Goal: Task Accomplishment & Management: Manage account settings

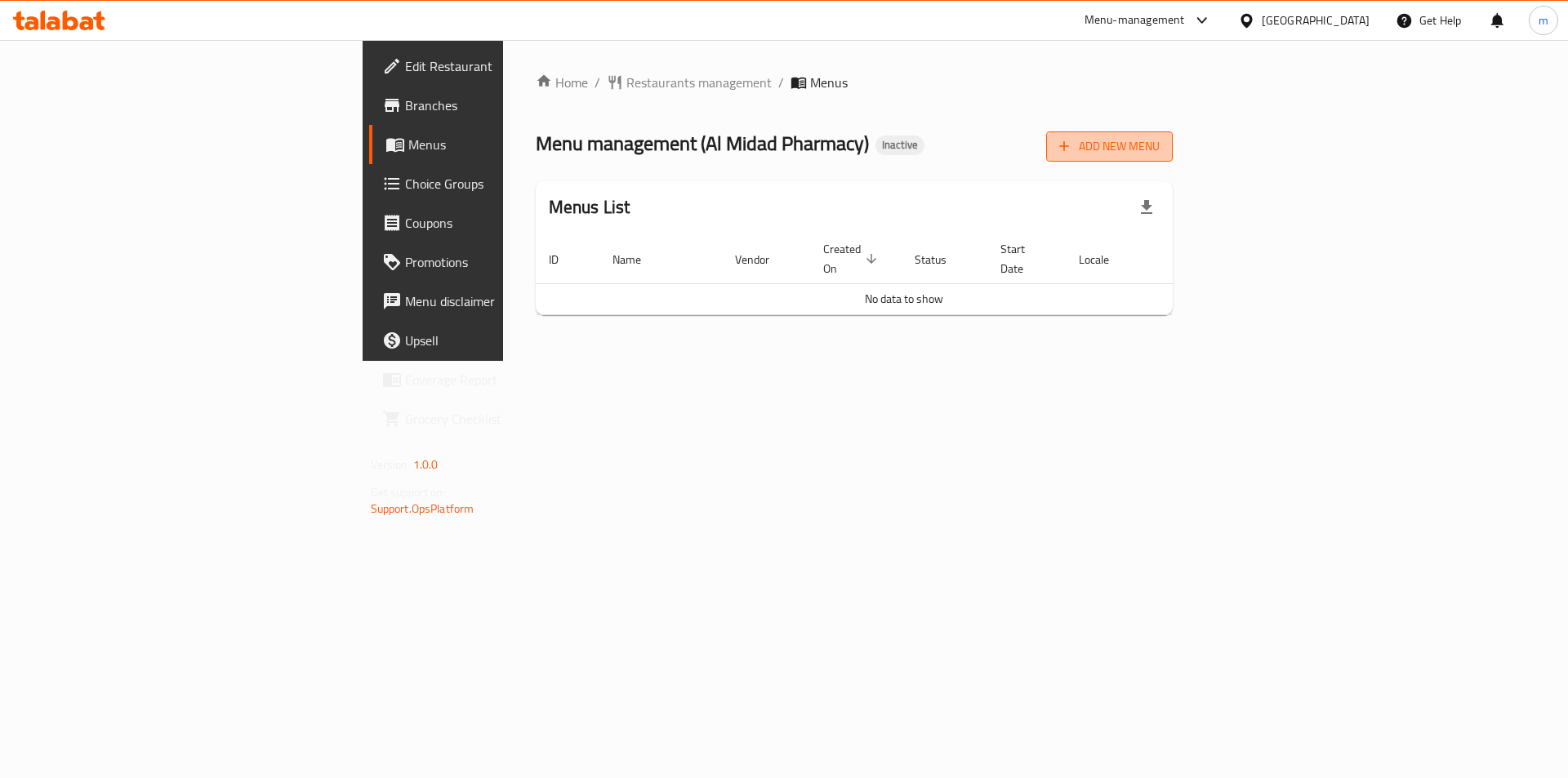
click at [1160, 153] on span "Add New Menu" at bounding box center [1109, 146] width 100 height 20
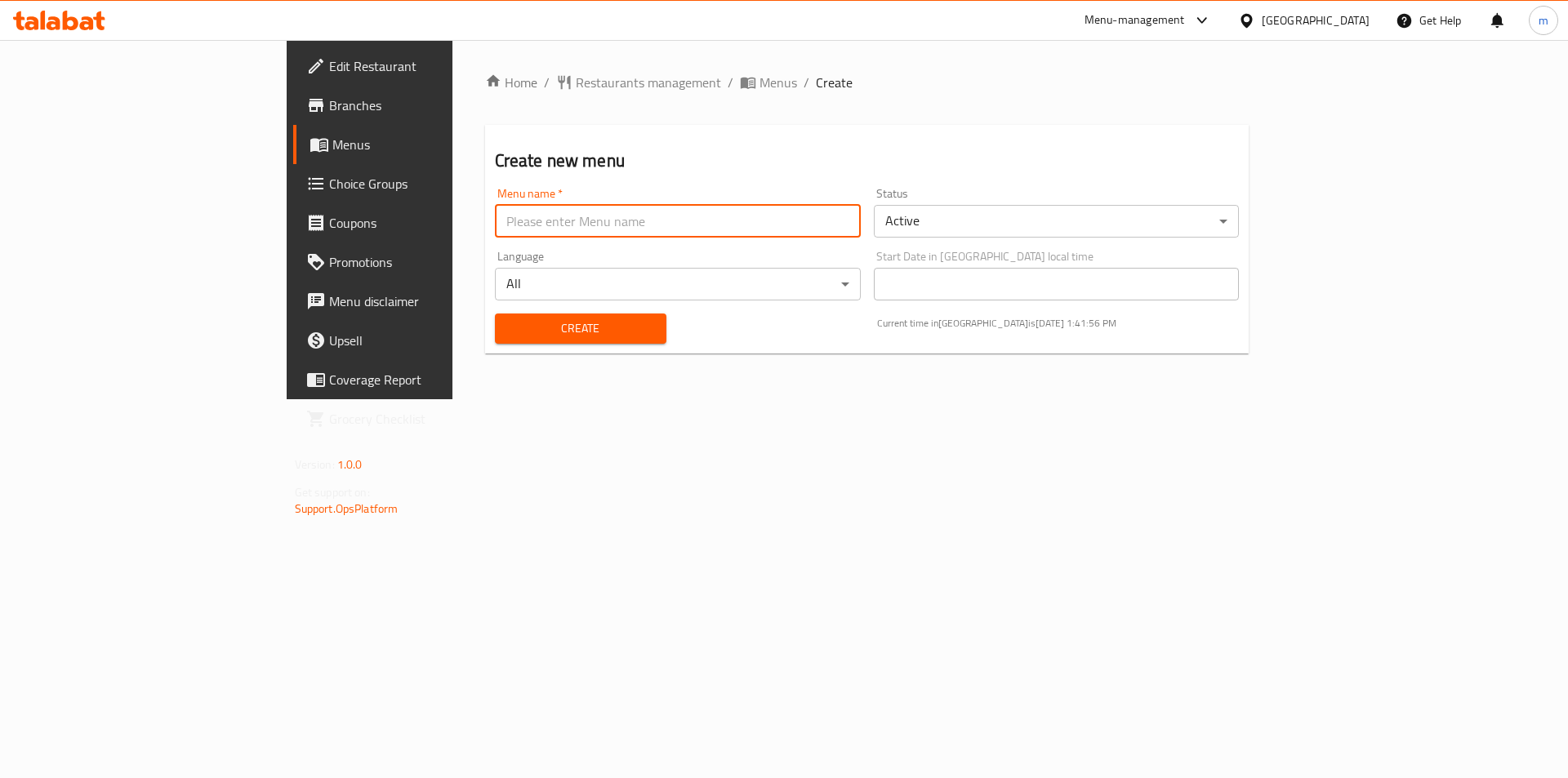
click at [626, 230] on input "text" at bounding box center [678, 221] width 366 height 33
type input "[DATE]"
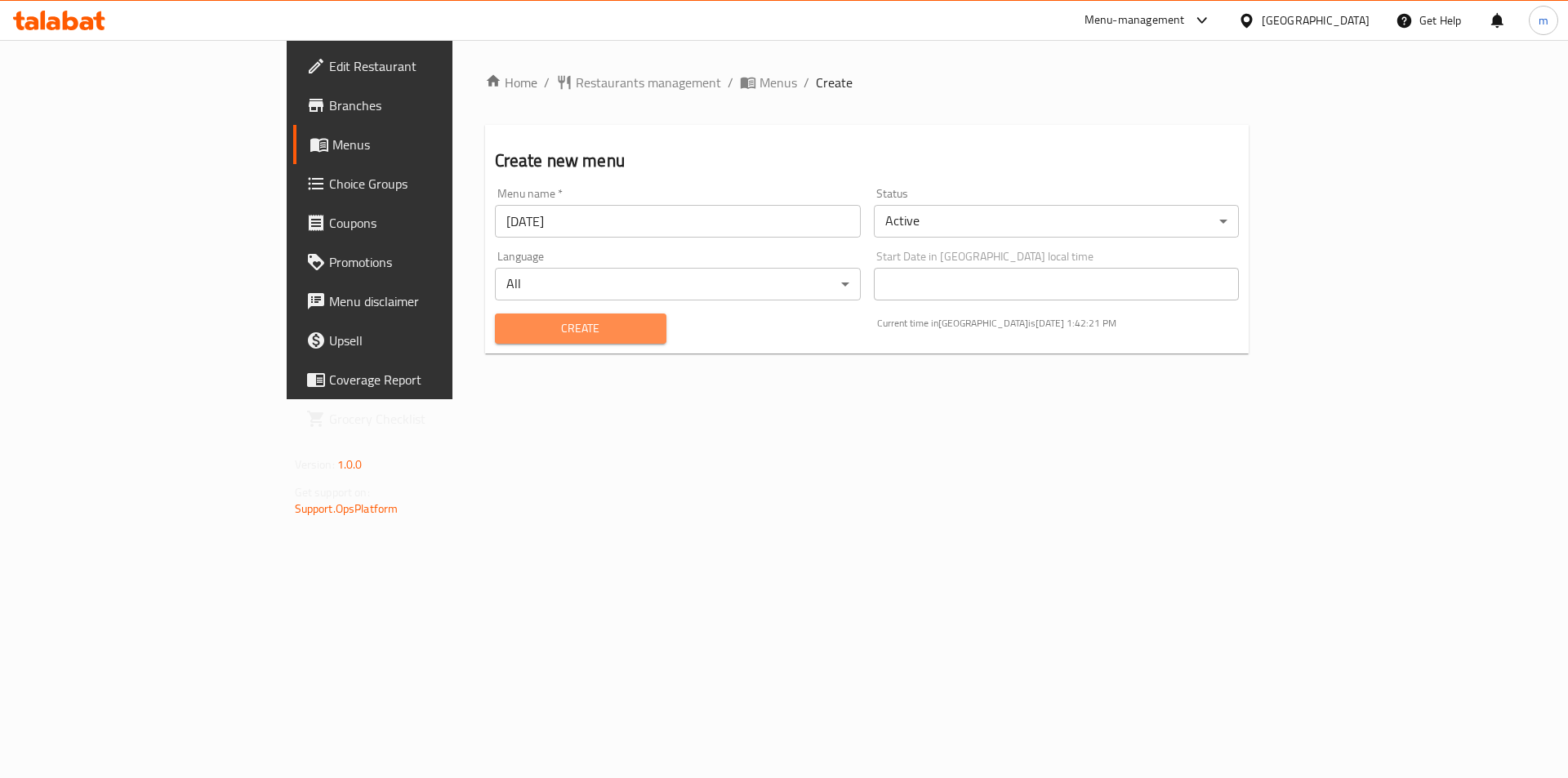
click at [574, 331] on span "Create" at bounding box center [580, 328] width 145 height 20
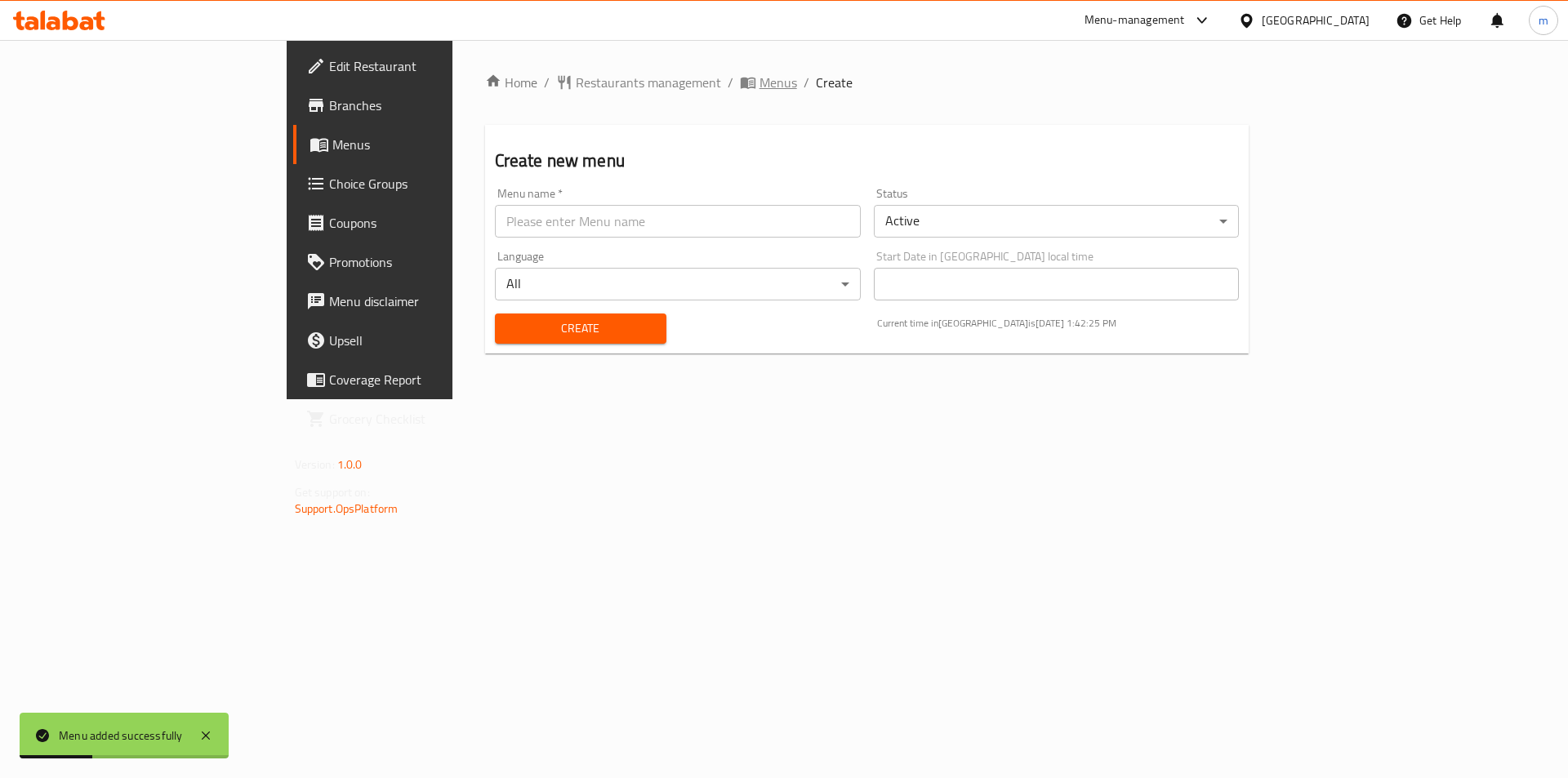
click at [760, 86] on span "Menus" at bounding box center [778, 83] width 38 height 19
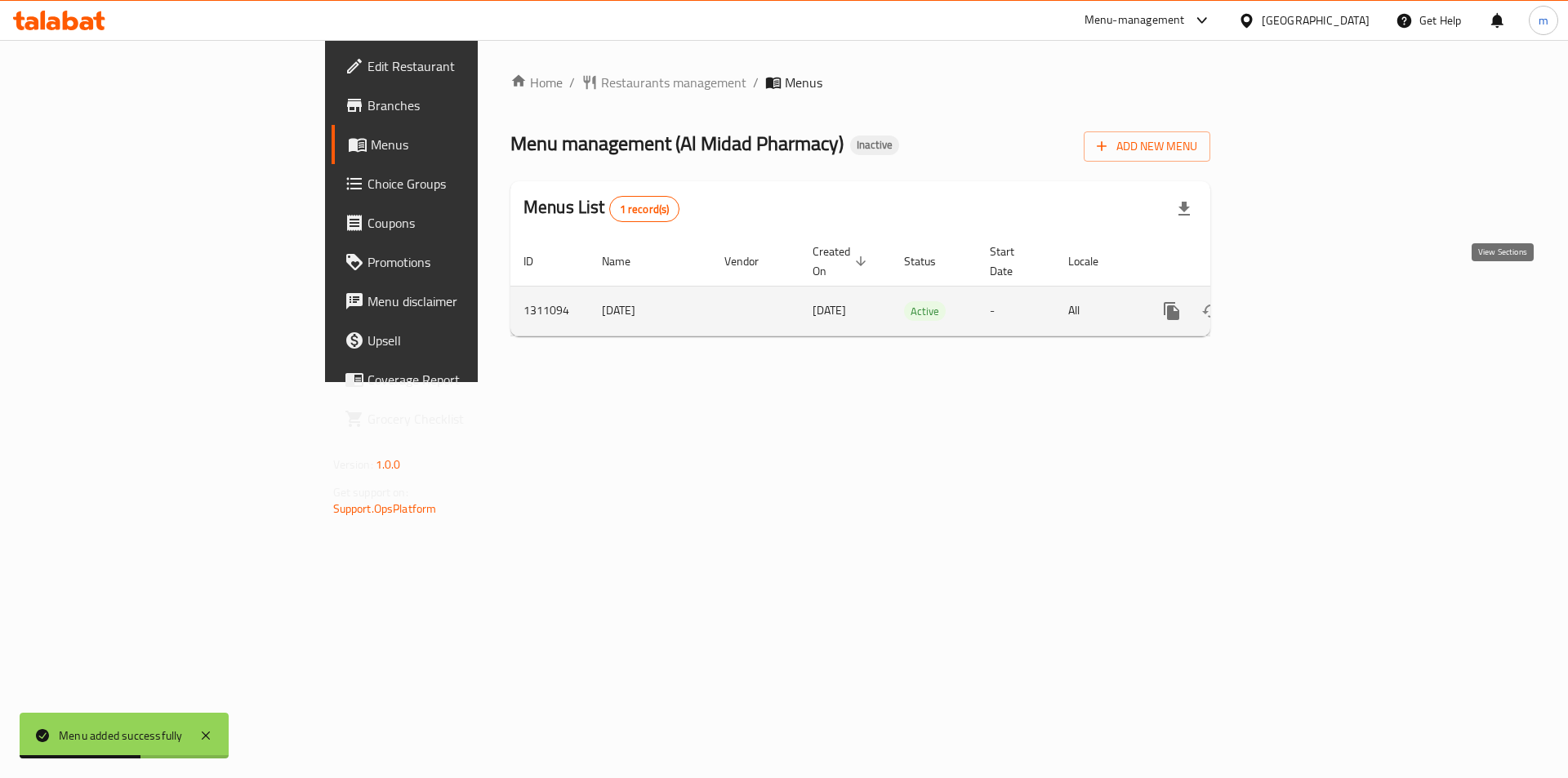
click at [1300, 301] on icon "enhanced table" at bounding box center [1289, 311] width 19 height 19
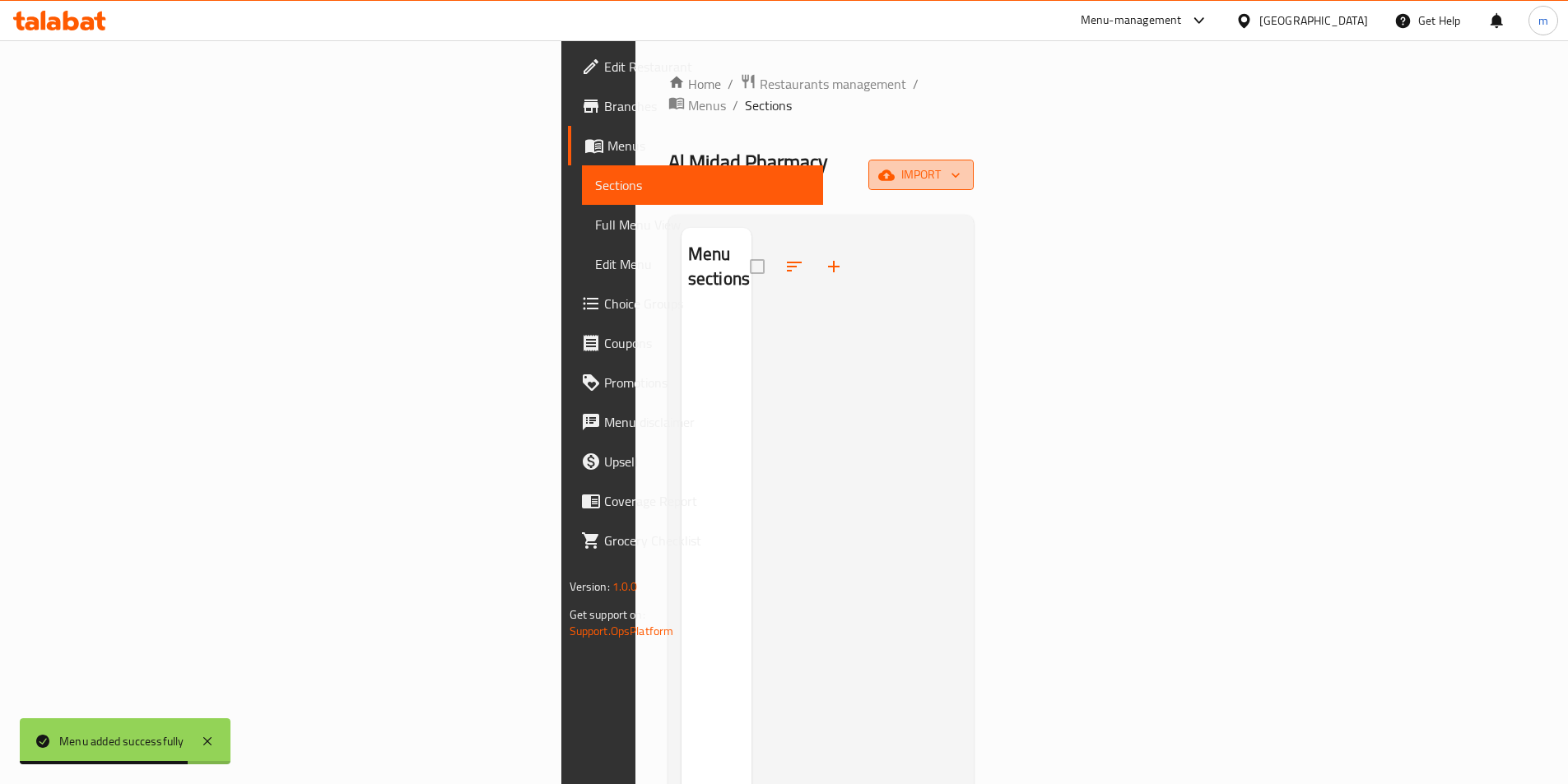
click at [961, 165] on span "import" at bounding box center [921, 174] width 80 height 20
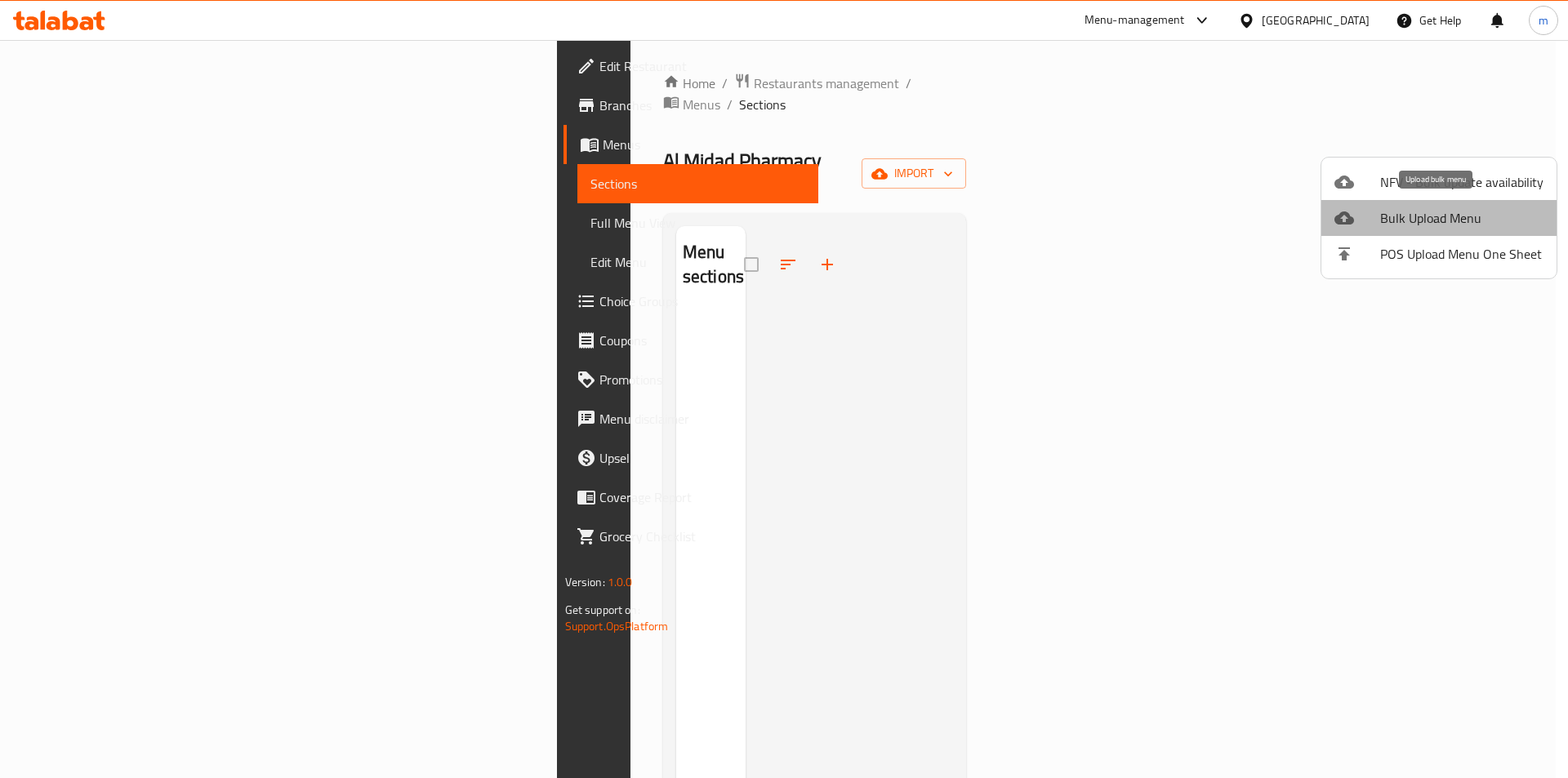
click at [1453, 223] on span "Bulk Upload Menu" at bounding box center [1462, 218] width 164 height 19
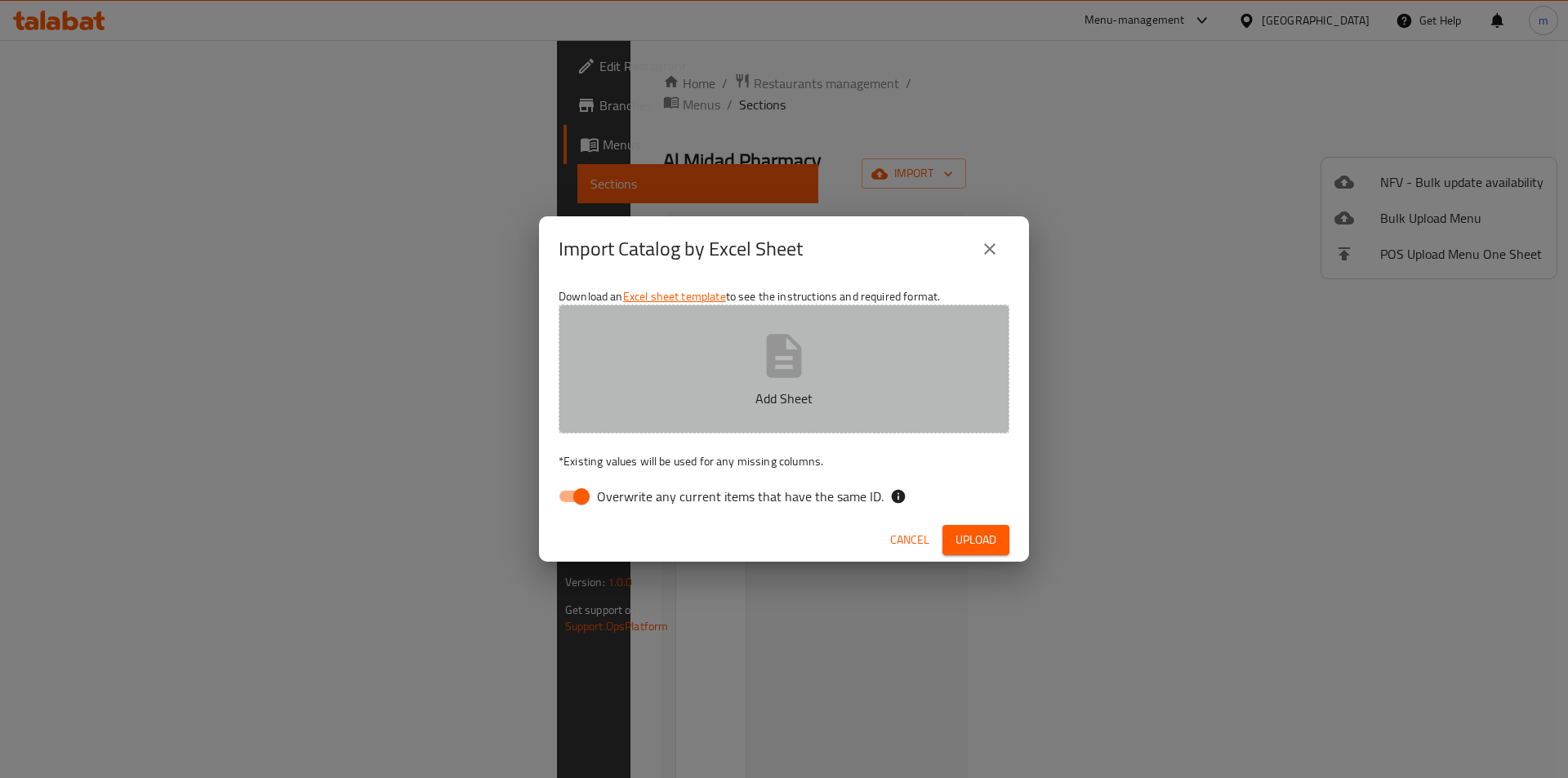
click at [840, 367] on button "Add Sheet" at bounding box center [784, 369] width 451 height 129
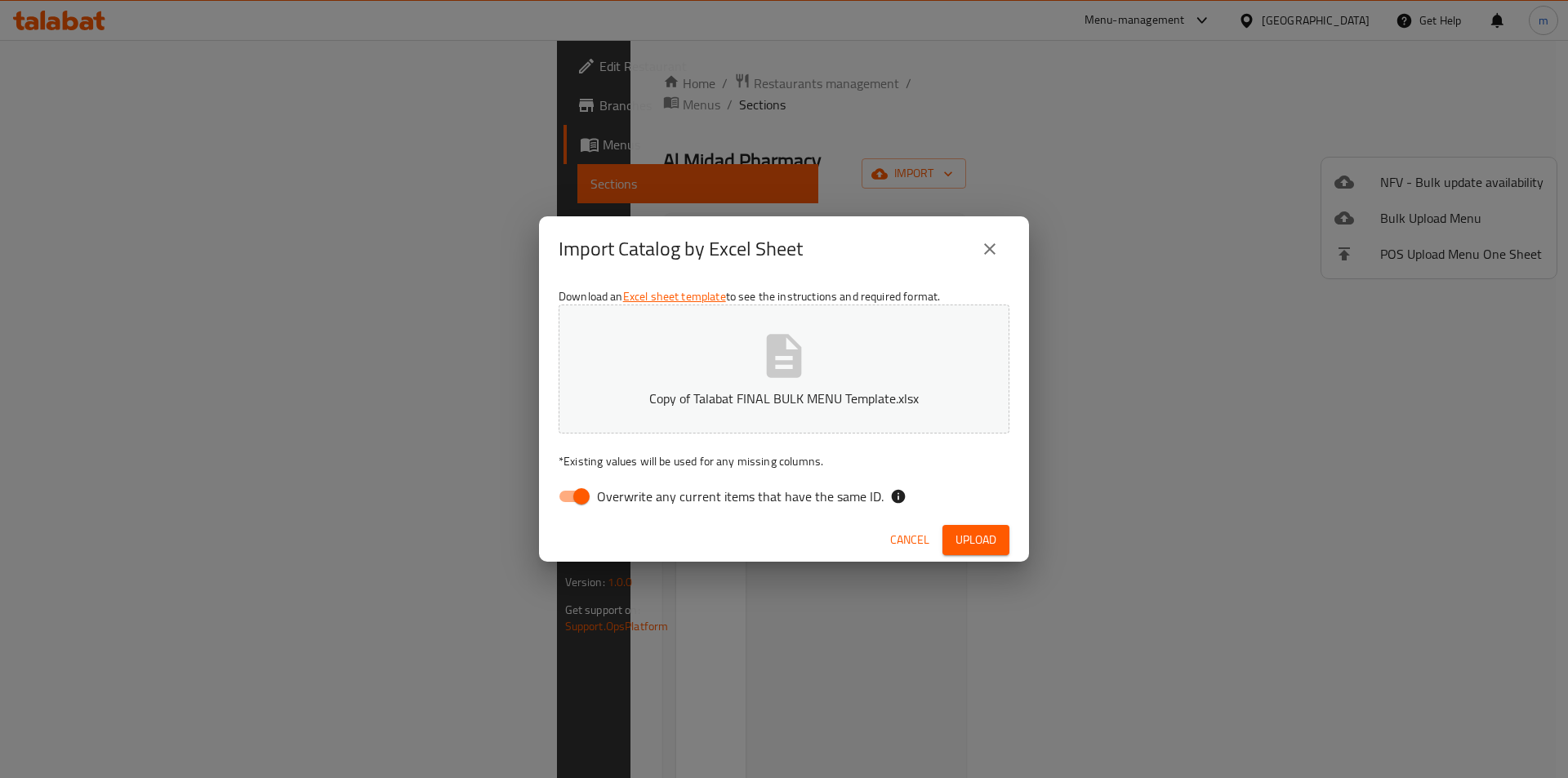
click at [578, 498] on input "Overwrite any current items that have the same ID." at bounding box center [581, 496] width 93 height 31
checkbox input "false"
click at [986, 542] on span "Upload" at bounding box center [975, 540] width 40 height 20
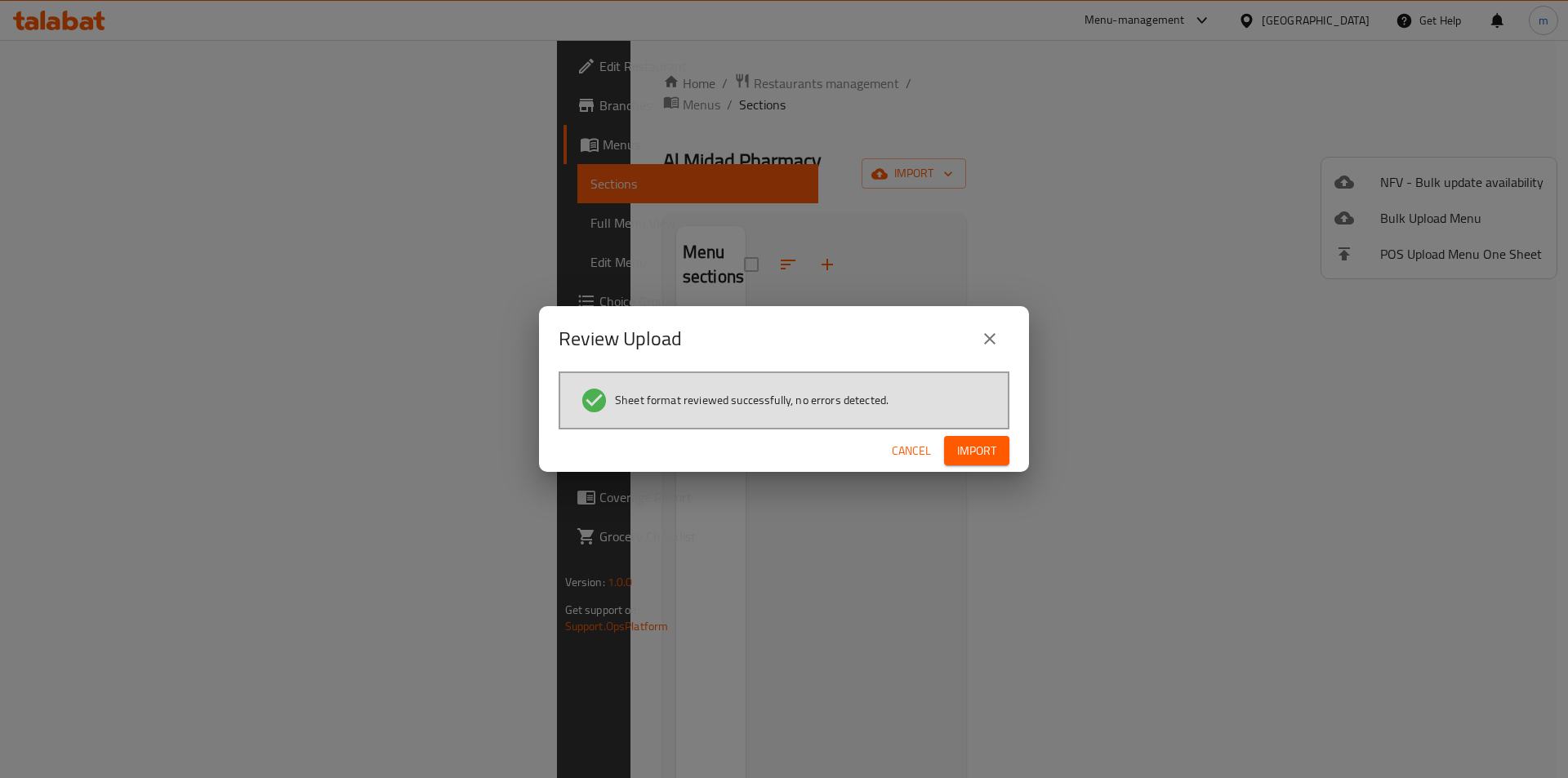
click at [976, 440] on span "Import" at bounding box center [976, 450] width 39 height 20
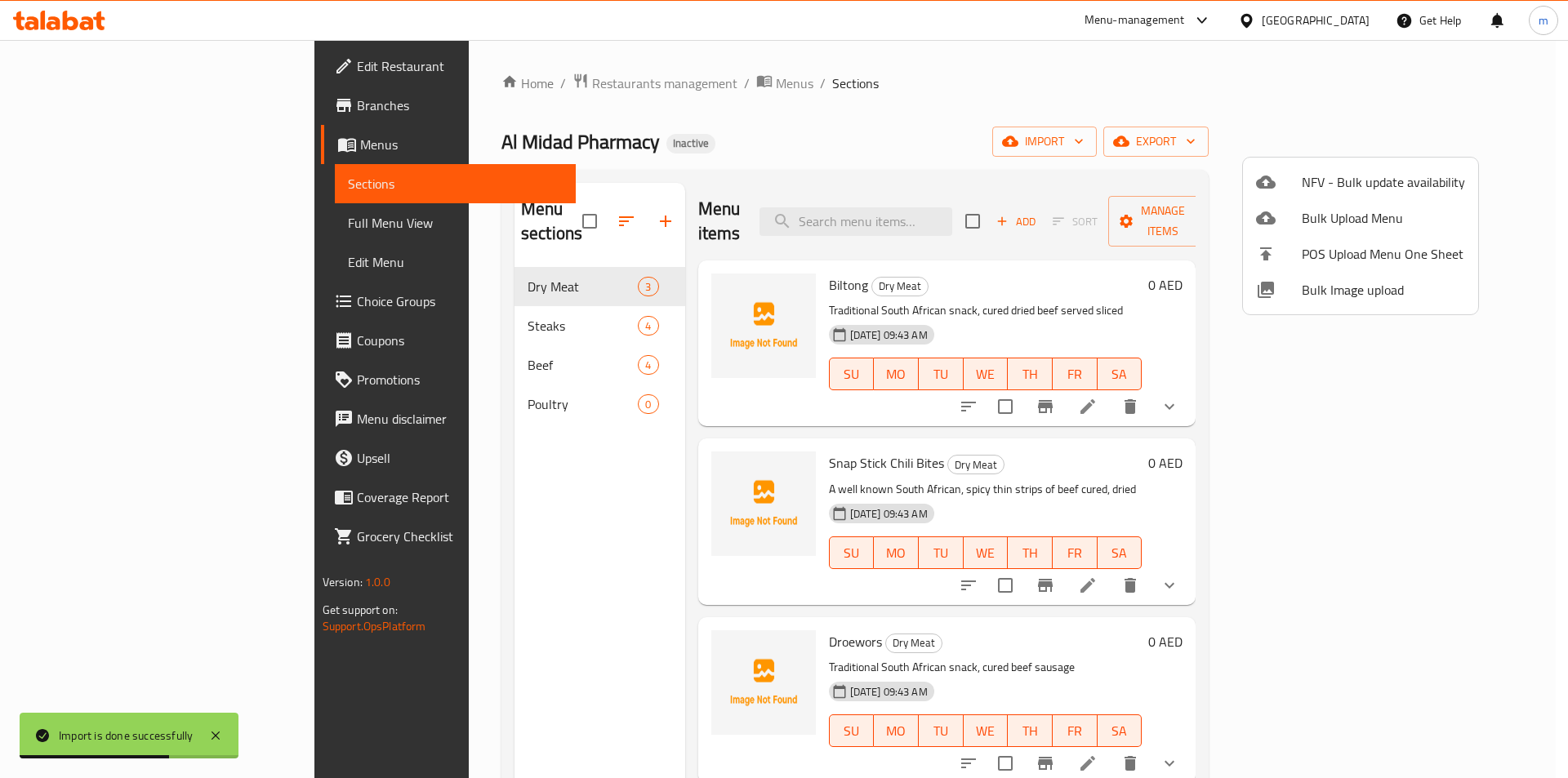
click at [116, 219] on div at bounding box center [784, 389] width 1568 height 778
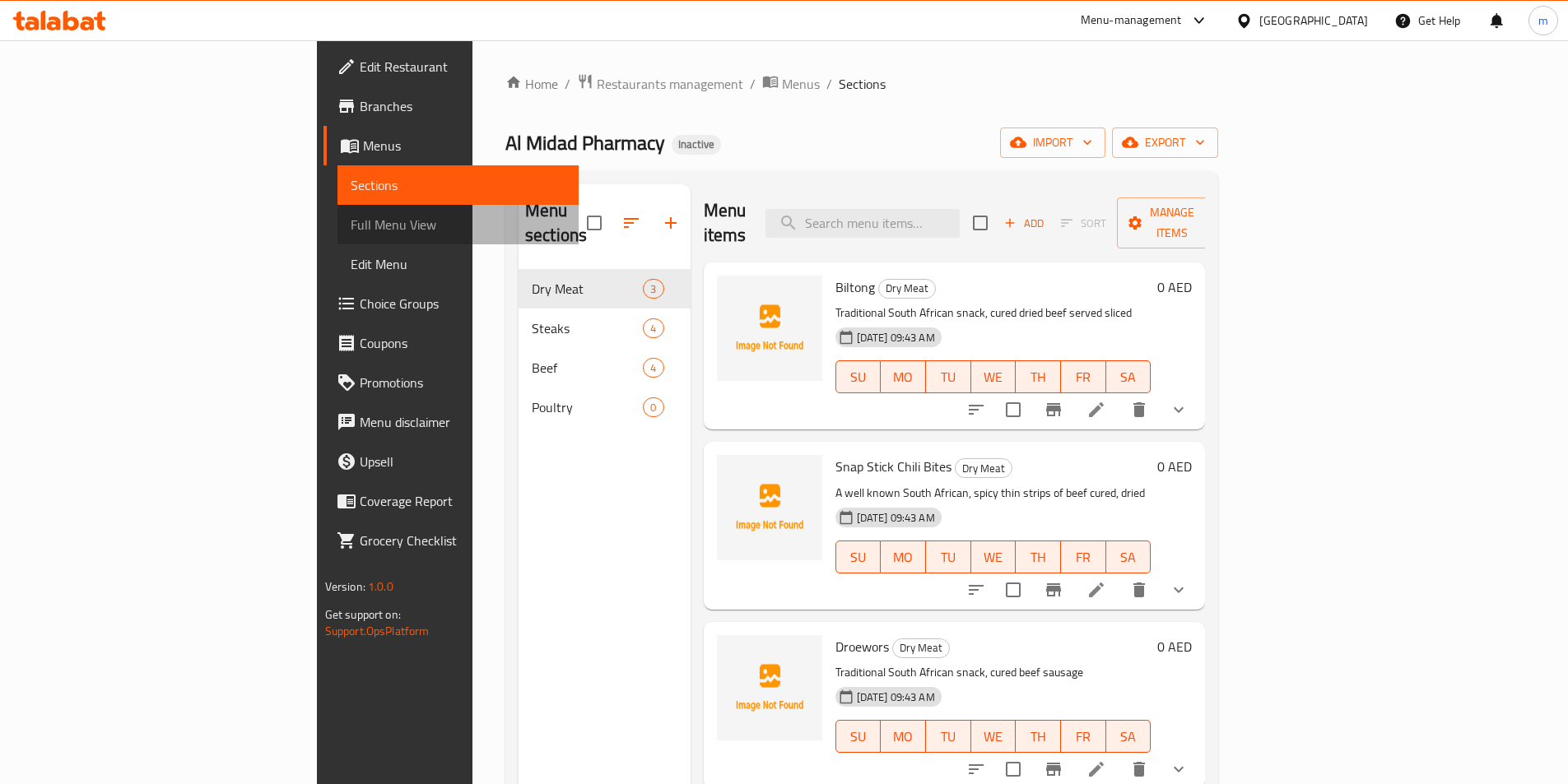
click at [351, 221] on span "Full Menu View" at bounding box center [459, 225] width 215 height 19
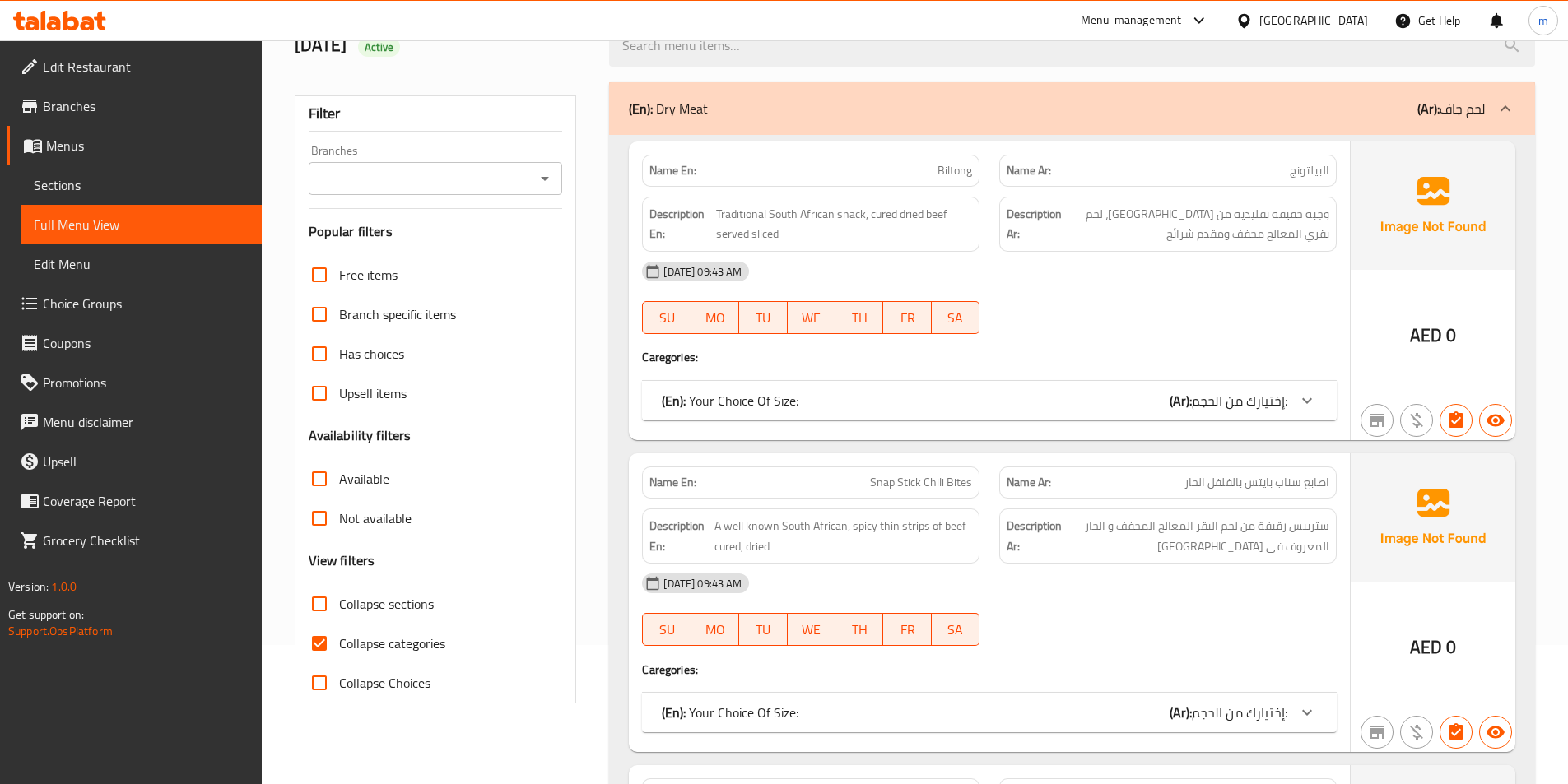
scroll to position [165, 0]
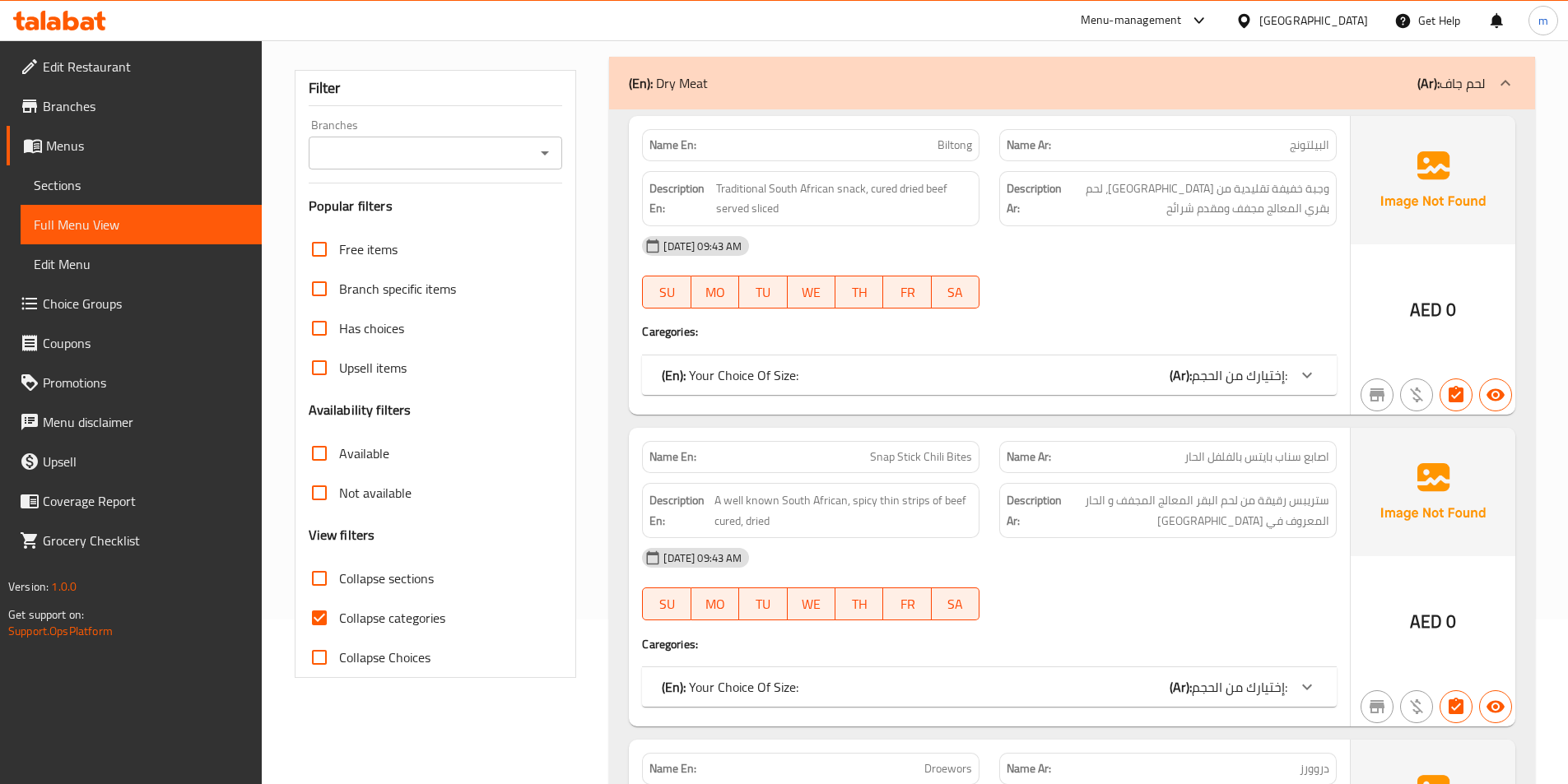
click at [400, 608] on span "Collapse categories" at bounding box center [393, 617] width 107 height 19
click at [339, 608] on input "Collapse categories" at bounding box center [319, 617] width 40 height 40
checkbox input "false"
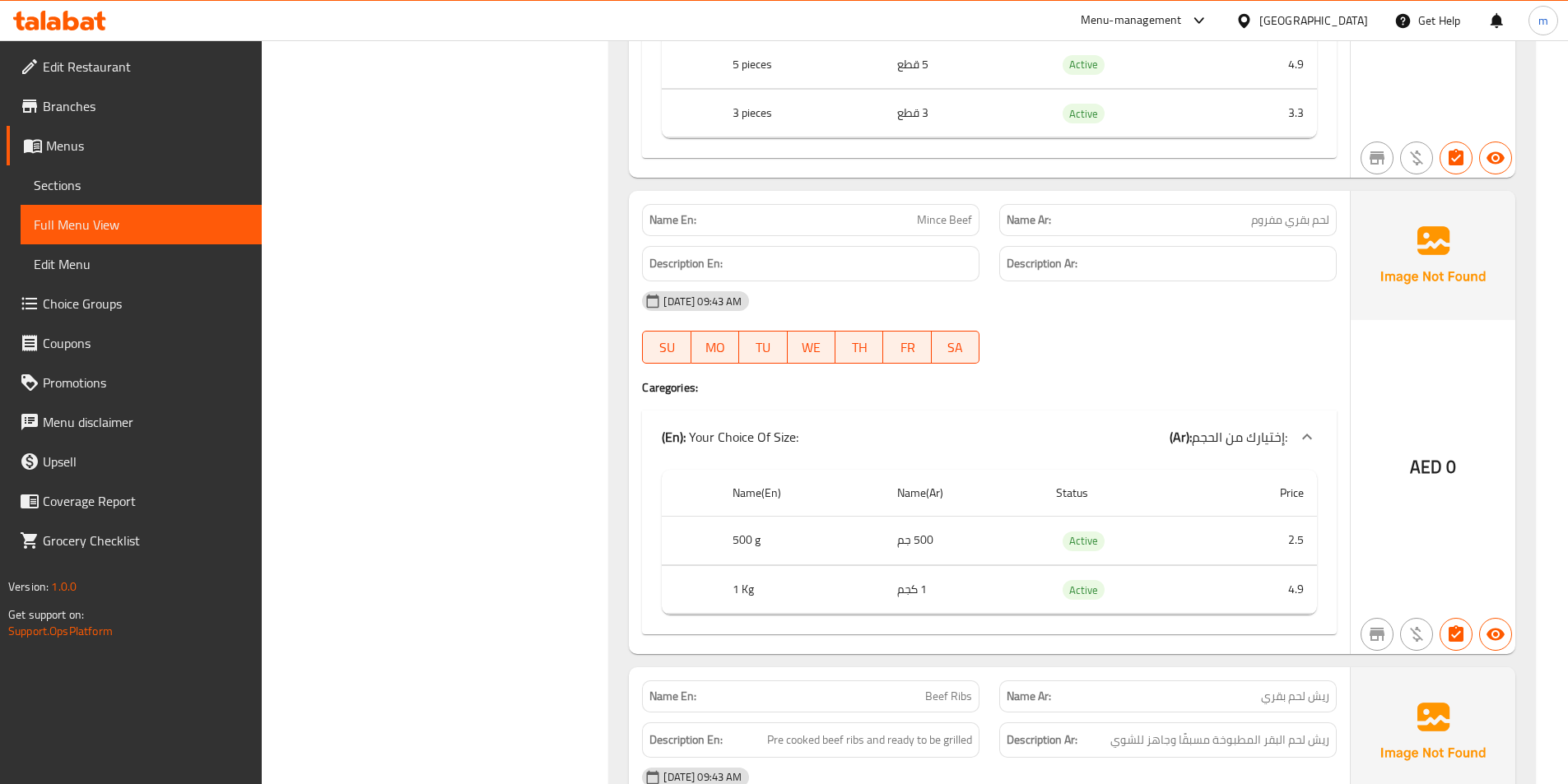
scroll to position [5019, 0]
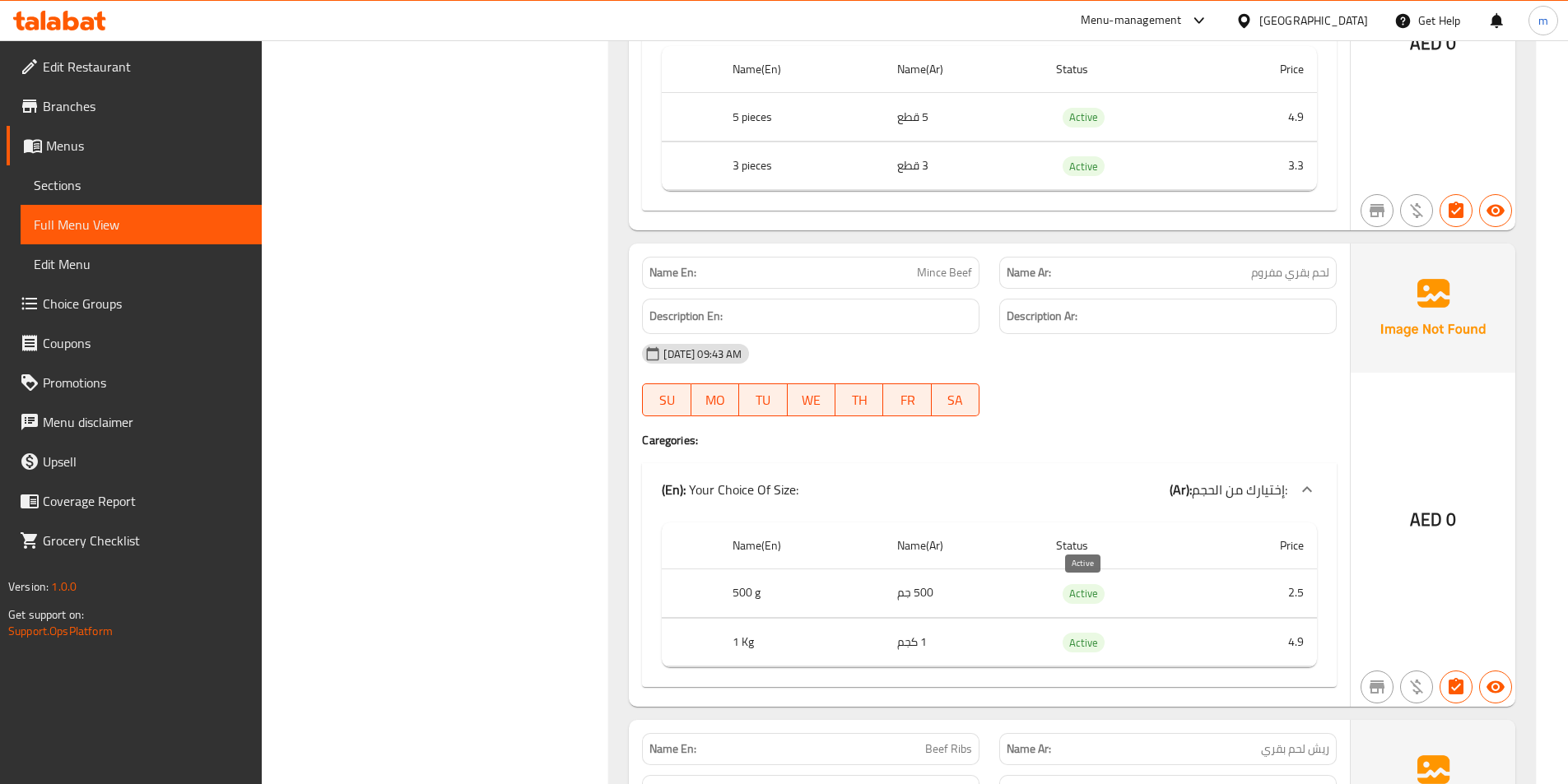
drag, startPoint x: 1082, startPoint y: 585, endPoint x: 994, endPoint y: 455, distance: 157.0
click at [994, 455] on div "Name En: Mince Beef Name Ar: لحم بقري مفروم Description En: Description Ar: 11-…" at bounding box center [990, 475] width 721 height 463
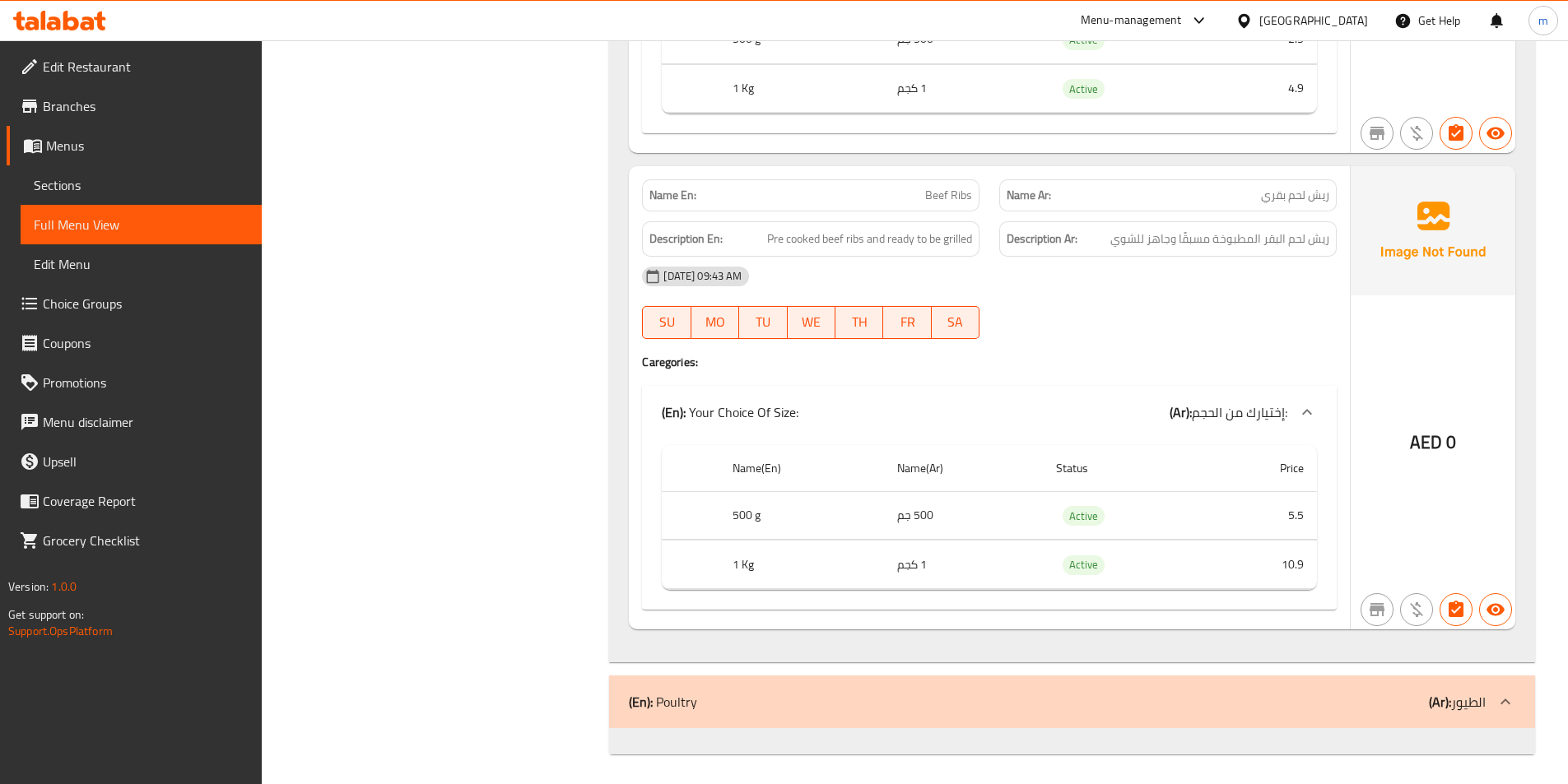
scroll to position [5576, 0]
click at [1507, 696] on icon at bounding box center [1506, 698] width 10 height 6
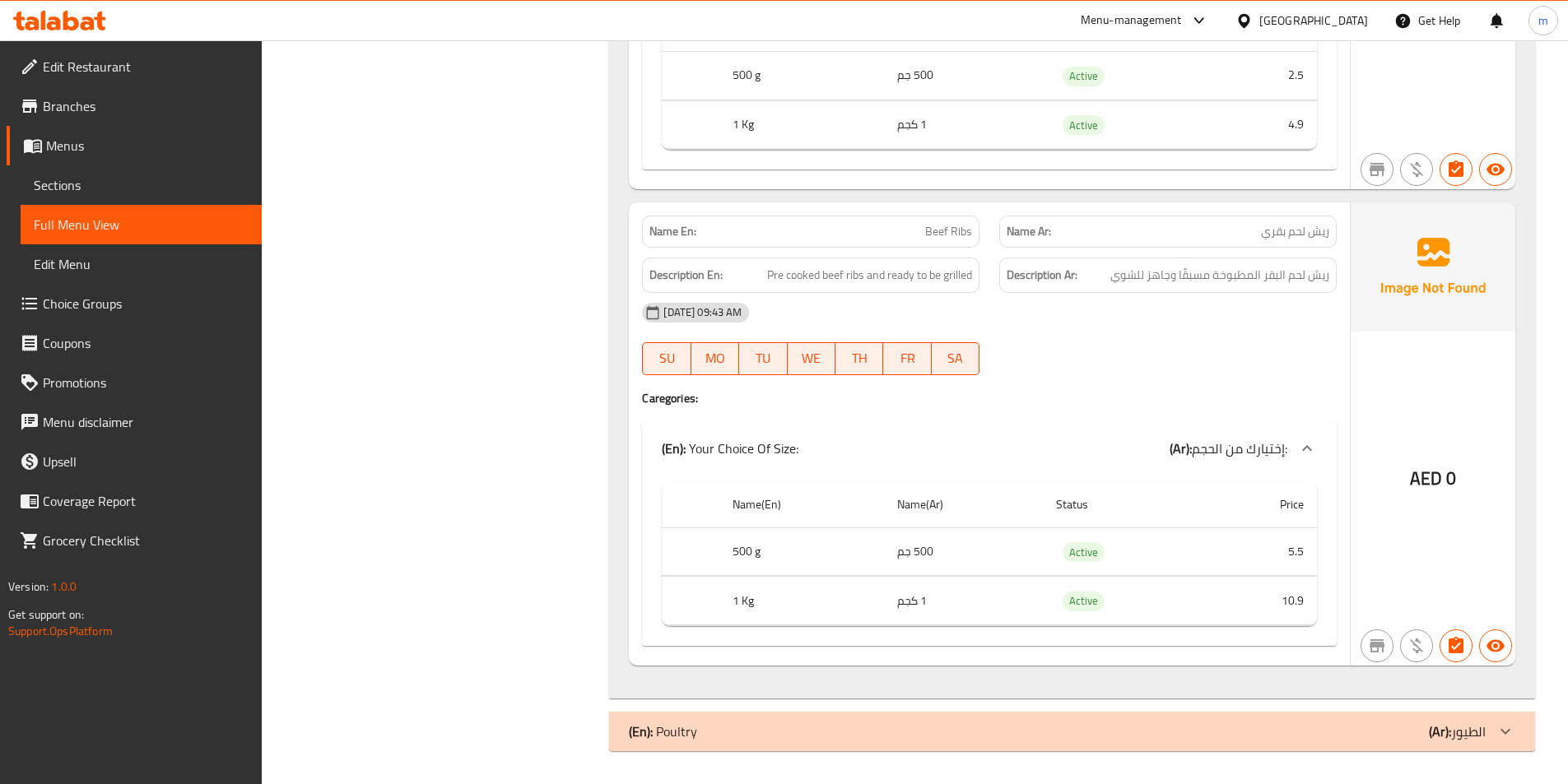
click at [1507, 732] on icon at bounding box center [1506, 732] width 19 height 19
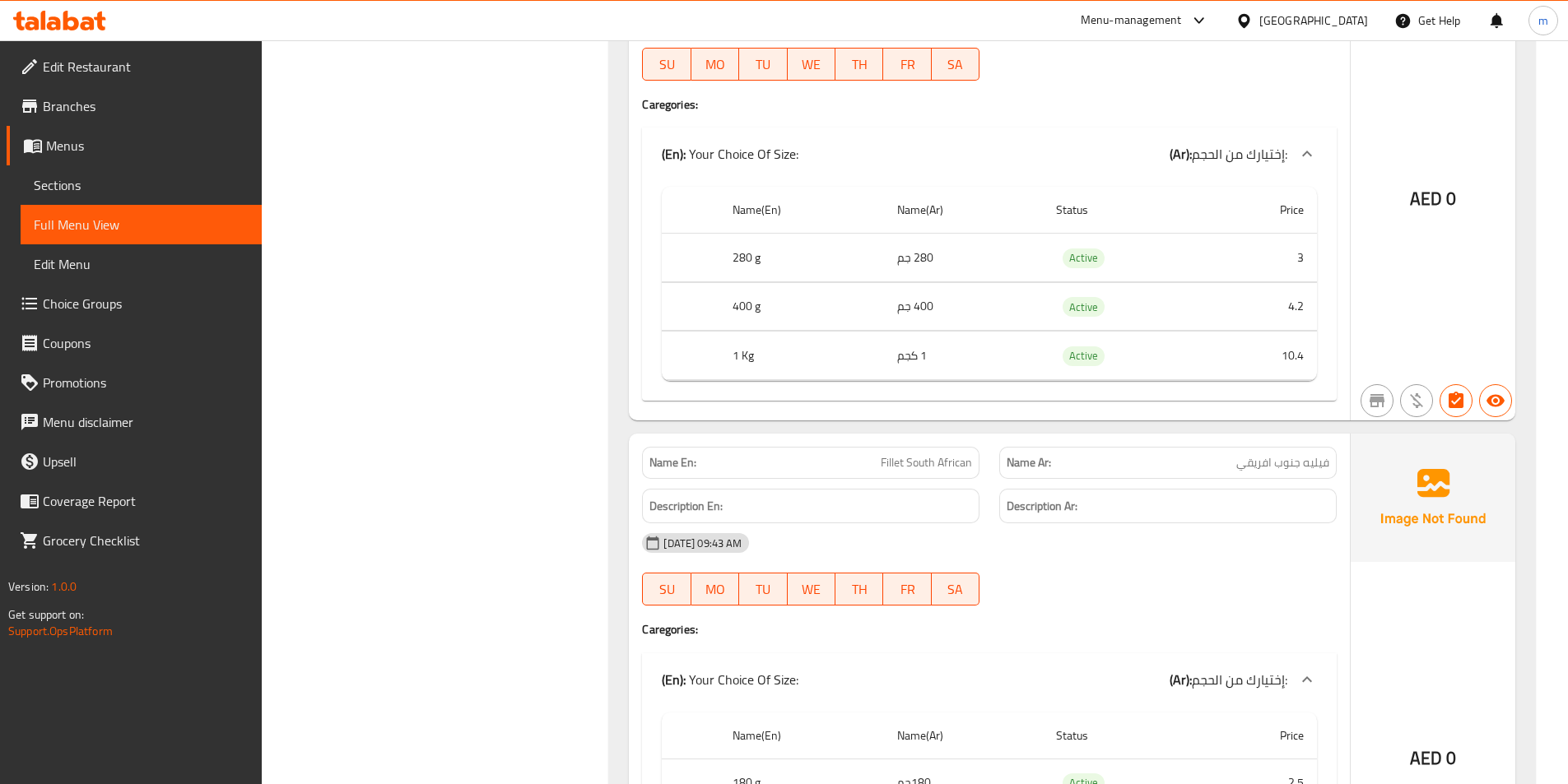
scroll to position [1545, 0]
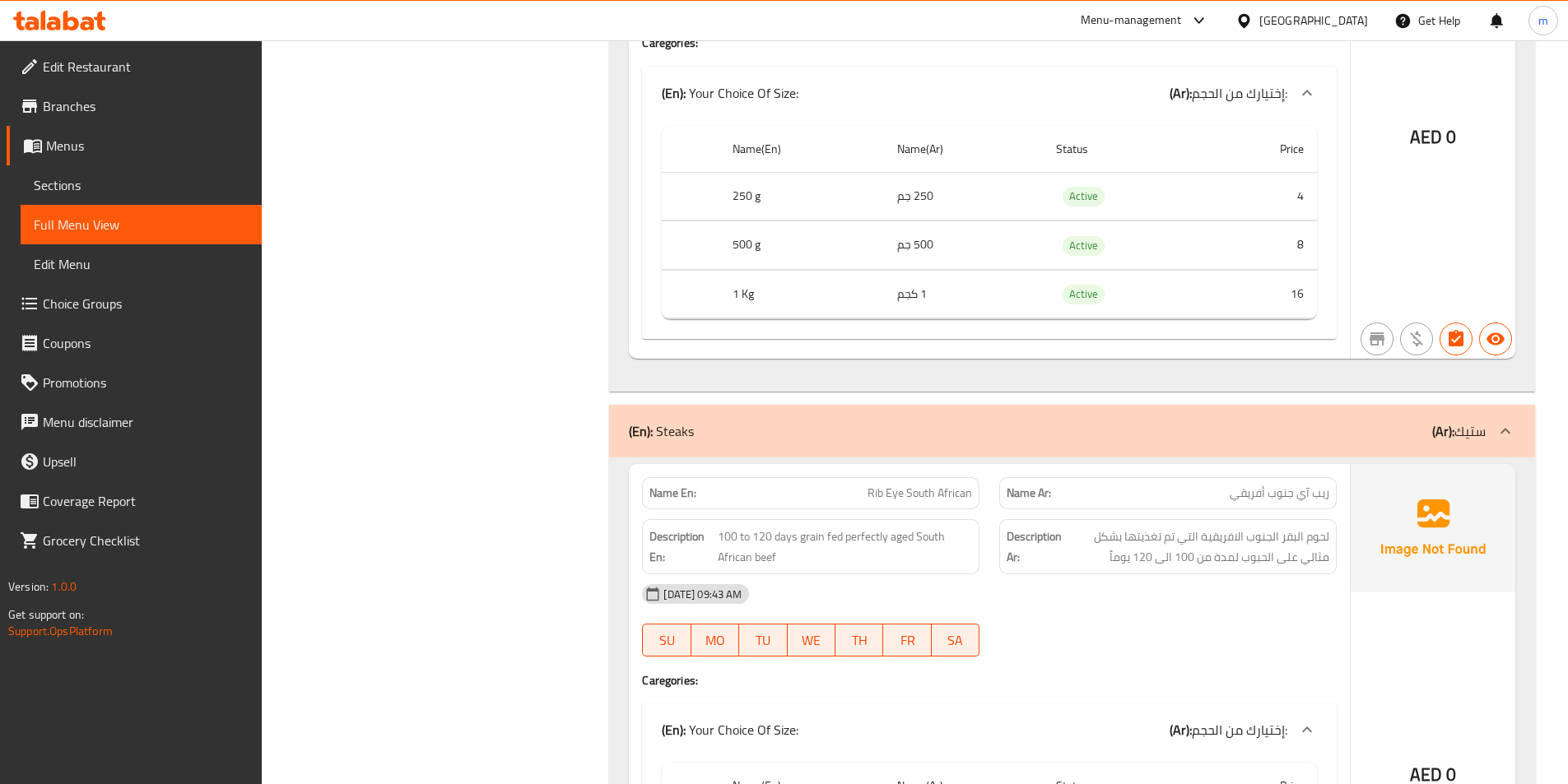
click at [175, 188] on span "Sections" at bounding box center [142, 185] width 215 height 19
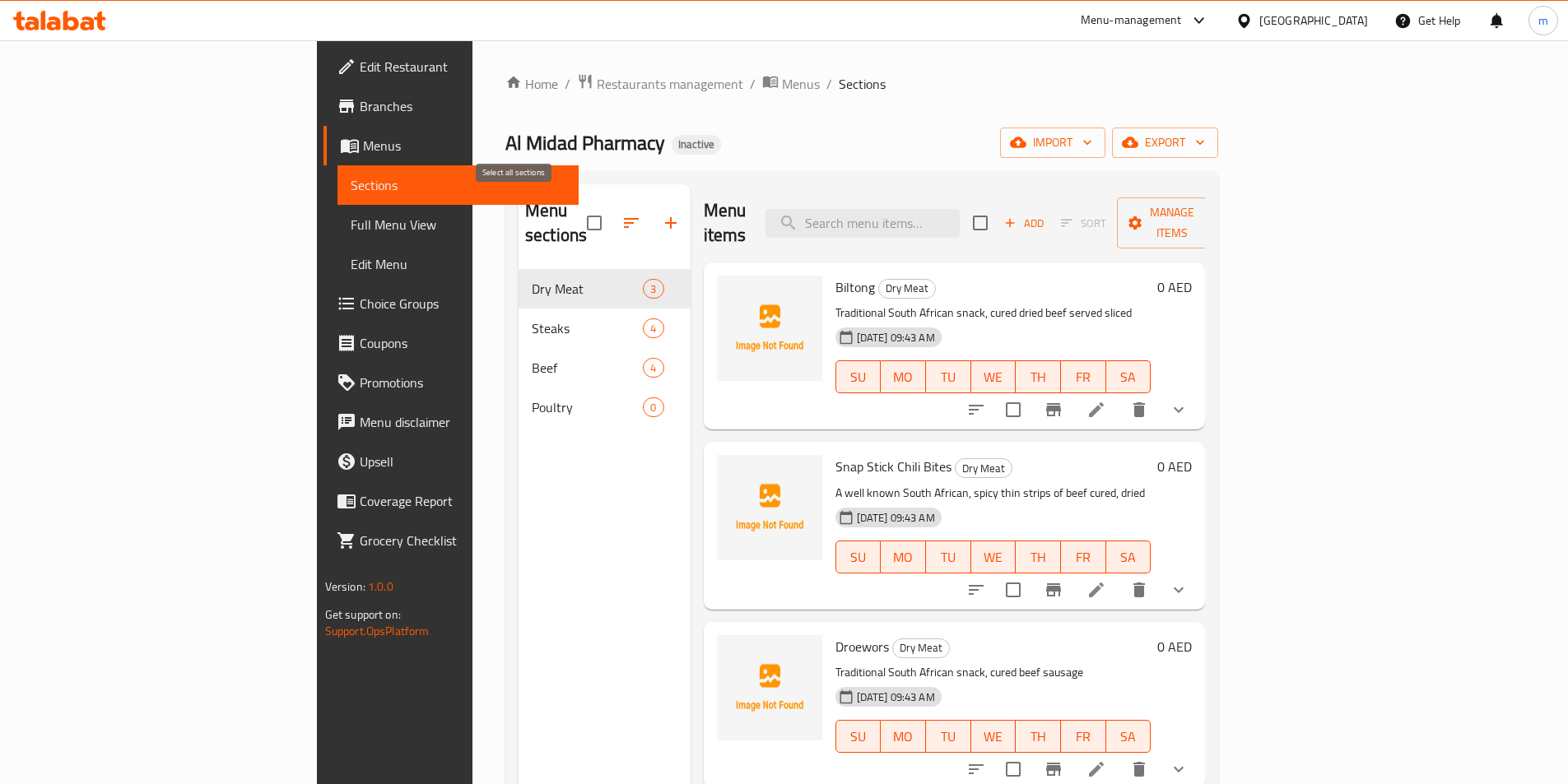
click at [577, 215] on input "checkbox" at bounding box center [594, 223] width 35 height 35
checkbox input "true"
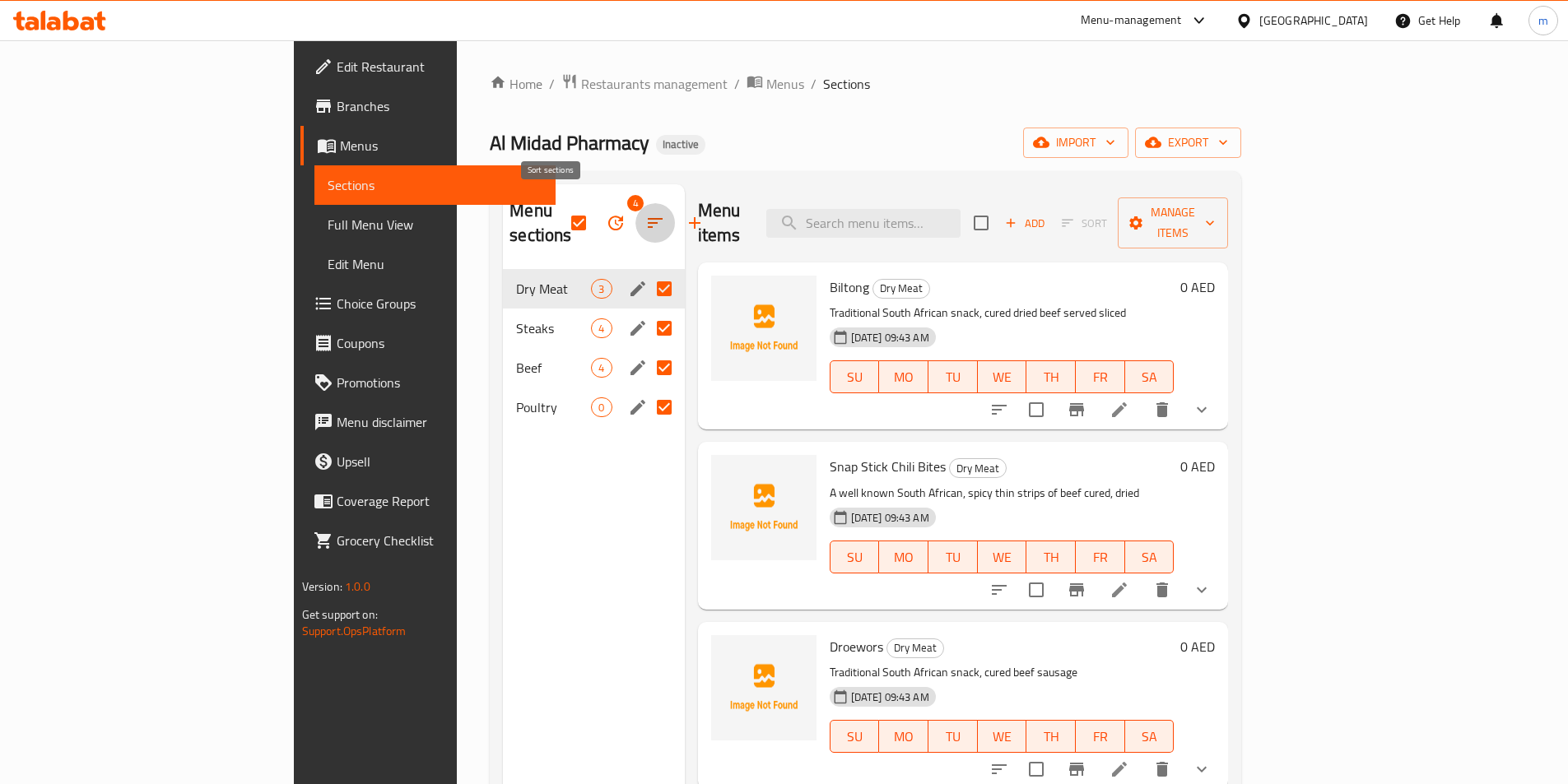
click at [646, 213] on icon "button" at bounding box center [656, 223] width 19 height 19
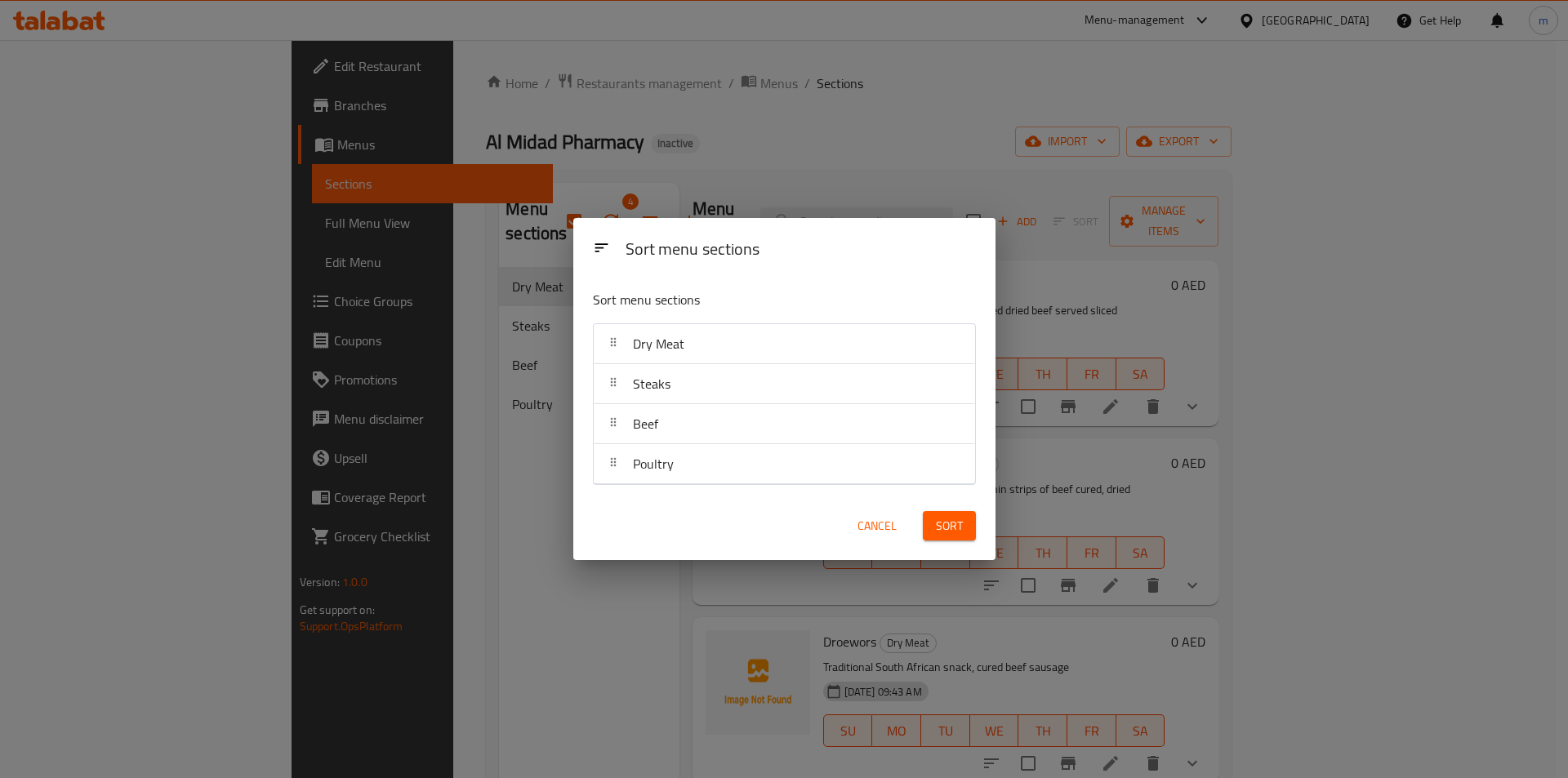
click at [496, 409] on div "Sort menu sections Sort menu sections Dry Meat Steaks Beef Poultry Cancel Sort" at bounding box center [784, 389] width 1568 height 778
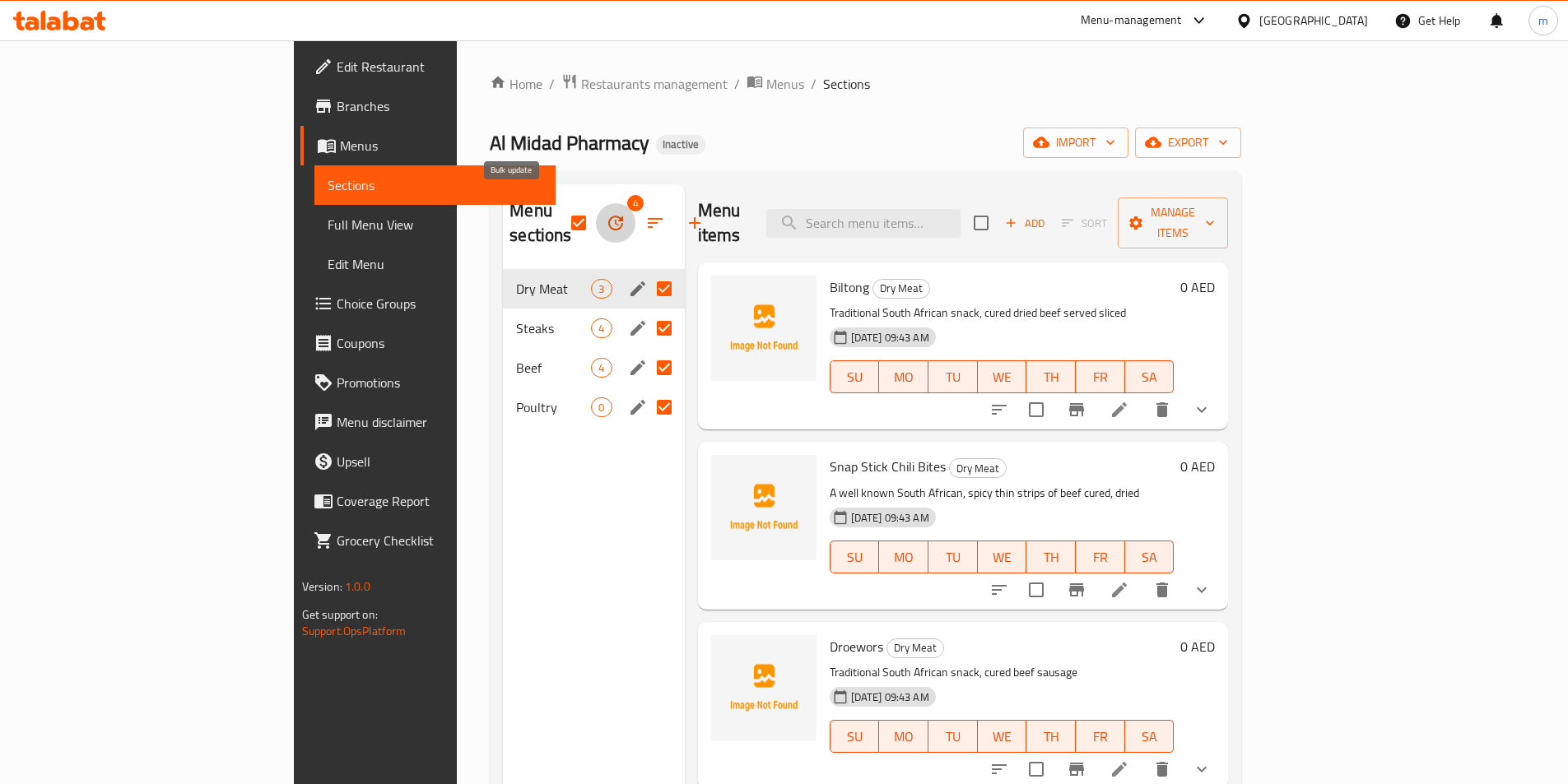
click at [608, 215] on icon "button" at bounding box center [615, 222] width 15 height 15
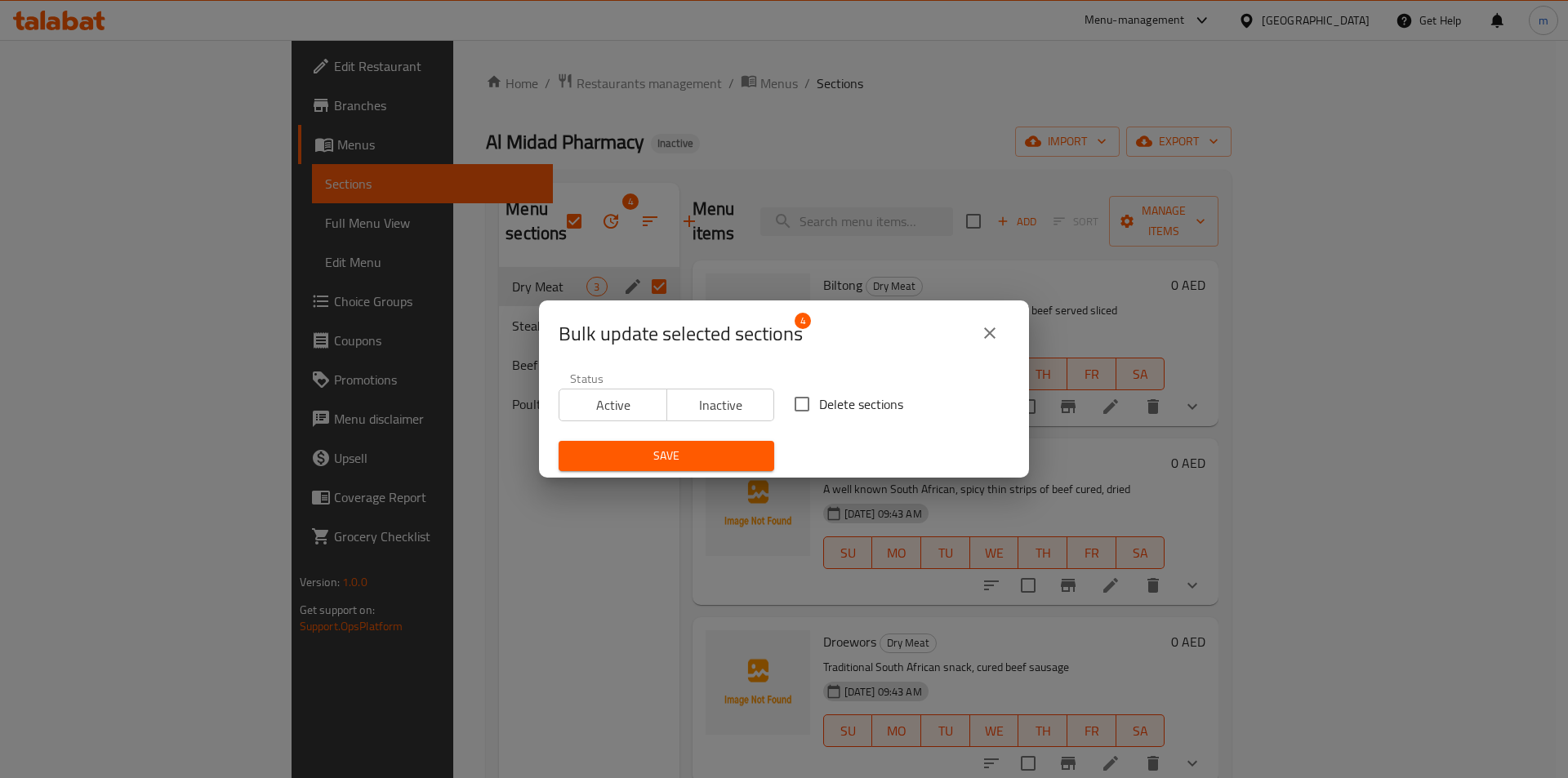
click at [793, 407] on input "Delete sections" at bounding box center [802, 404] width 35 height 35
checkbox input "true"
click at [672, 456] on span "Save" at bounding box center [666, 456] width 190 height 20
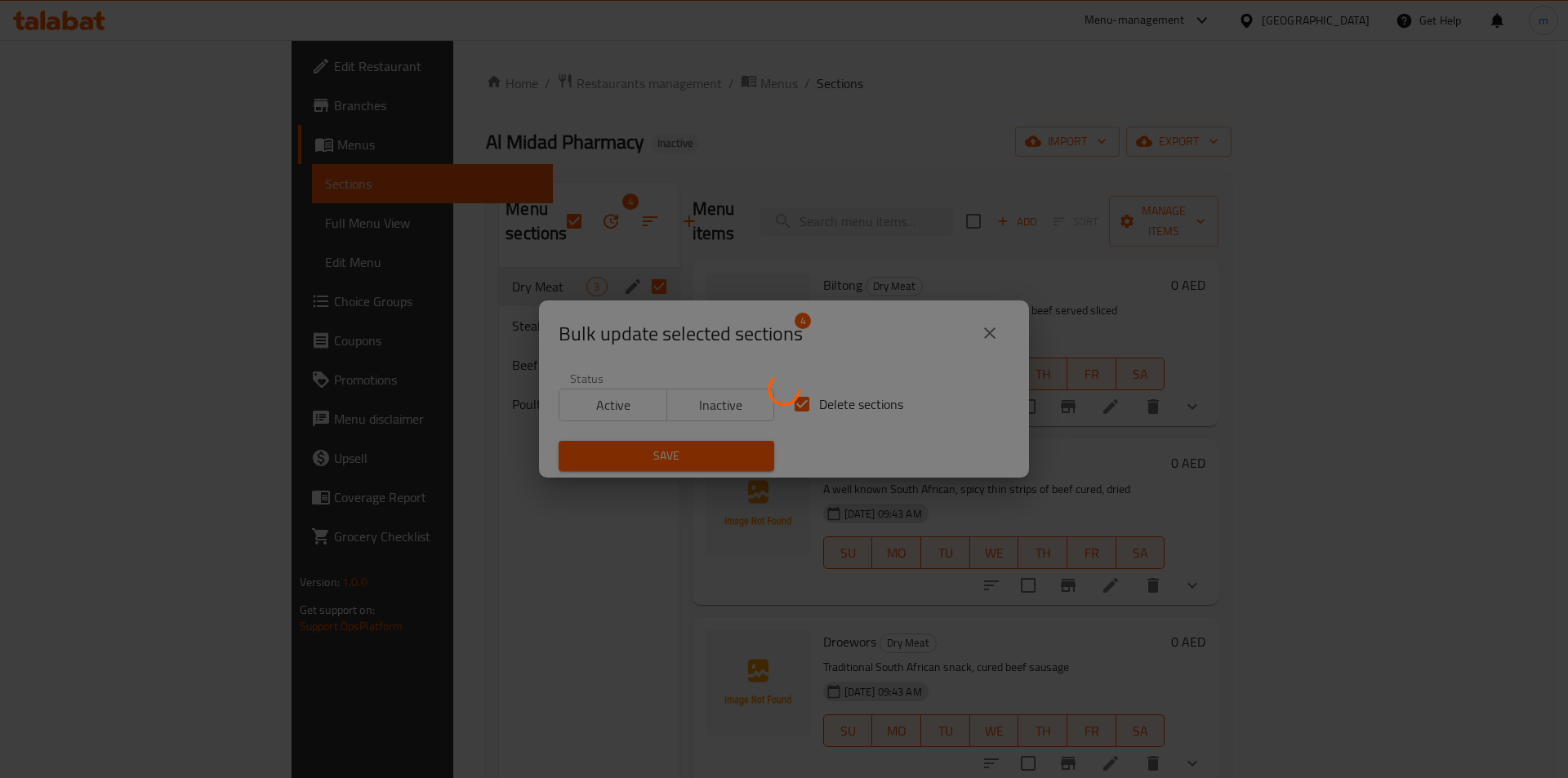
checkbox input "false"
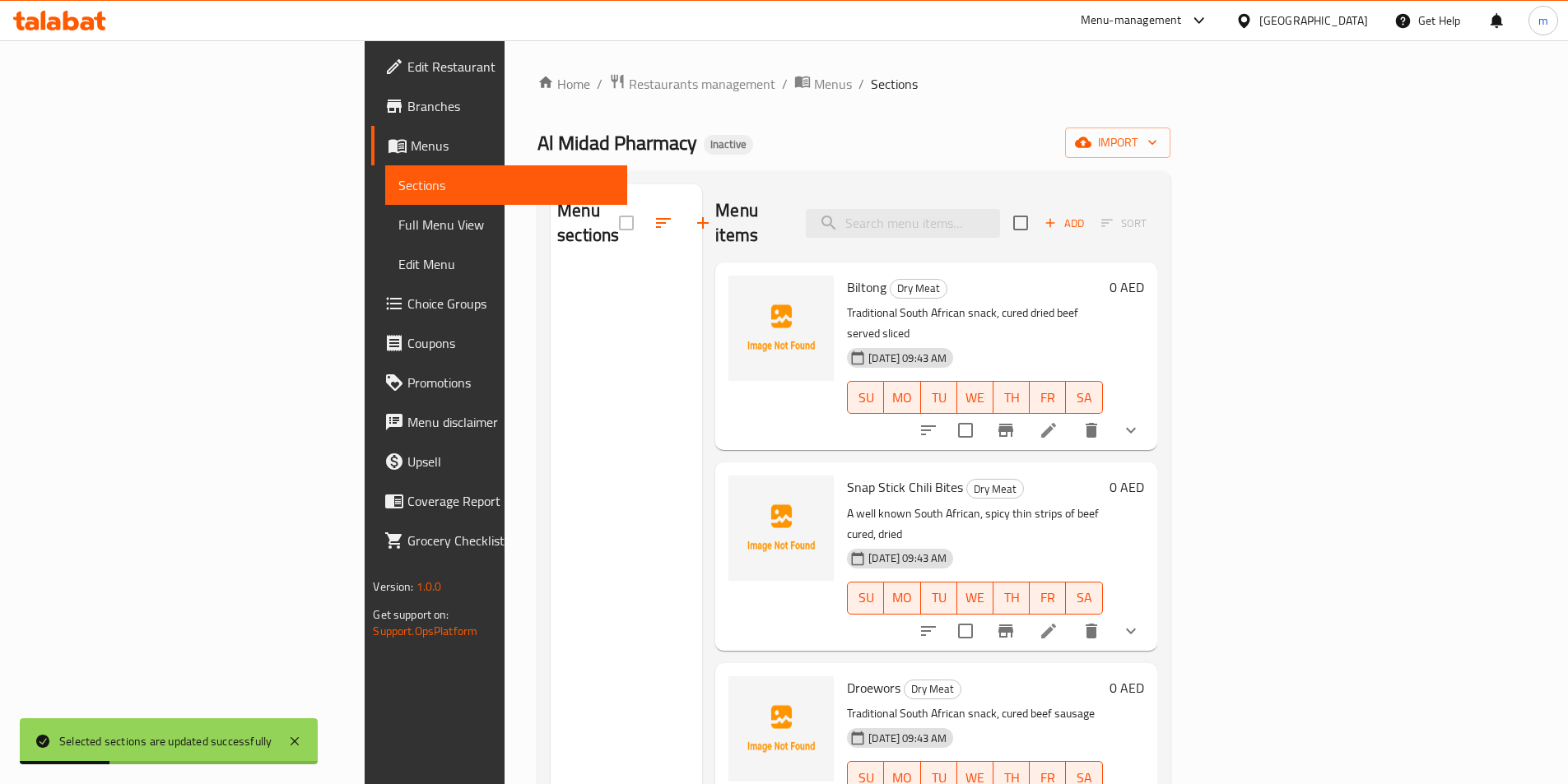
click at [752, 154] on div "Al Midad Pharmacy Inactive import" at bounding box center [853, 142] width 633 height 30
click at [1039, 208] on input "checkbox" at bounding box center [1021, 223] width 35 height 35
checkbox input "true"
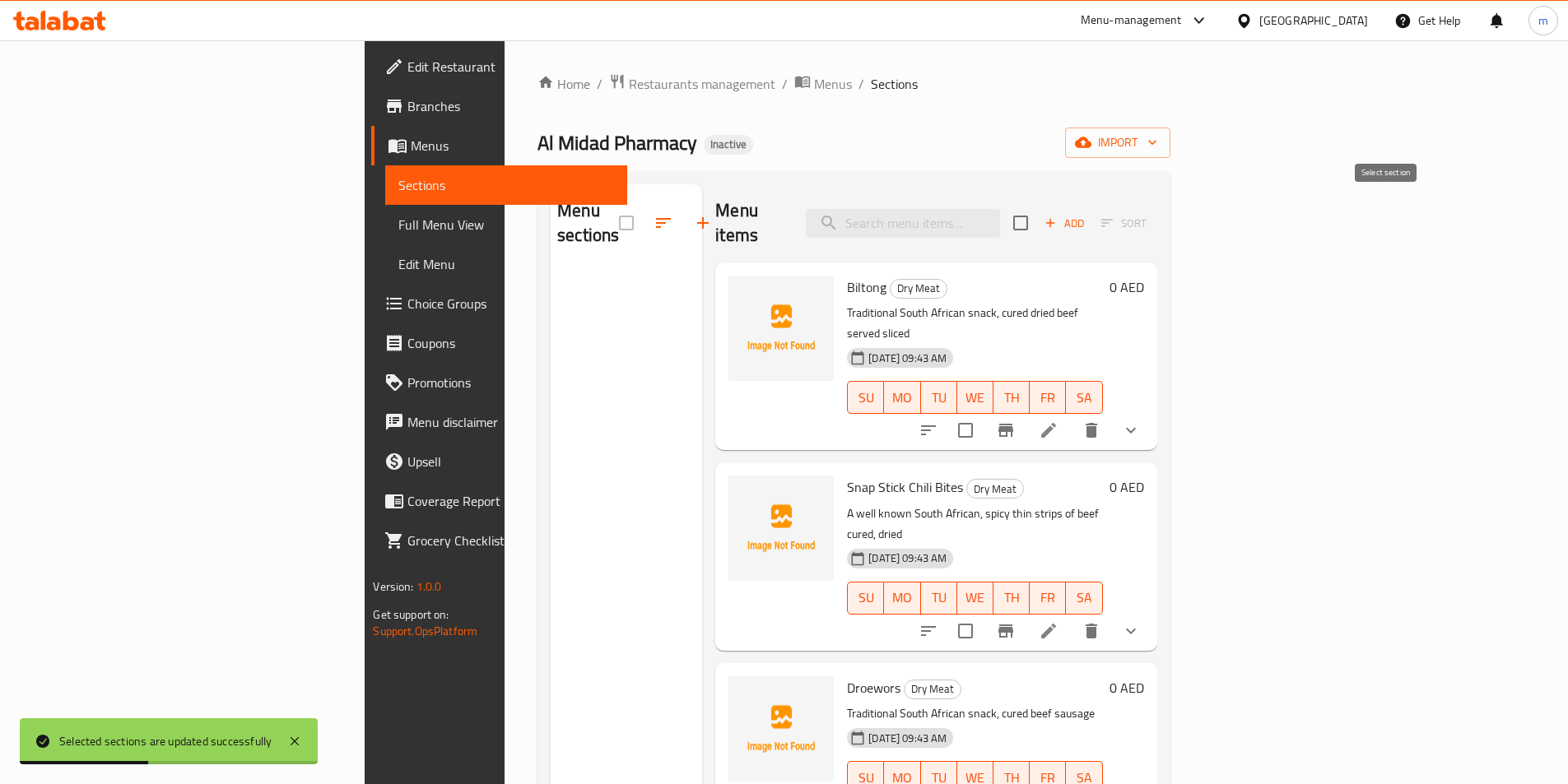
checkbox input "true"
click at [836, 137] on div "Al Midad Pharmacy Inactive import" at bounding box center [853, 142] width 633 height 30
click at [399, 217] on span "Full Menu View" at bounding box center [506, 225] width 215 height 19
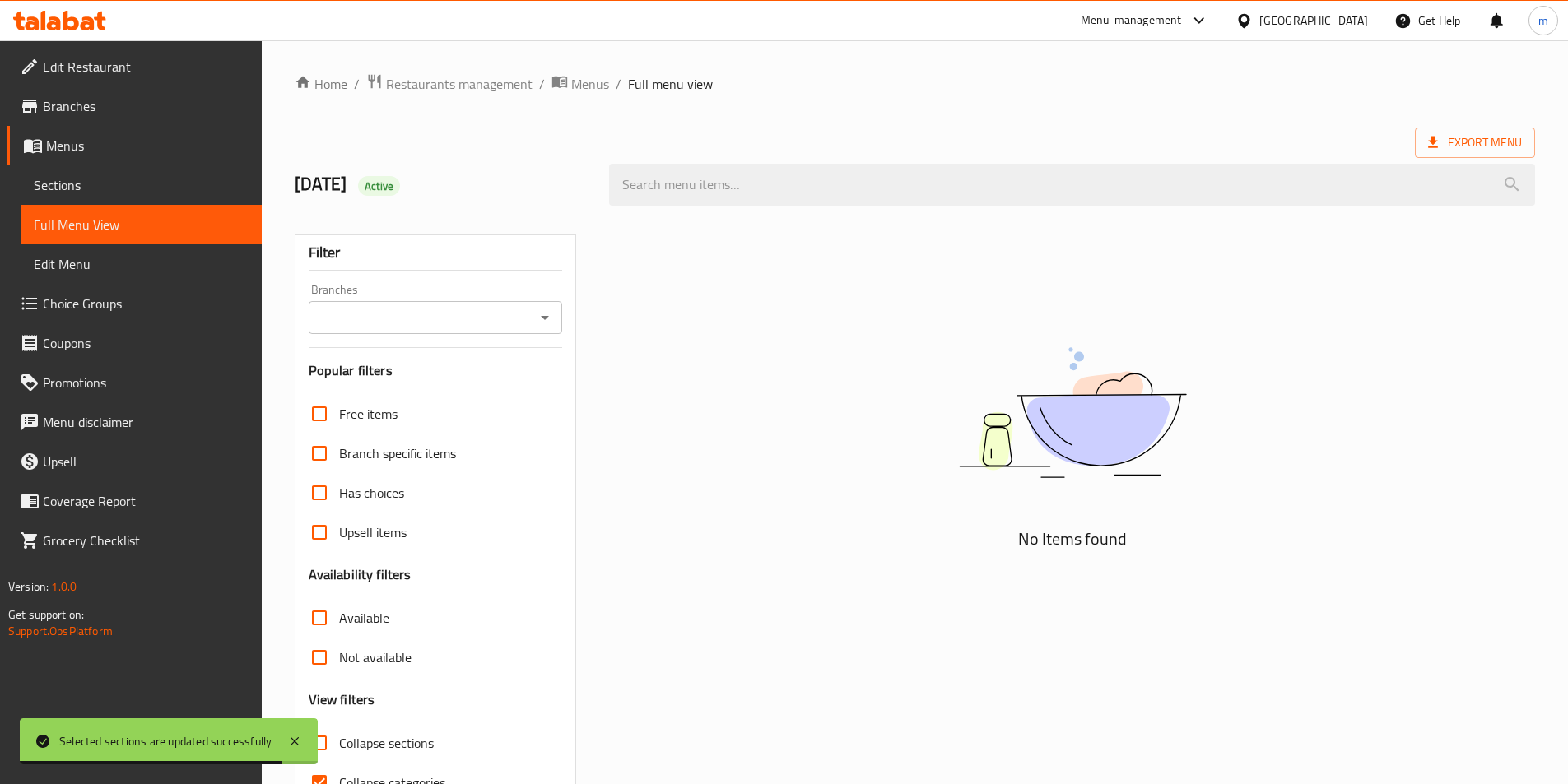
click at [144, 182] on span "Sections" at bounding box center [142, 185] width 215 height 19
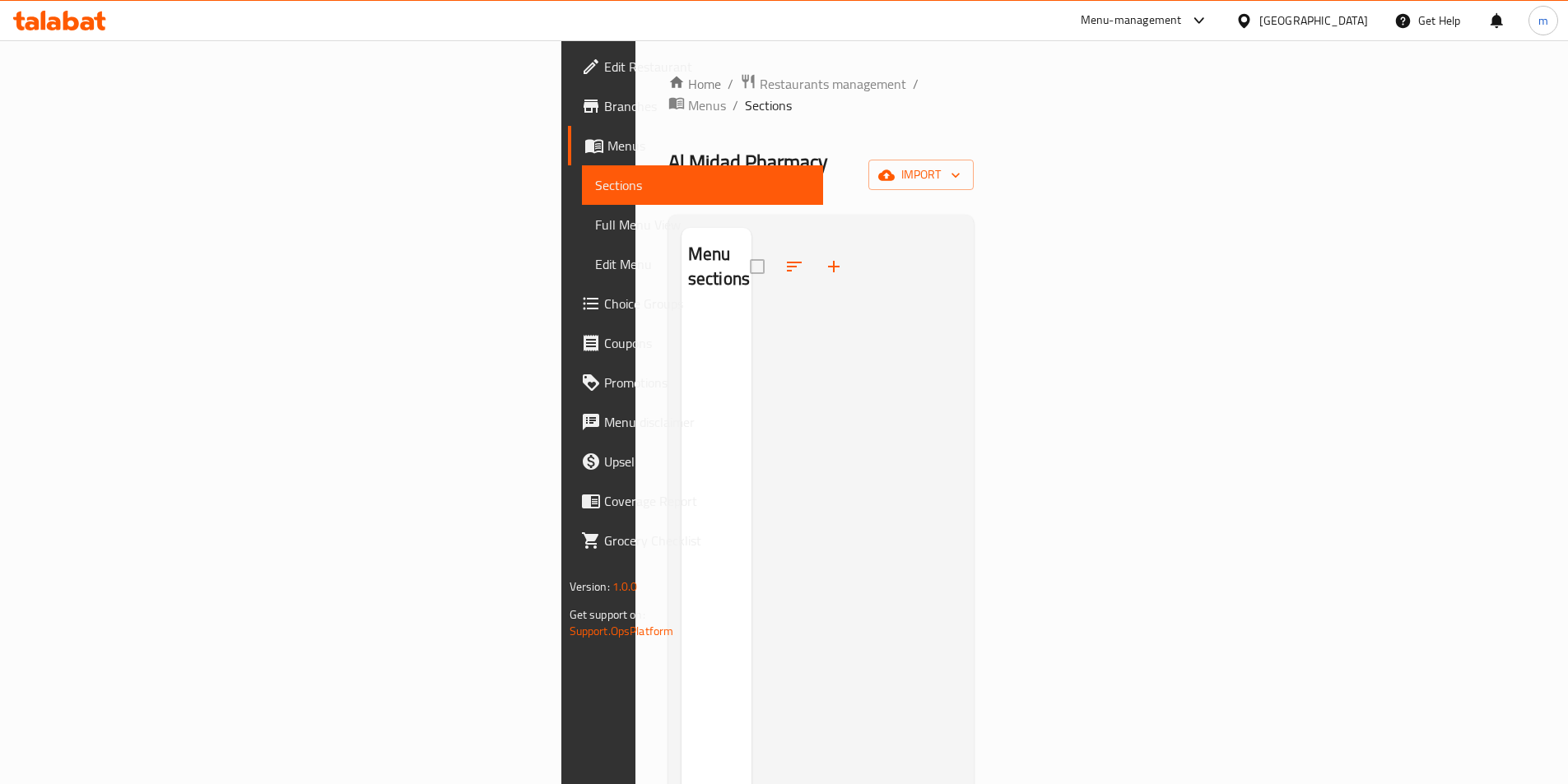
click at [962, 228] on div at bounding box center [856, 619] width 210 height 784
click at [961, 165] on span "import" at bounding box center [921, 174] width 80 height 20
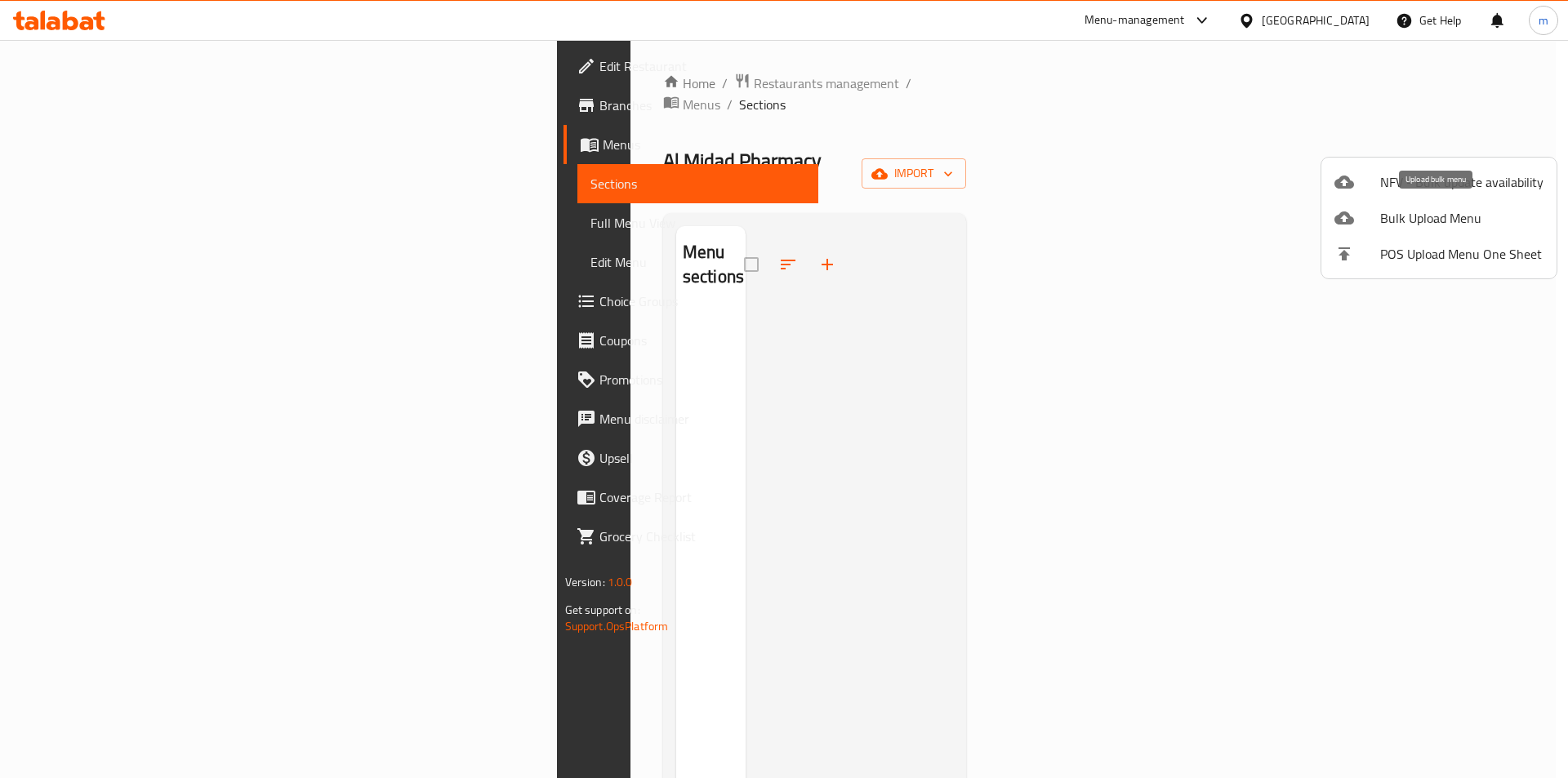
click at [1400, 213] on span "Bulk Upload Menu" at bounding box center [1462, 218] width 164 height 19
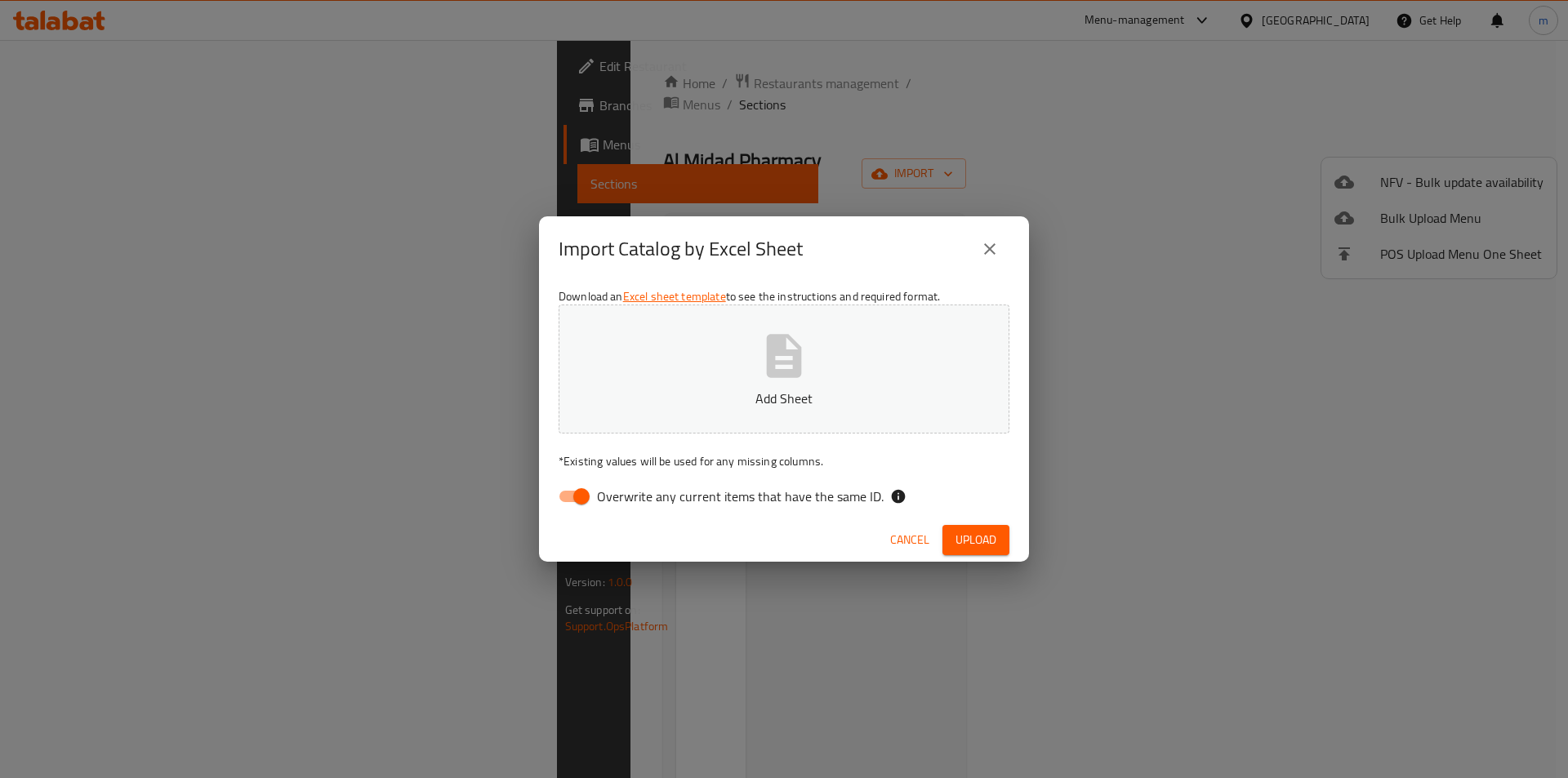
click at [717, 341] on button "Add Sheet" at bounding box center [784, 369] width 451 height 129
click at [570, 494] on input "Overwrite any current items that have the same ID." at bounding box center [581, 496] width 93 height 31
checkbox input "false"
click at [975, 540] on span "Upload" at bounding box center [975, 540] width 40 height 20
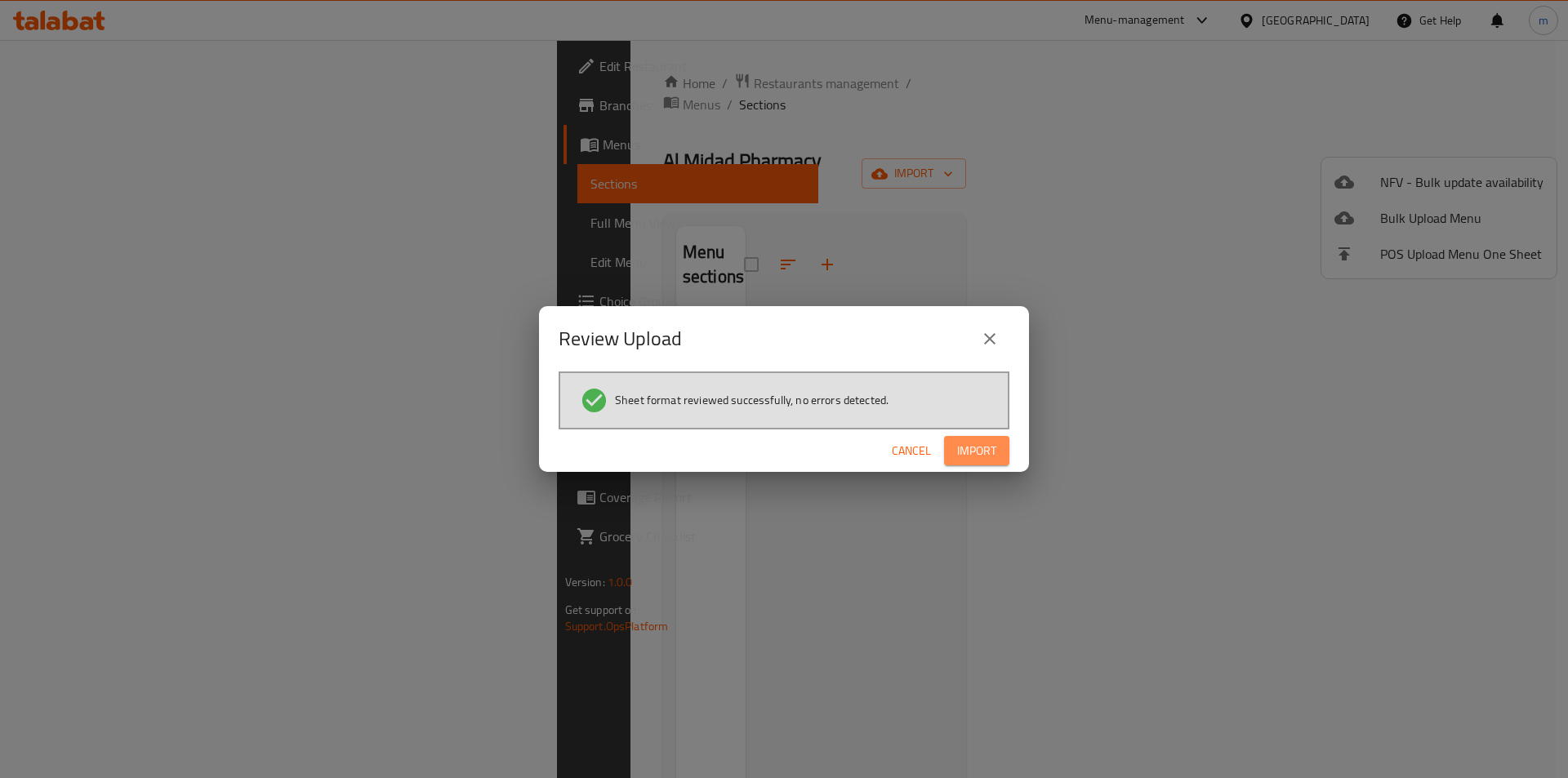
click at [967, 452] on span "Import" at bounding box center [976, 450] width 39 height 20
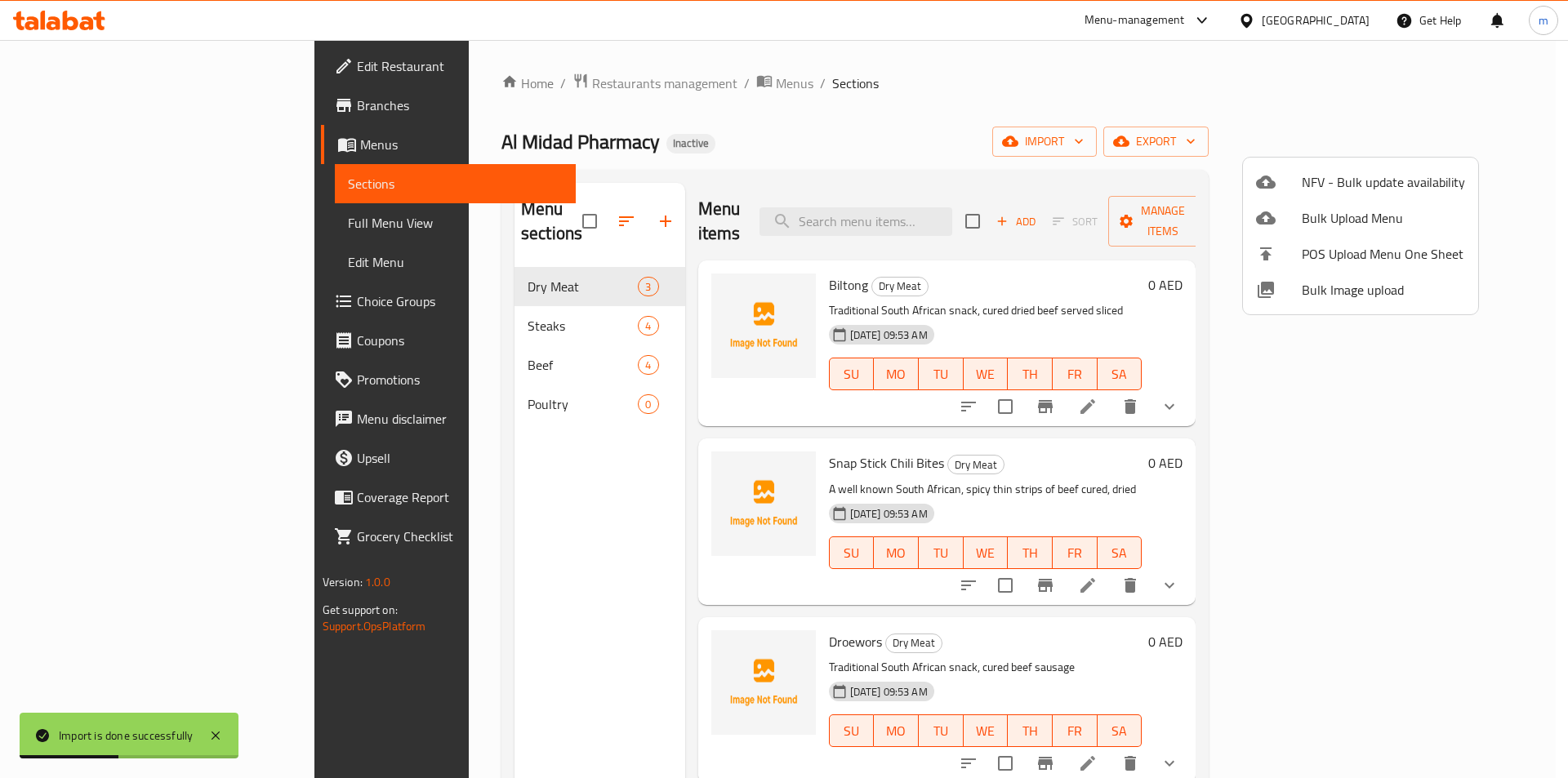
click at [560, 385] on div at bounding box center [784, 389] width 1568 height 778
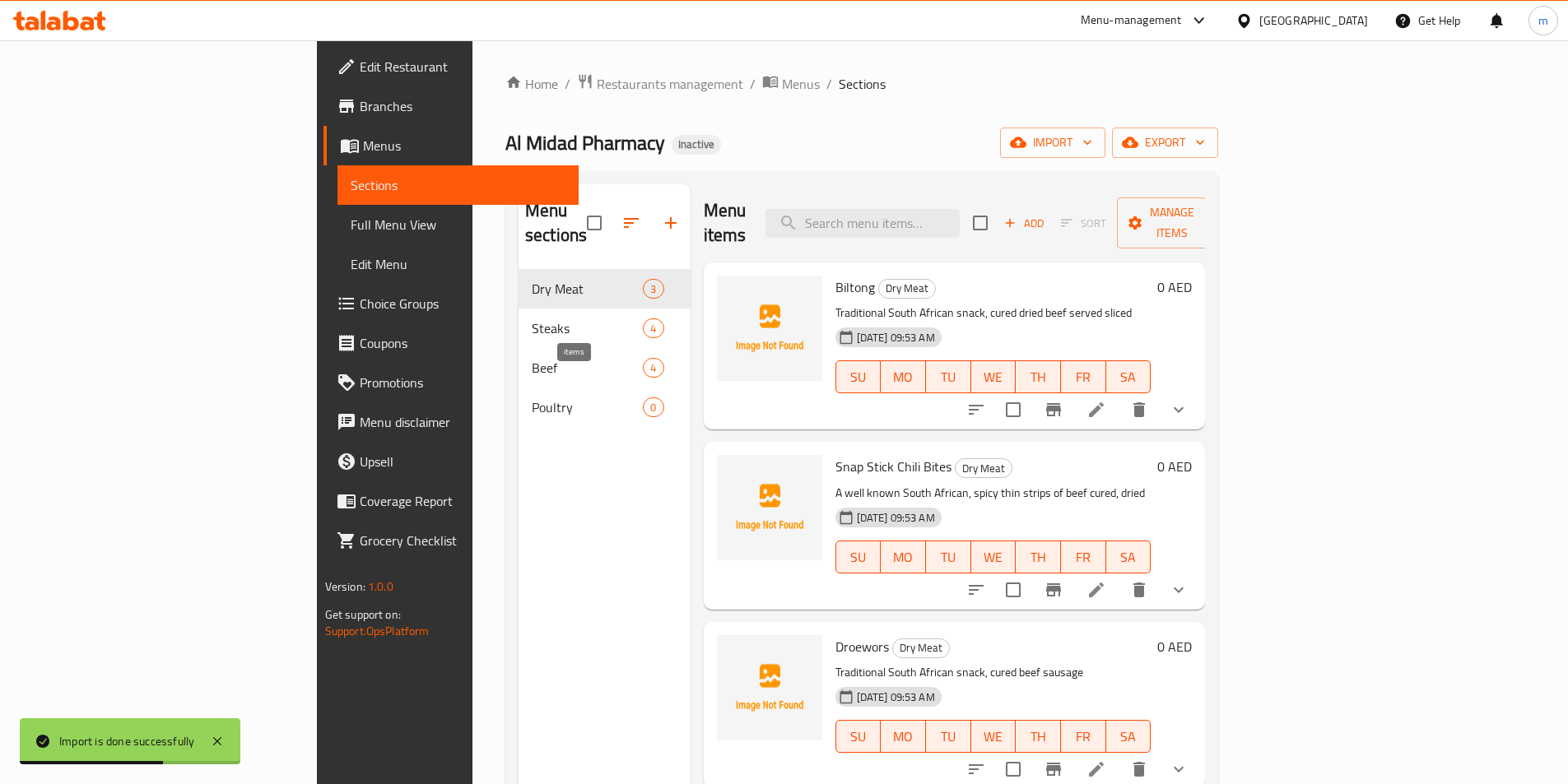
click at [644, 400] on span "0" at bounding box center [654, 408] width 19 height 16
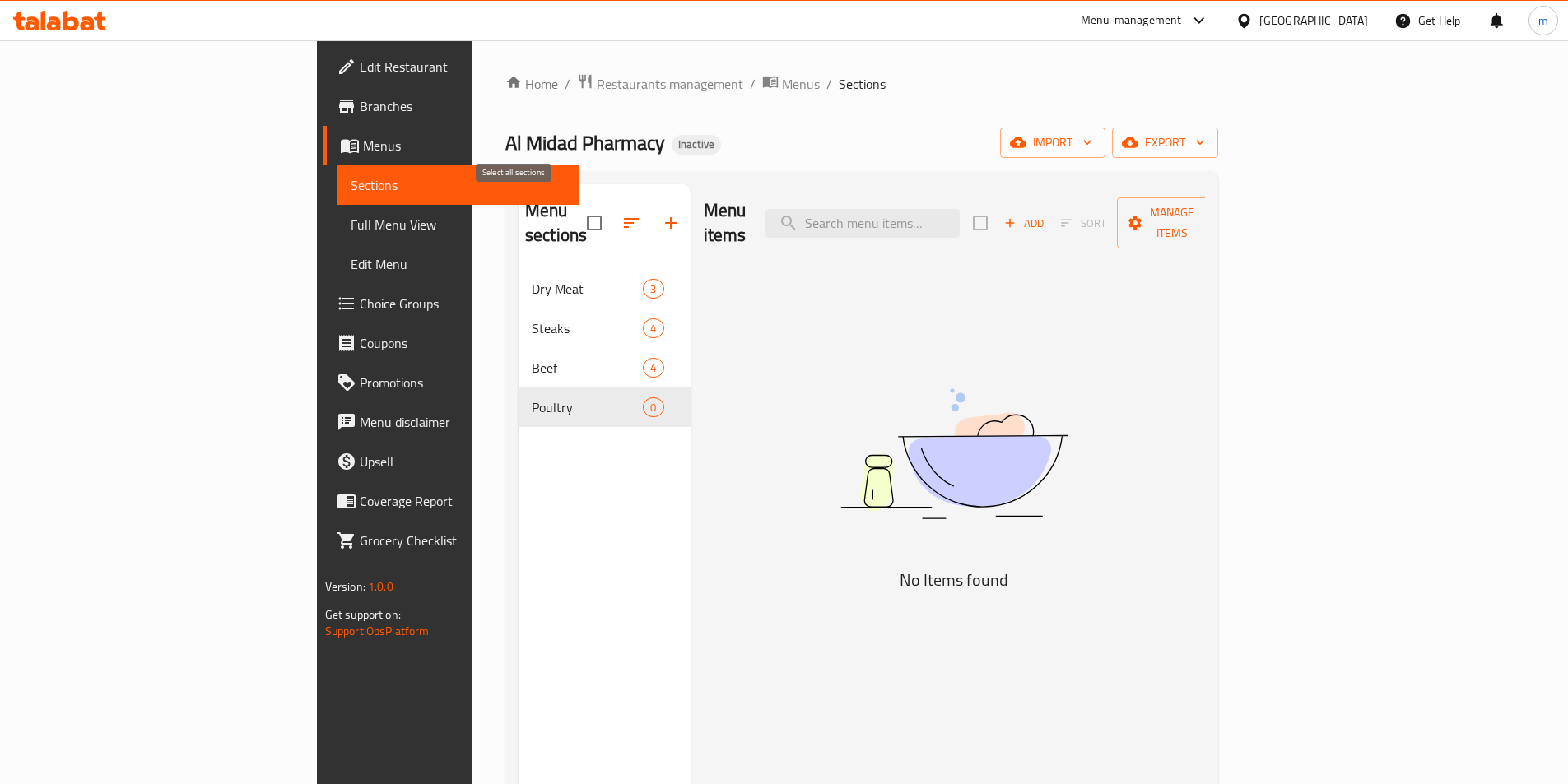
click at [577, 220] on input "checkbox" at bounding box center [594, 223] width 35 height 35
click at [577, 207] on input "checkbox" at bounding box center [594, 223] width 35 height 35
click at [577, 205] on input "checkbox" at bounding box center [594, 223] width 35 height 35
click at [519, 237] on div "Menu sections Dry Meat 3 Steaks 4 Beef 4 Poultry 0" at bounding box center [604, 308] width 172 height 249
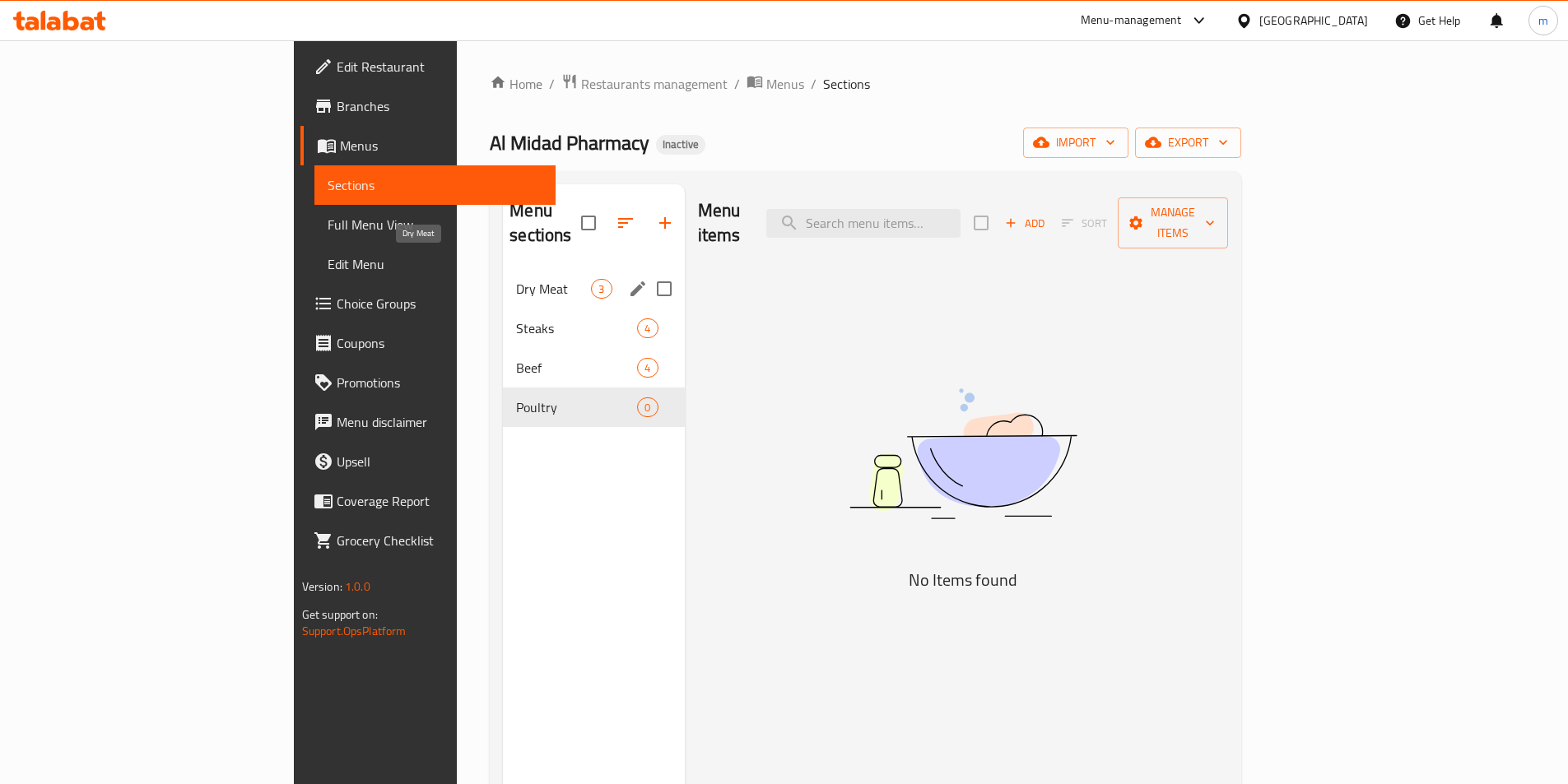
click at [516, 279] on span "Dry Meat" at bounding box center [553, 289] width 75 height 19
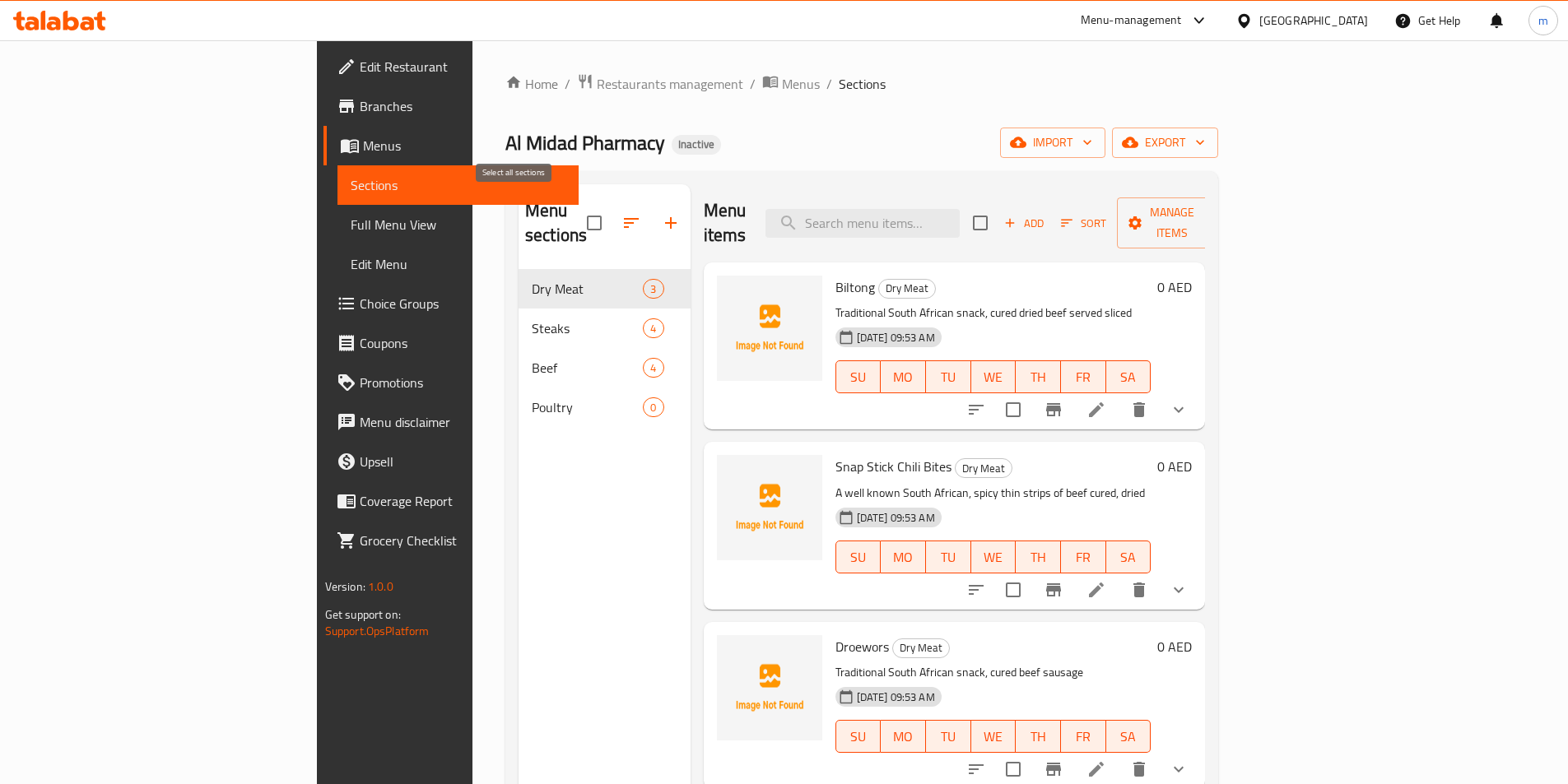
click at [577, 206] on input "checkbox" at bounding box center [594, 223] width 35 height 35
click at [622, 219] on icon "button" at bounding box center [631, 223] width 19 height 19
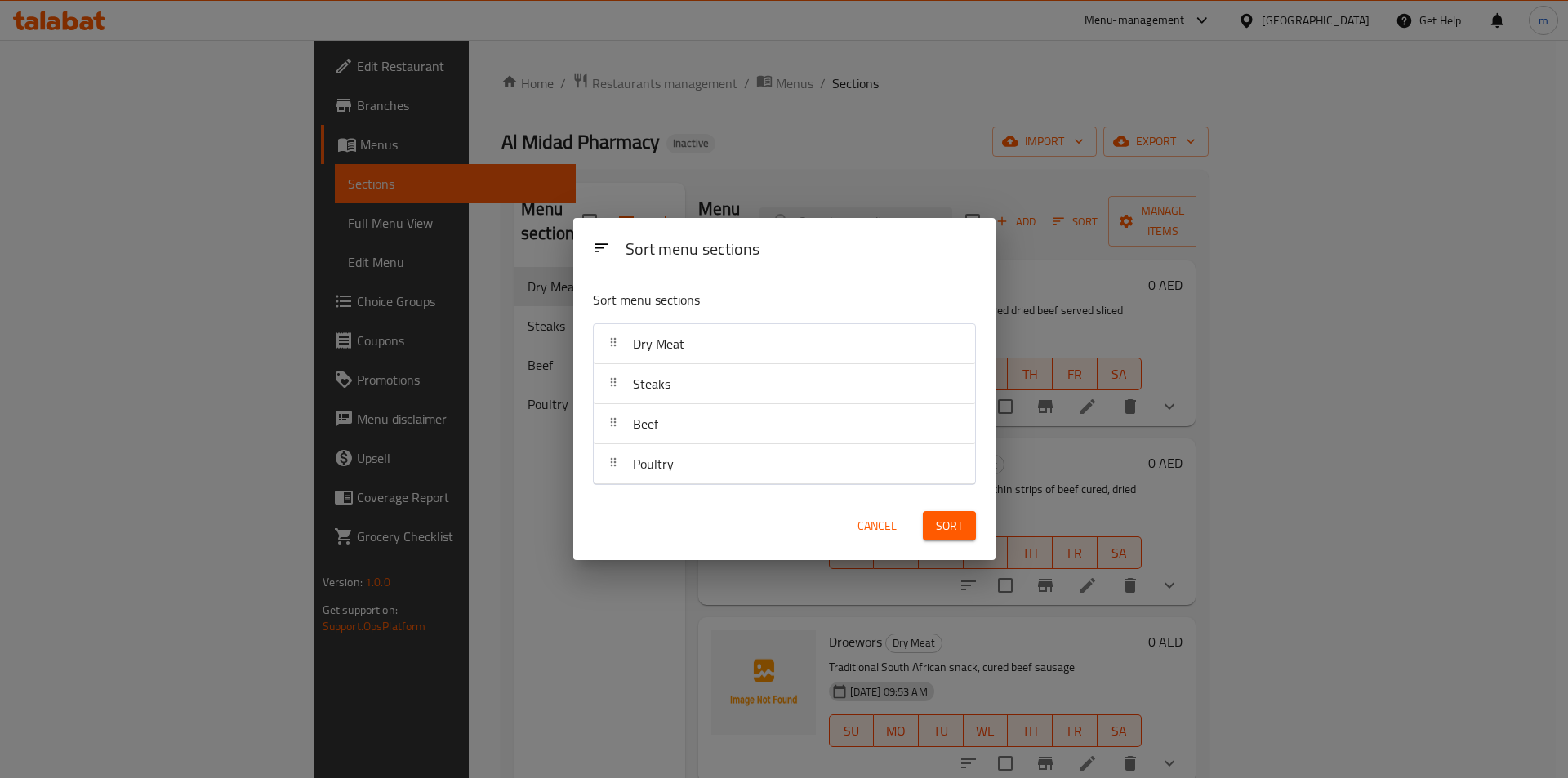
click at [484, 365] on div "Sort menu sections Sort menu sections Dry Meat Steaks Beef Poultry Cancel Sort" at bounding box center [784, 389] width 1568 height 778
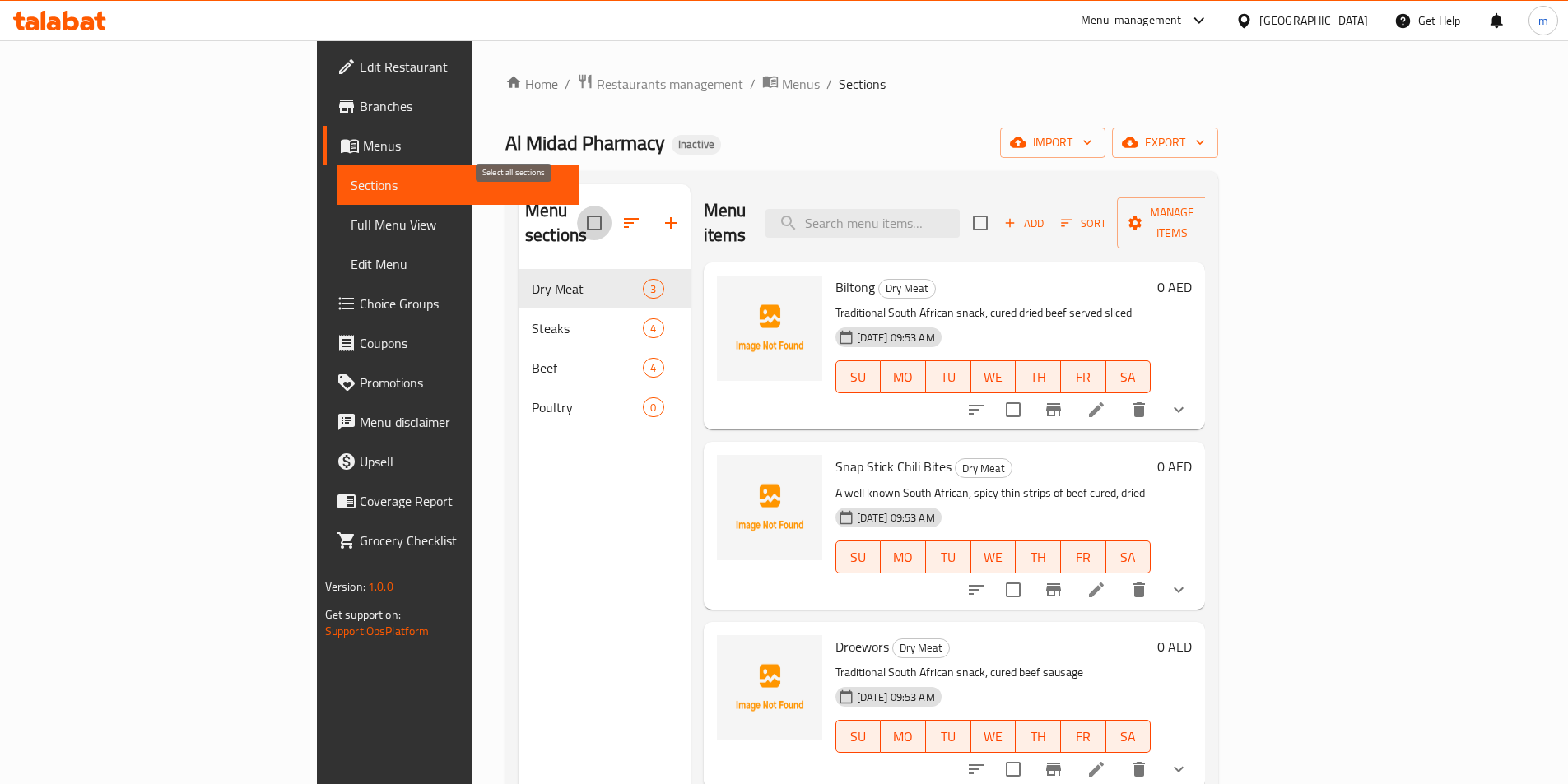
click at [577, 205] on input "checkbox" at bounding box center [594, 223] width 35 height 35
checkbox input "false"
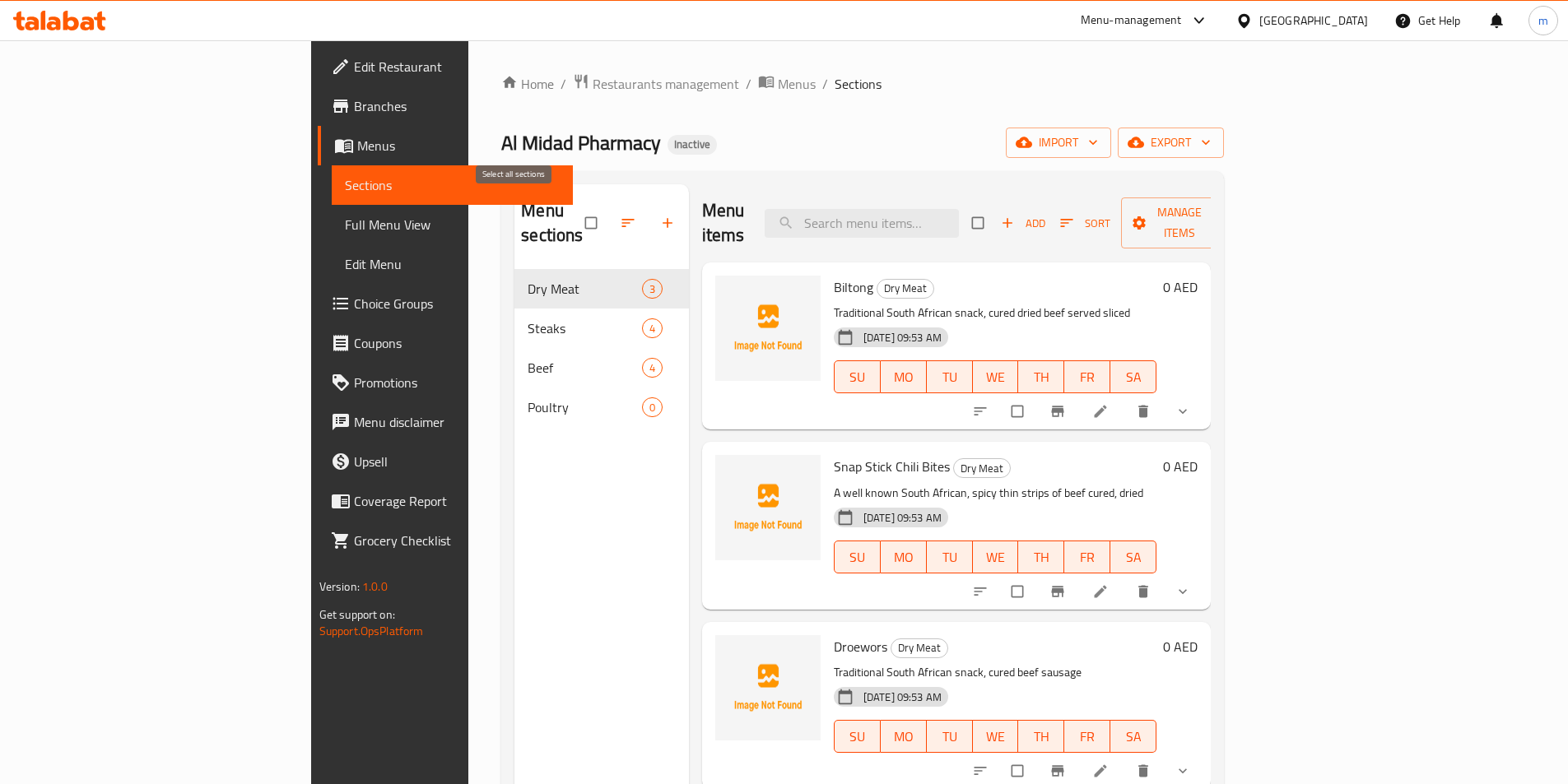
click at [575, 207] on input "checkbox" at bounding box center [592, 223] width 35 height 31
checkbox input "true"
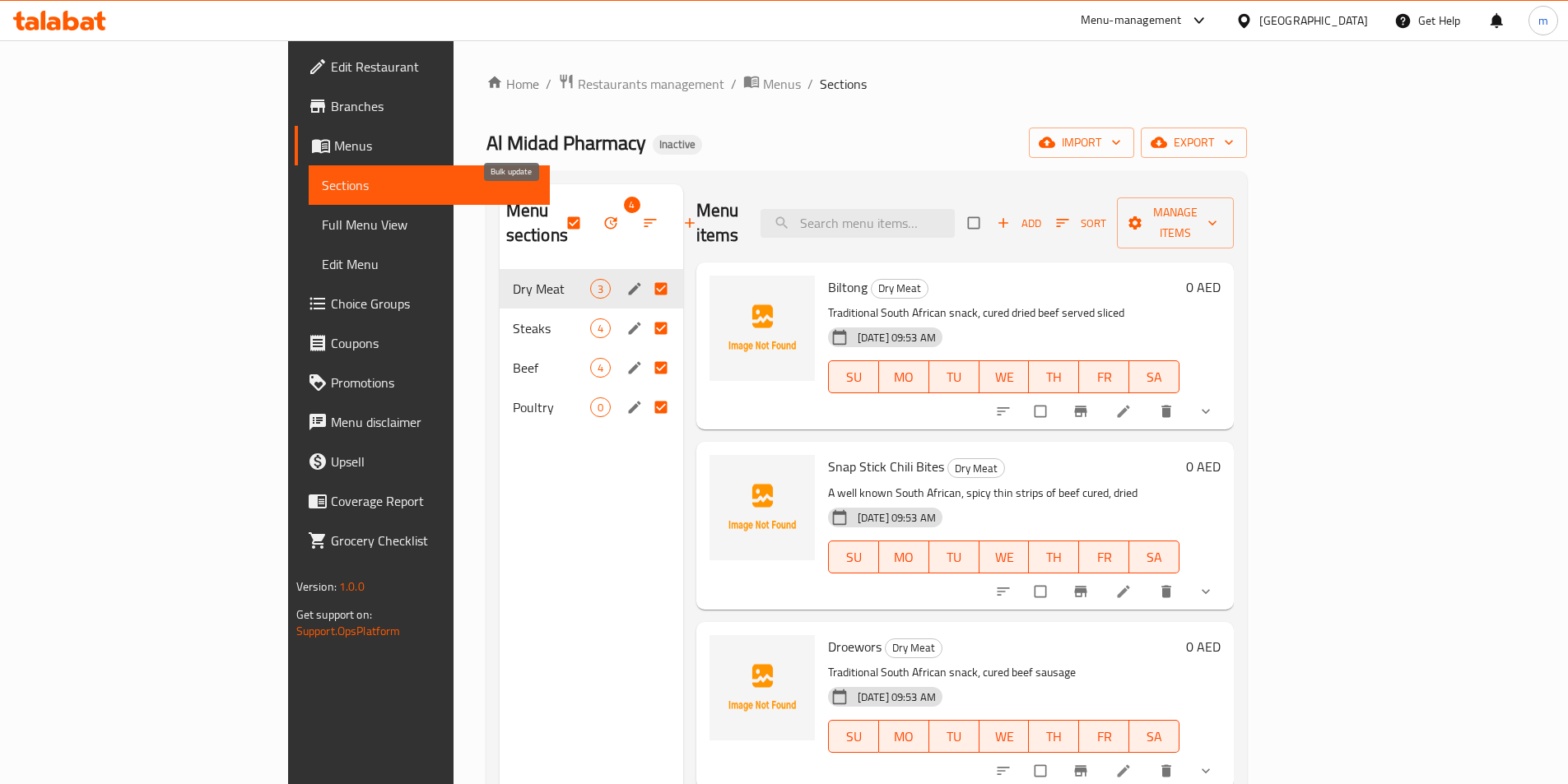
click at [603, 215] on icon "button" at bounding box center [611, 223] width 16 height 16
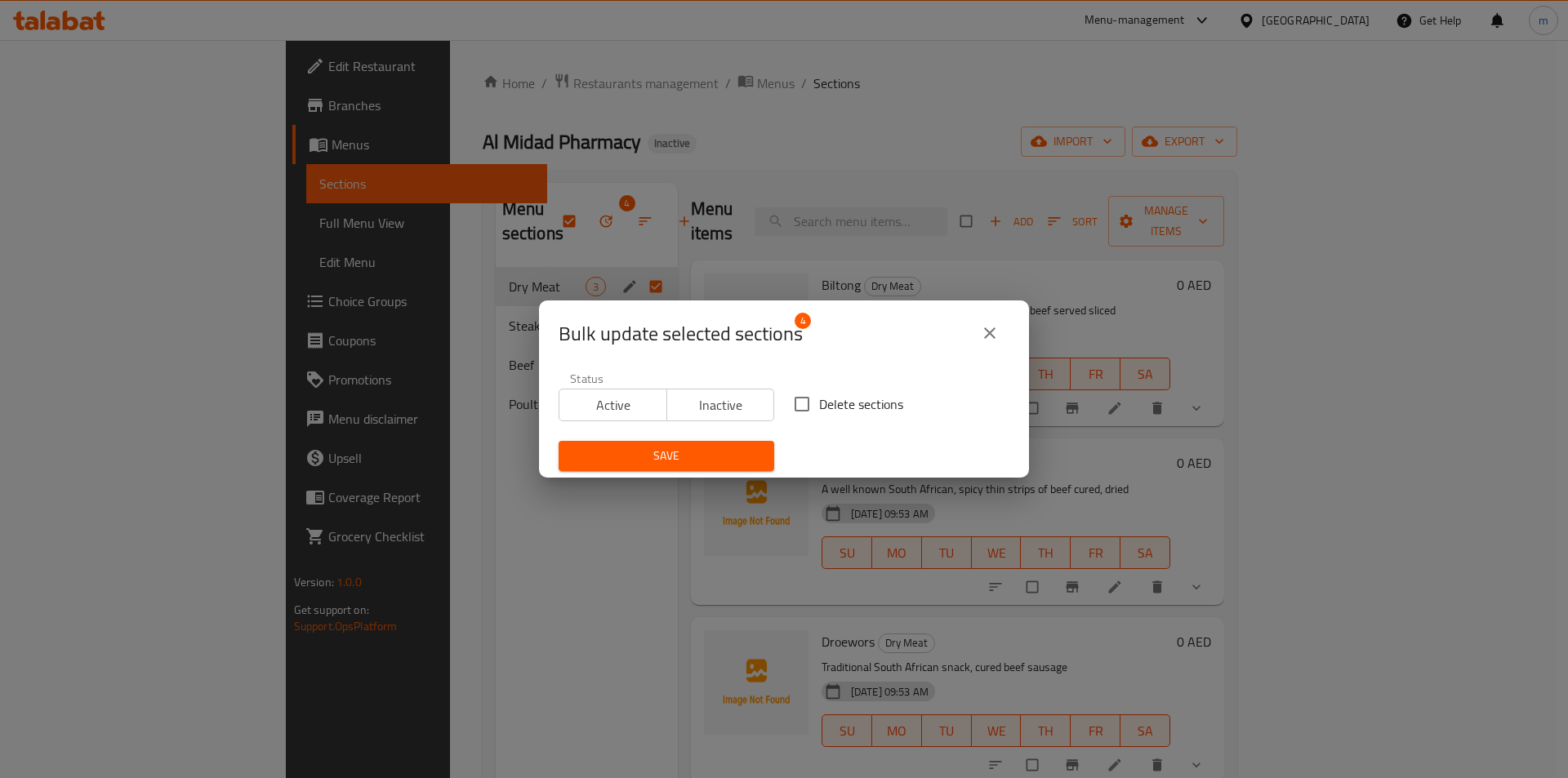
click at [797, 408] on input "Delete sections" at bounding box center [802, 404] width 35 height 35
checkbox input "true"
click at [714, 452] on span "Save" at bounding box center [666, 456] width 190 height 20
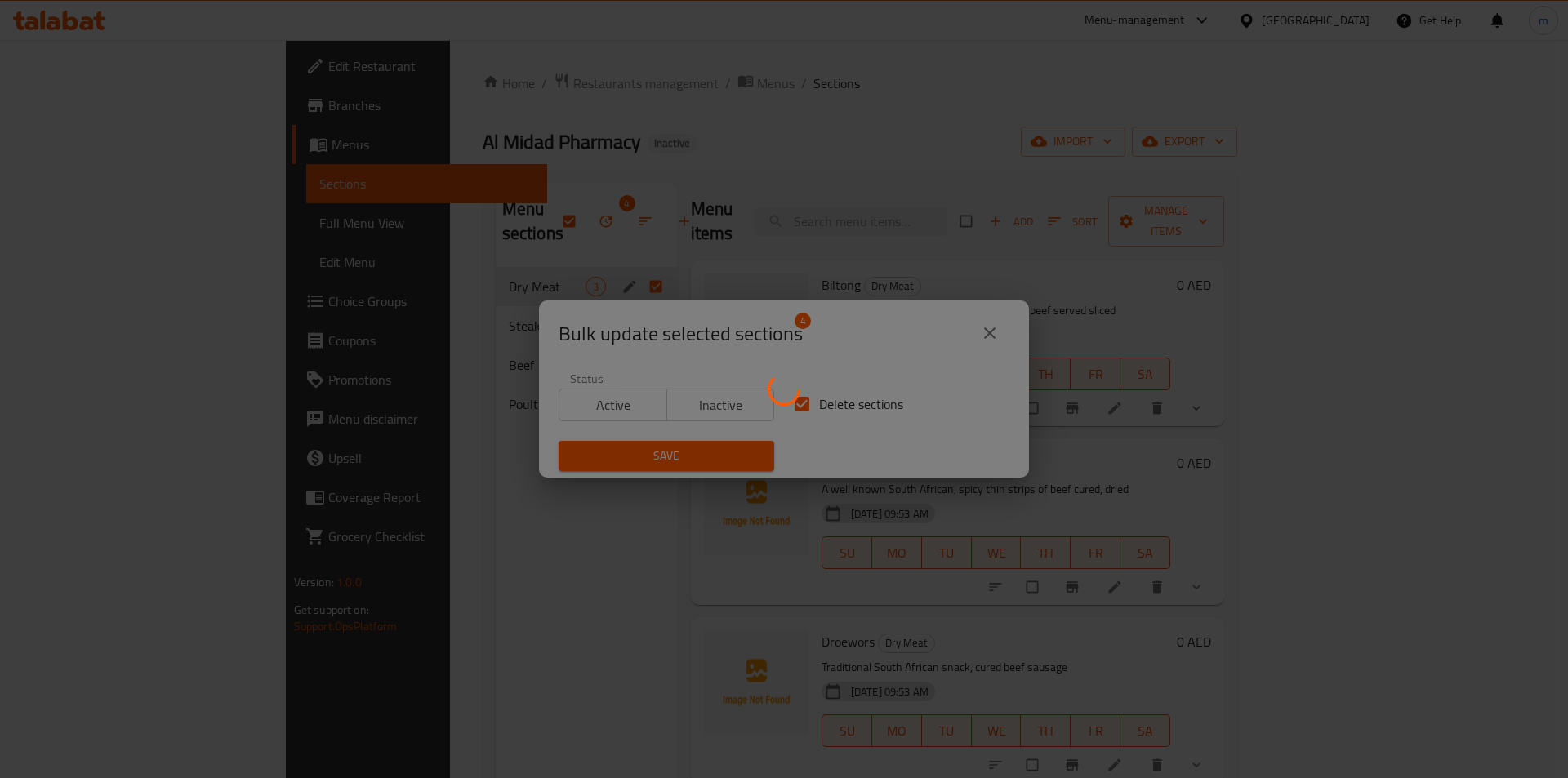
checkbox input "false"
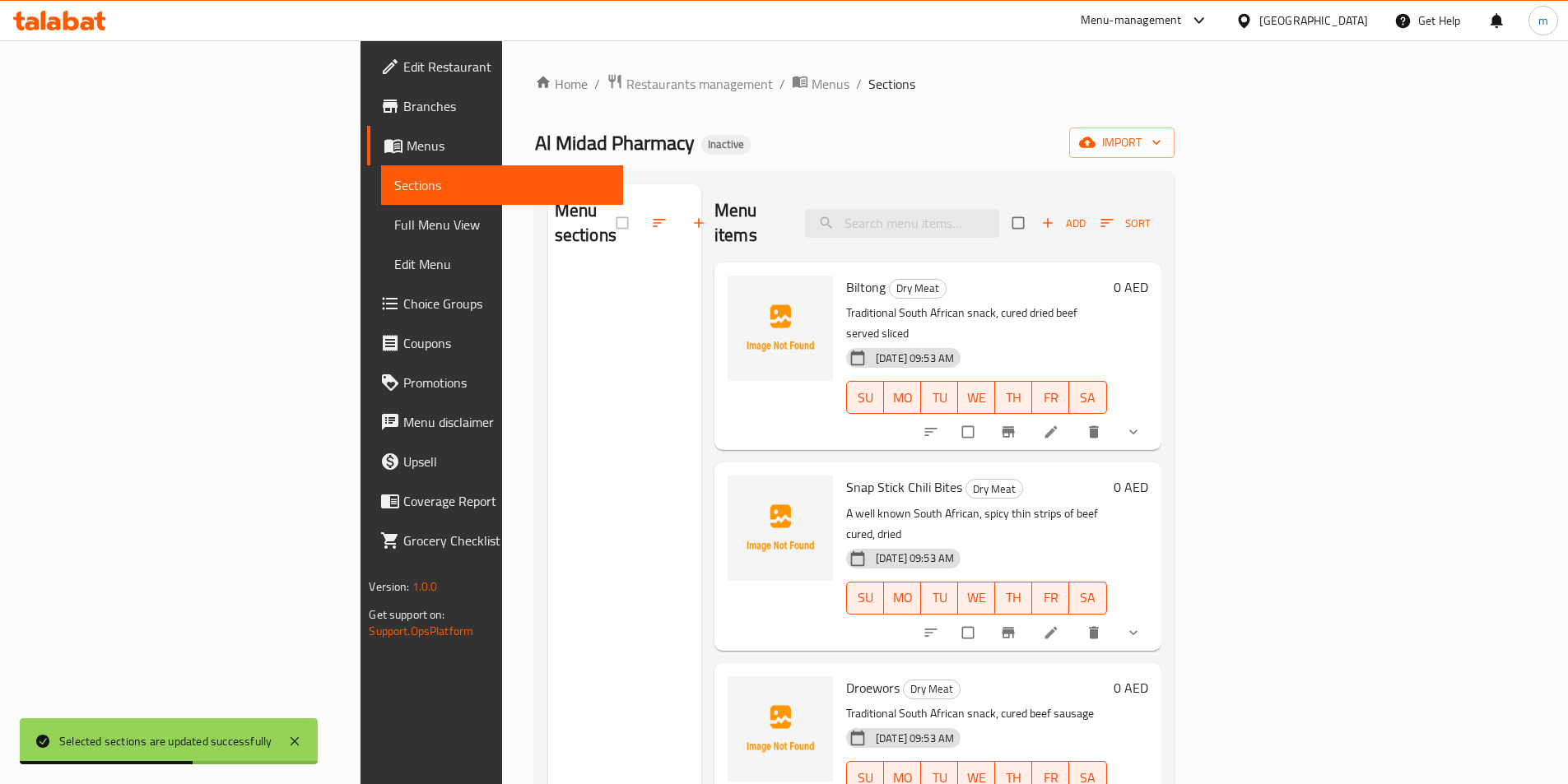
click at [395, 217] on span "Full Menu View" at bounding box center [502, 225] width 215 height 19
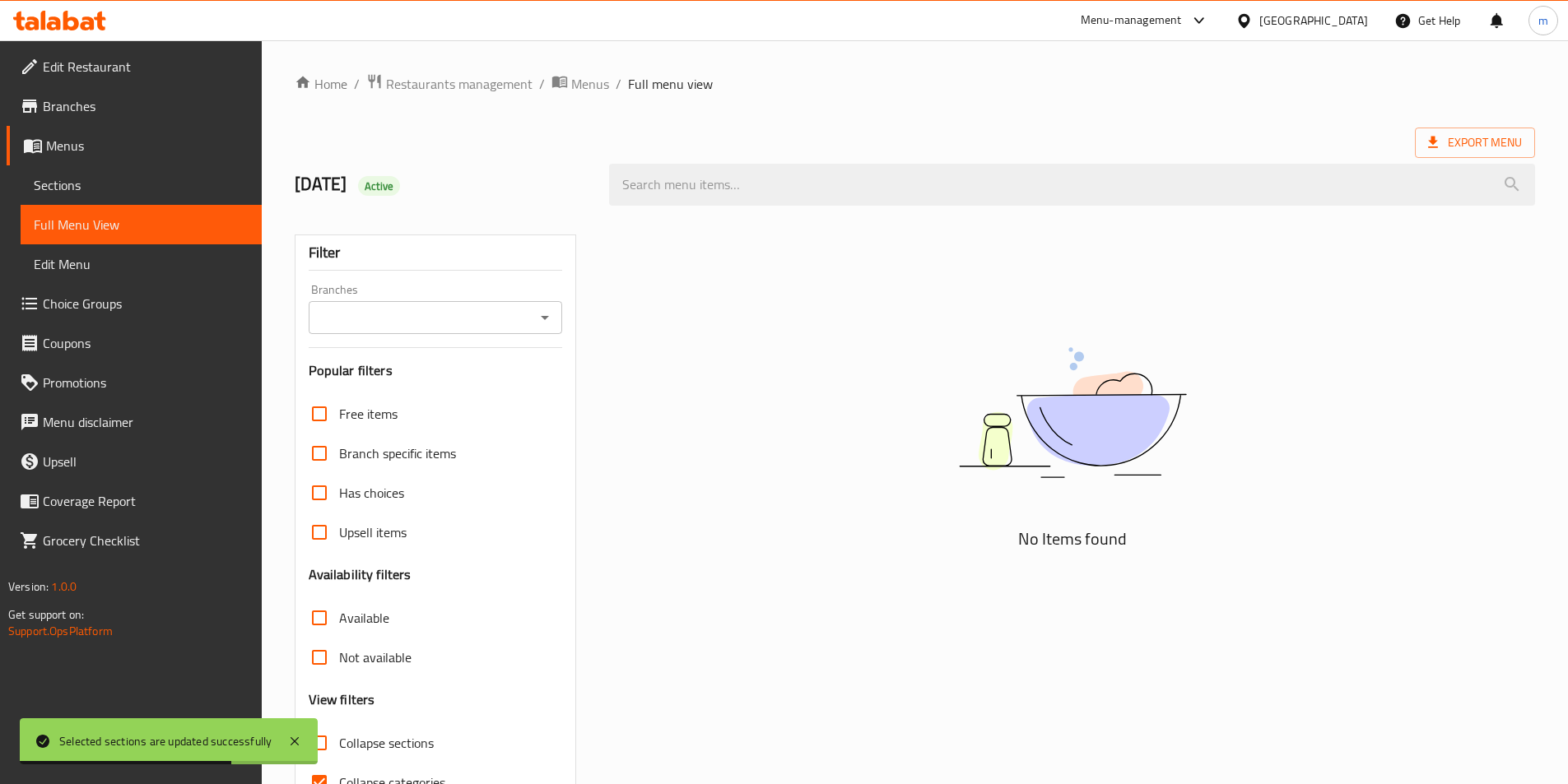
click at [105, 188] on span "Sections" at bounding box center [142, 185] width 215 height 19
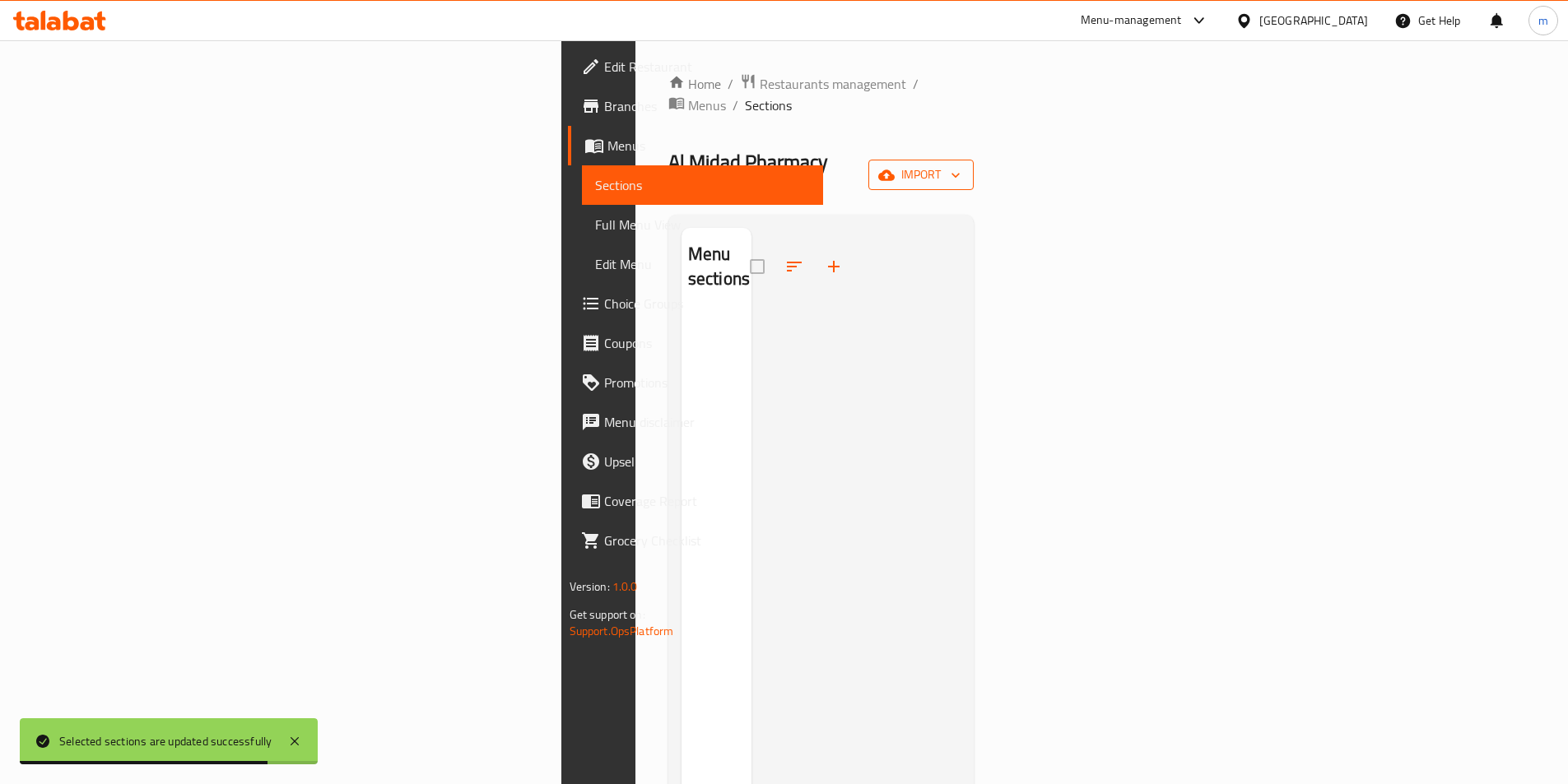
click at [964, 167] on icon "button" at bounding box center [955, 174] width 16 height 16
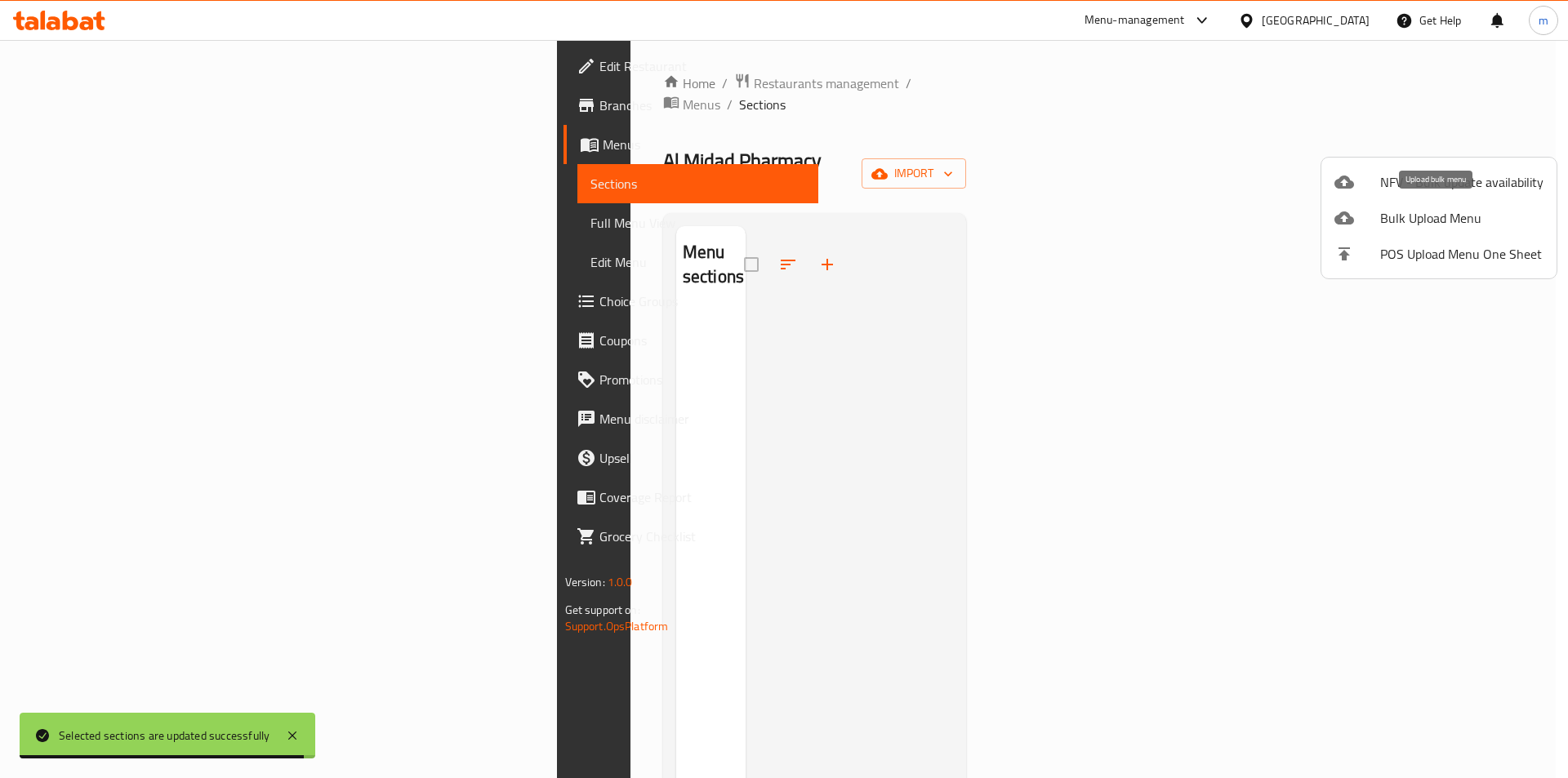
click at [1474, 213] on span "Bulk Upload Menu" at bounding box center [1462, 218] width 164 height 19
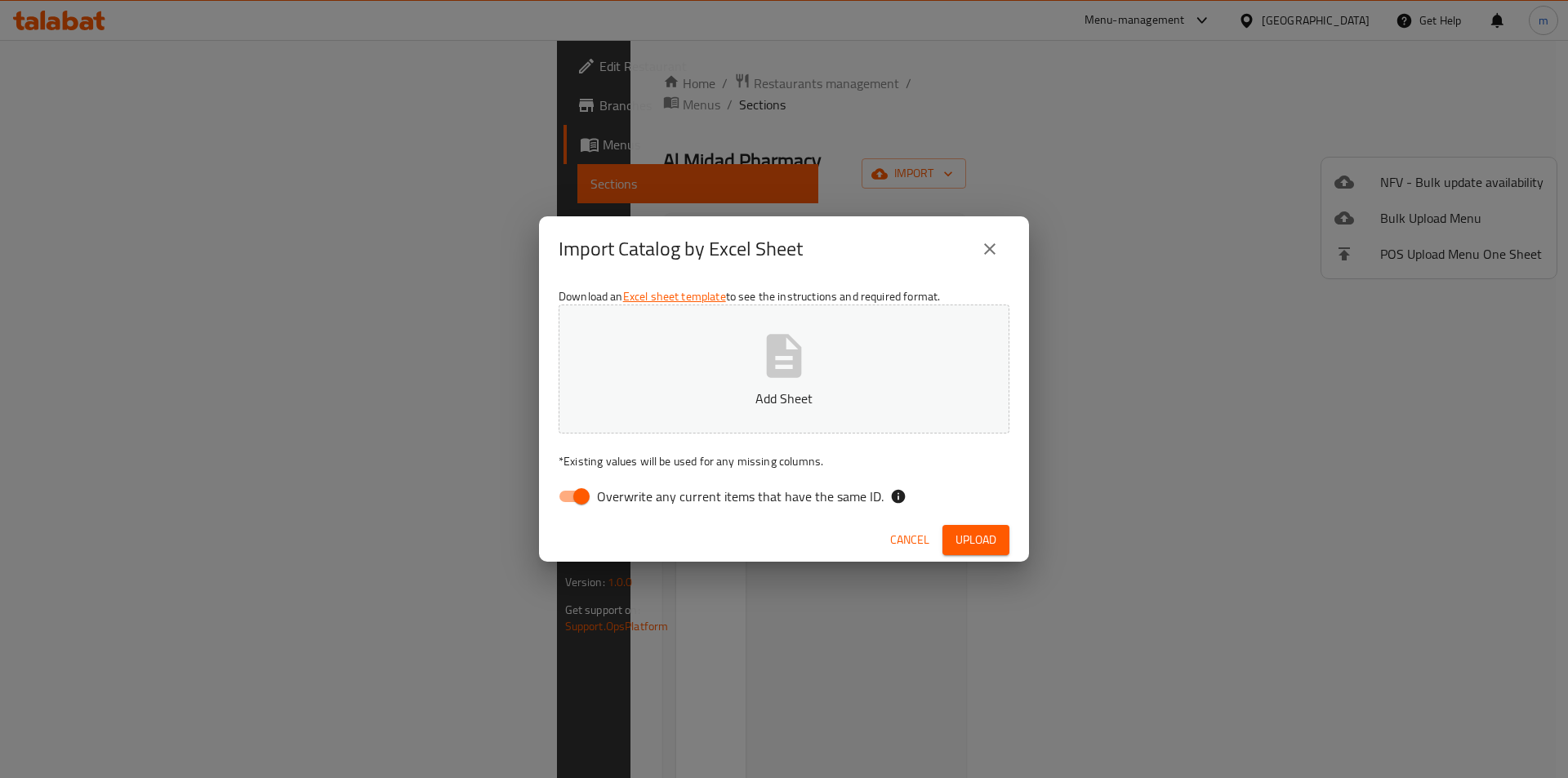
click at [577, 497] on input "Overwrite any current items that have the same ID." at bounding box center [581, 496] width 93 height 31
checkbox input "false"
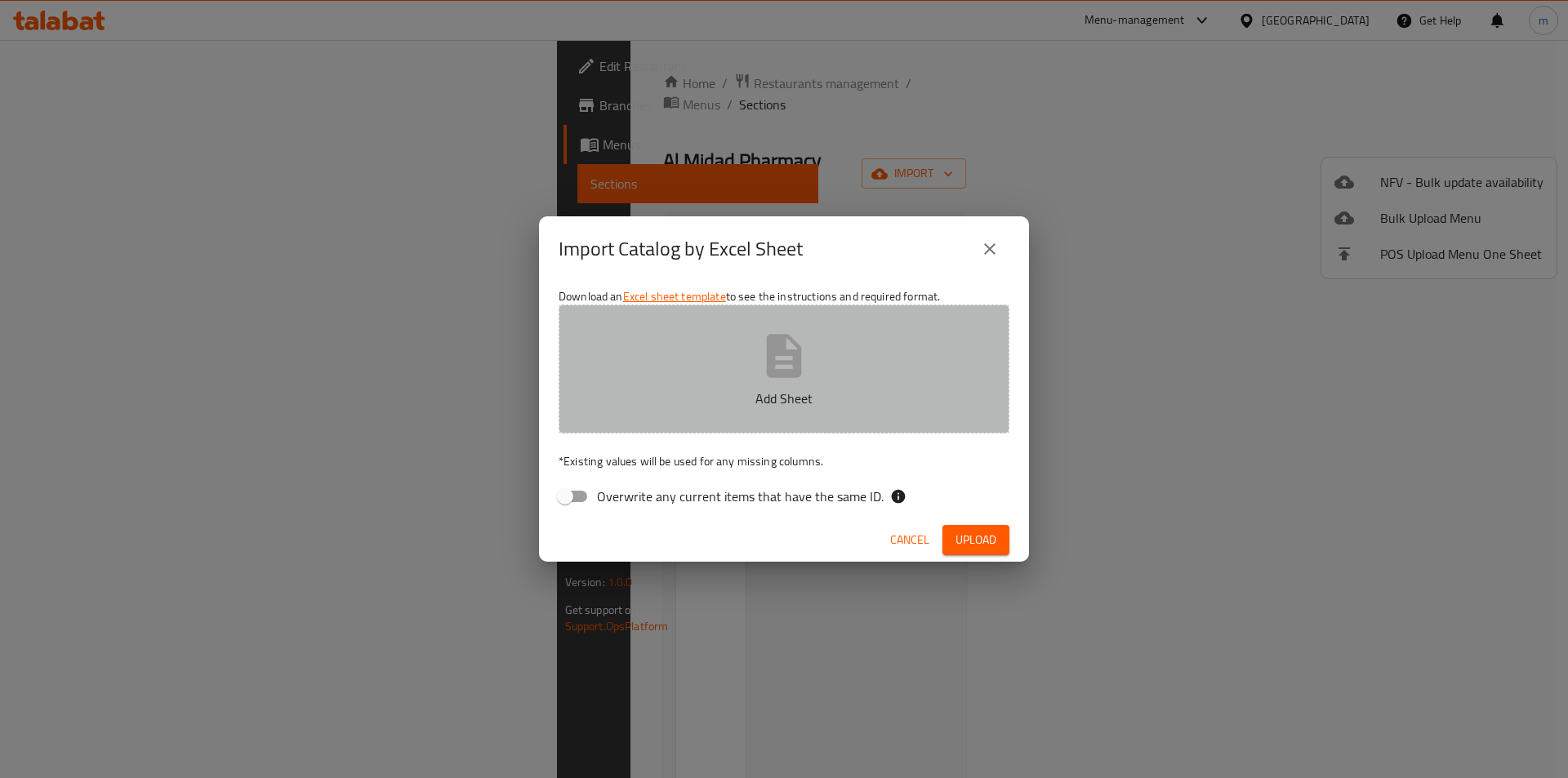
click at [693, 387] on button "Add Sheet" at bounding box center [784, 369] width 451 height 129
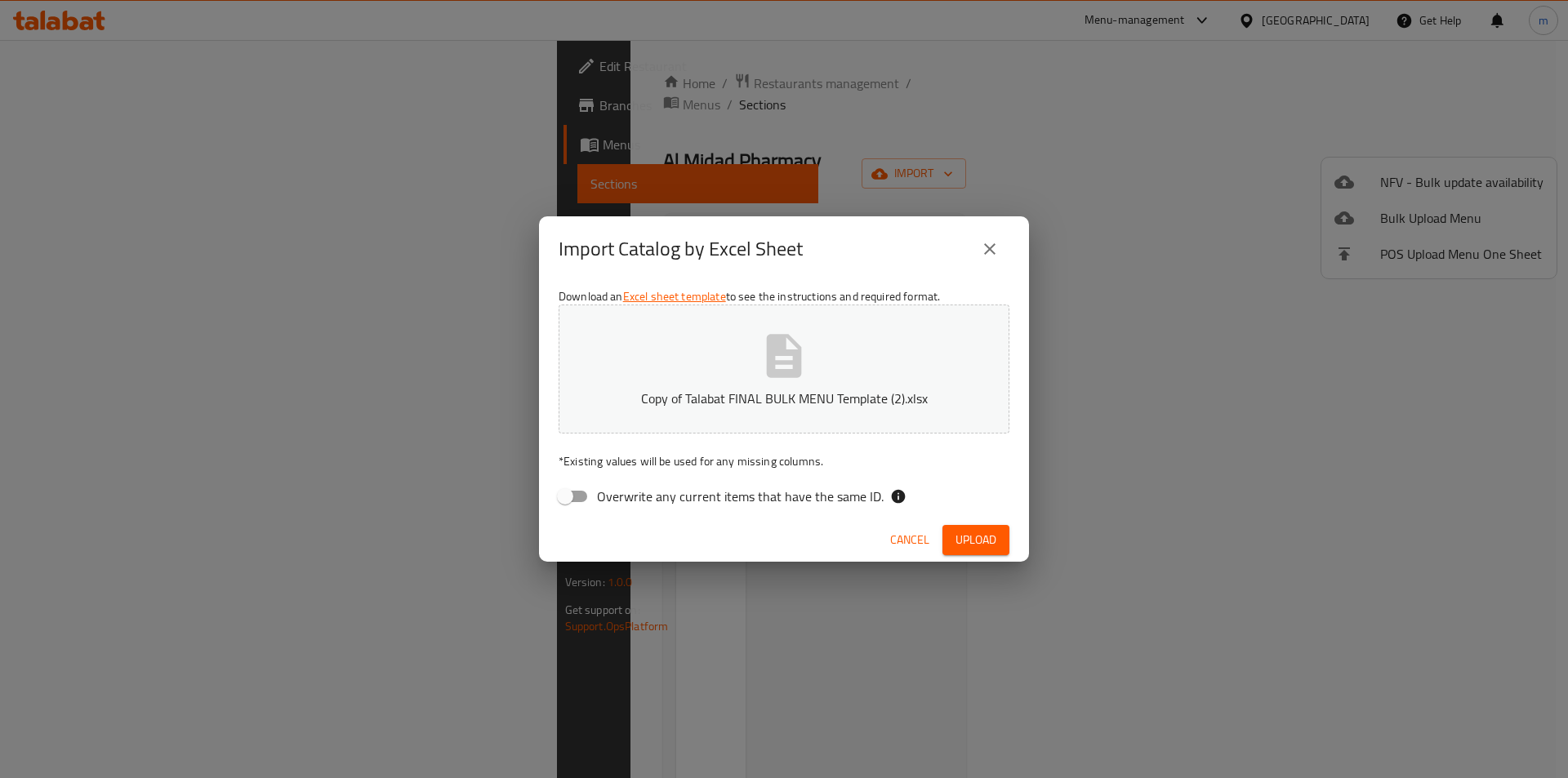
click at [992, 540] on span "Upload" at bounding box center [975, 540] width 40 height 20
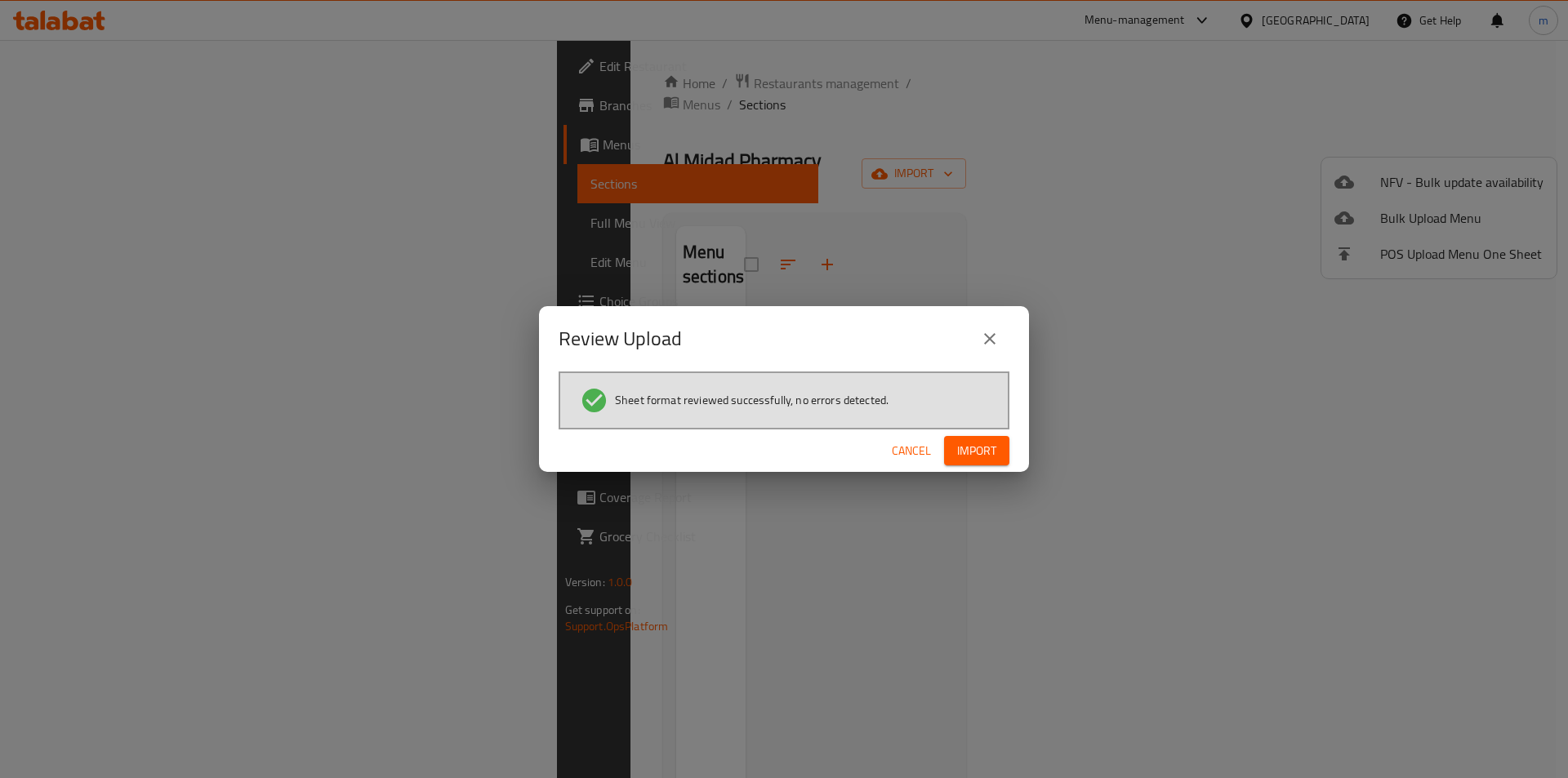
click at [988, 462] on button "Import" at bounding box center [976, 450] width 65 height 30
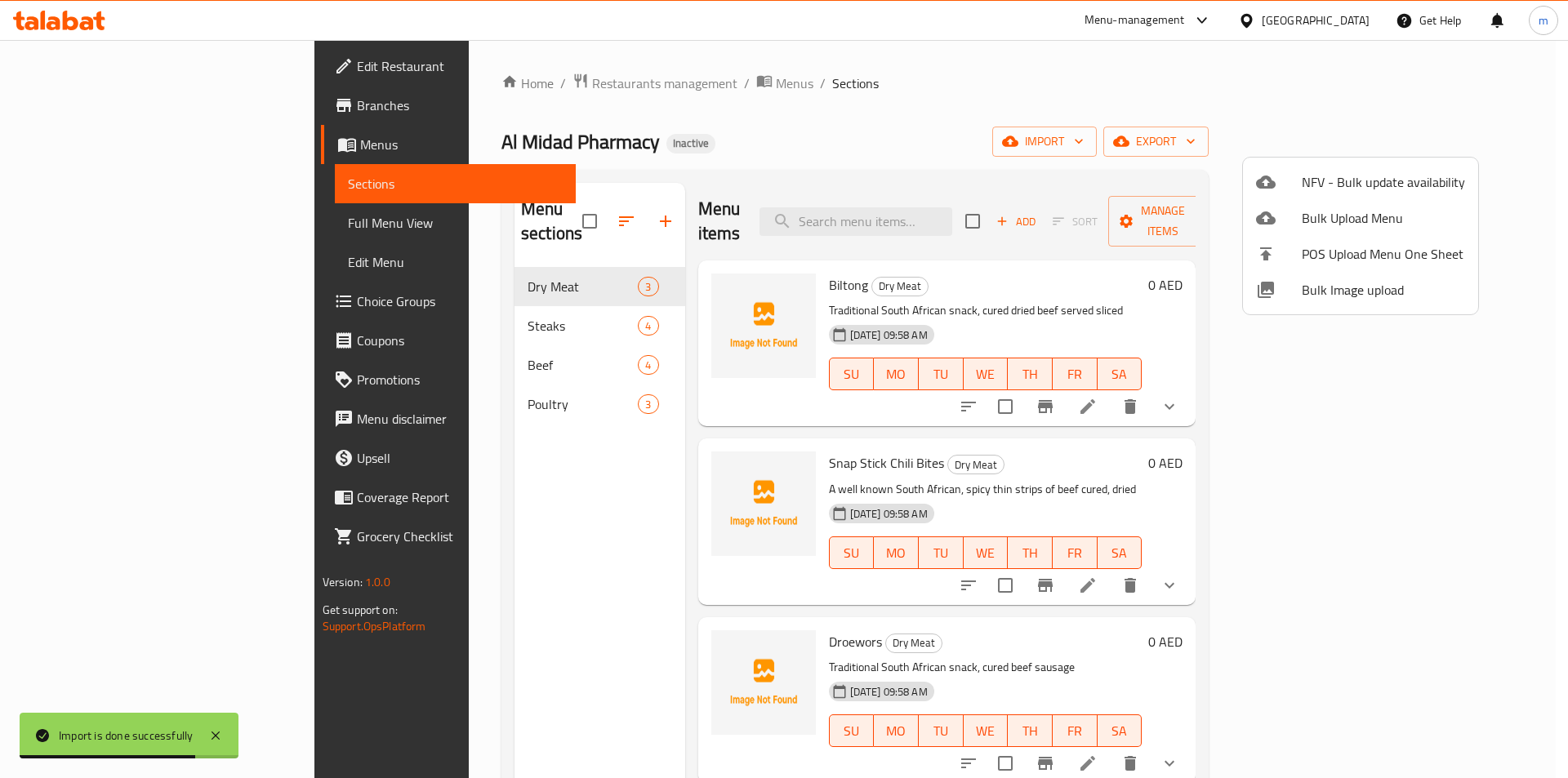
click at [974, 103] on div at bounding box center [784, 389] width 1568 height 778
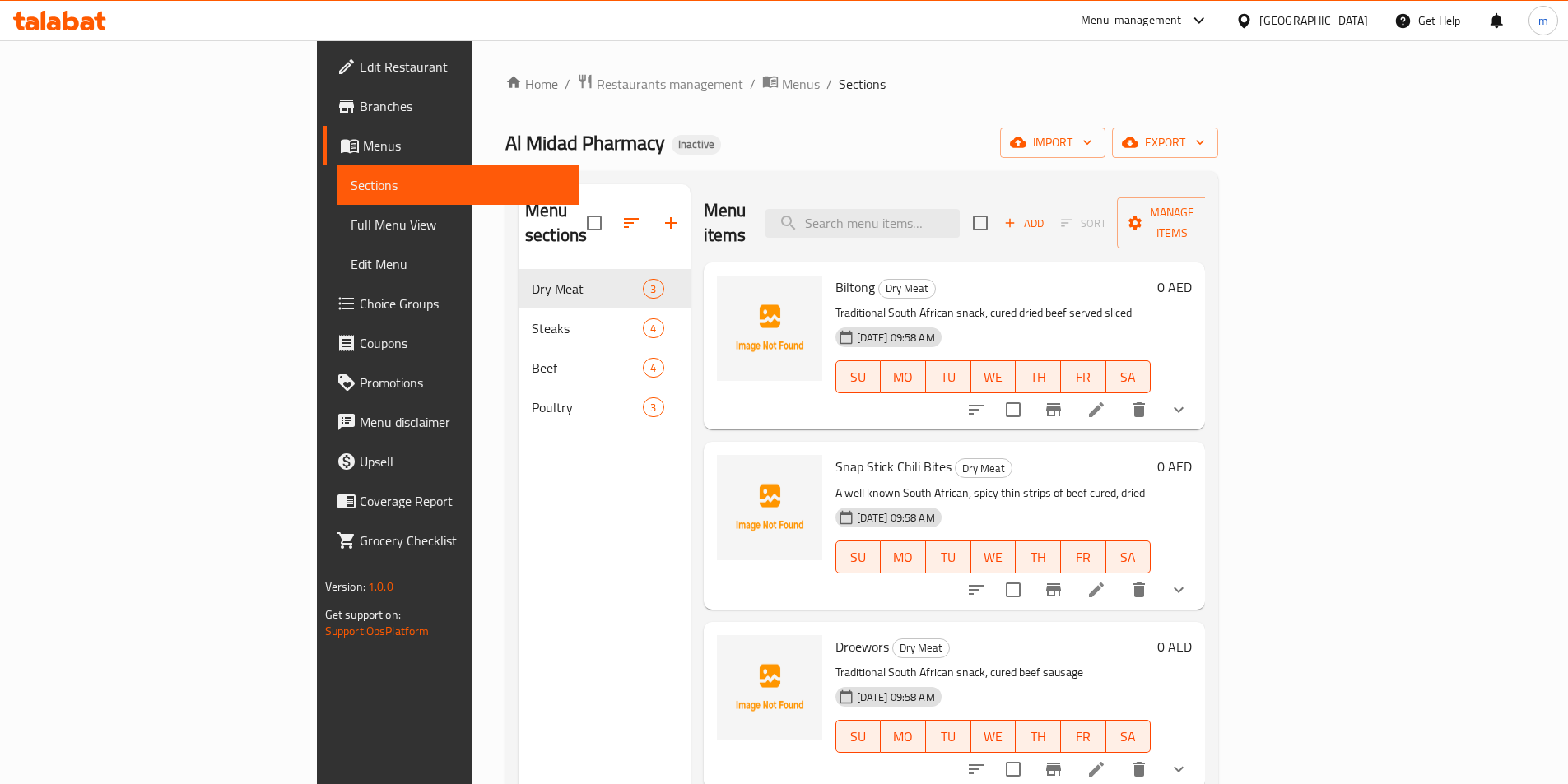
click at [351, 223] on span "Full Menu View" at bounding box center [459, 225] width 215 height 19
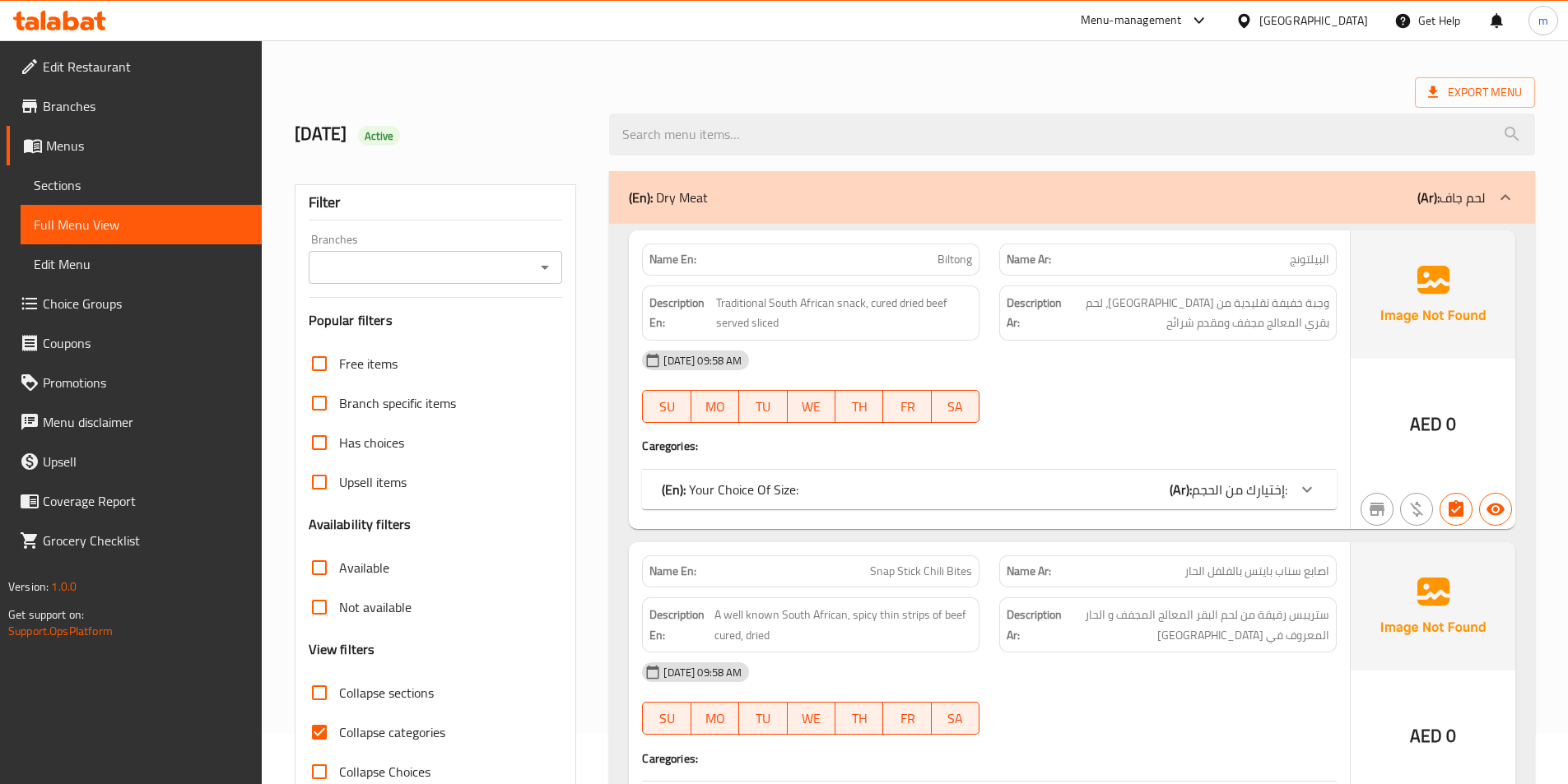
scroll to position [165, 0]
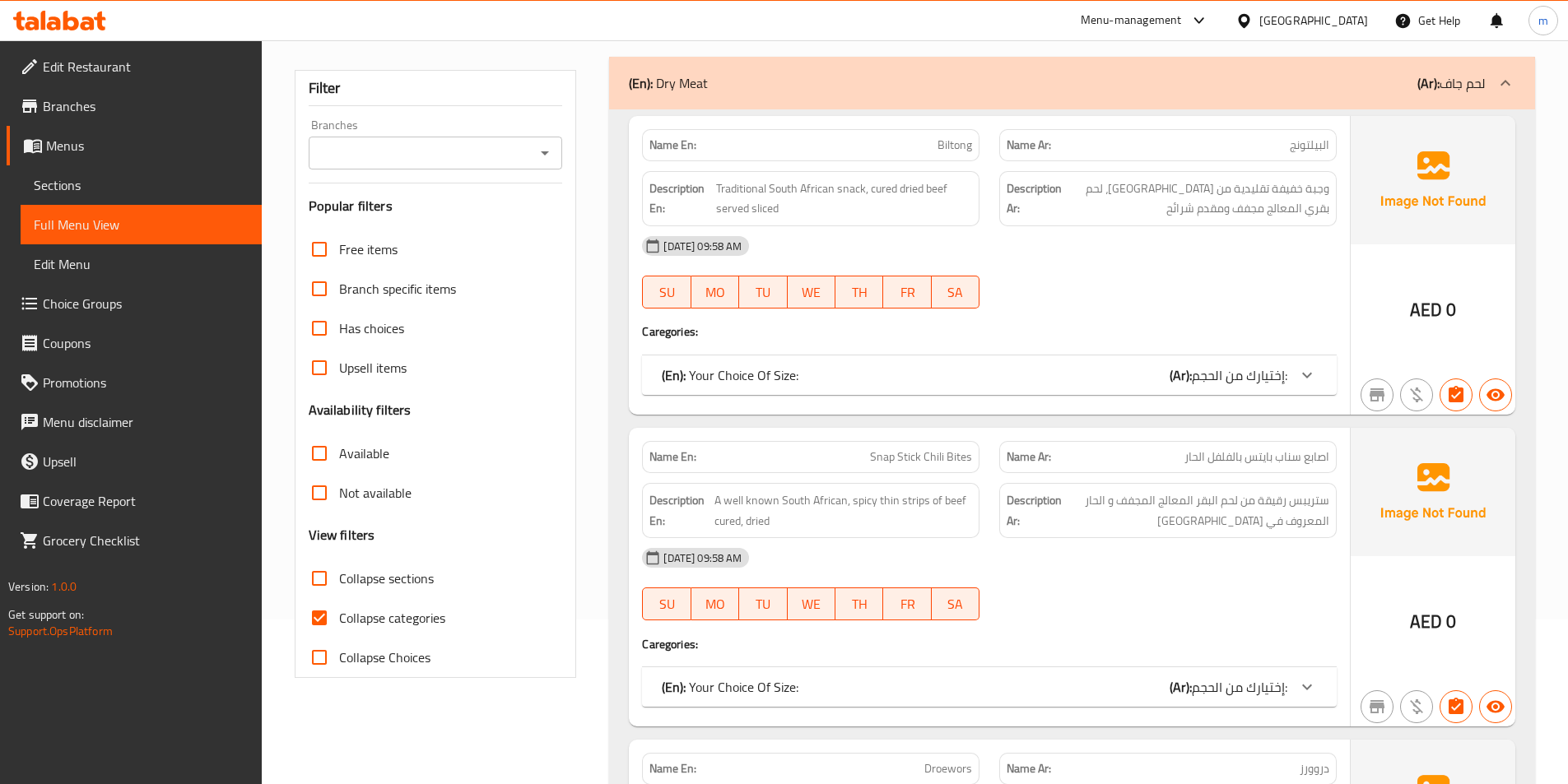
click at [434, 609] on span "Collapse categories" at bounding box center [393, 617] width 107 height 19
click at [339, 609] on input "Collapse categories" at bounding box center [319, 617] width 40 height 40
checkbox input "false"
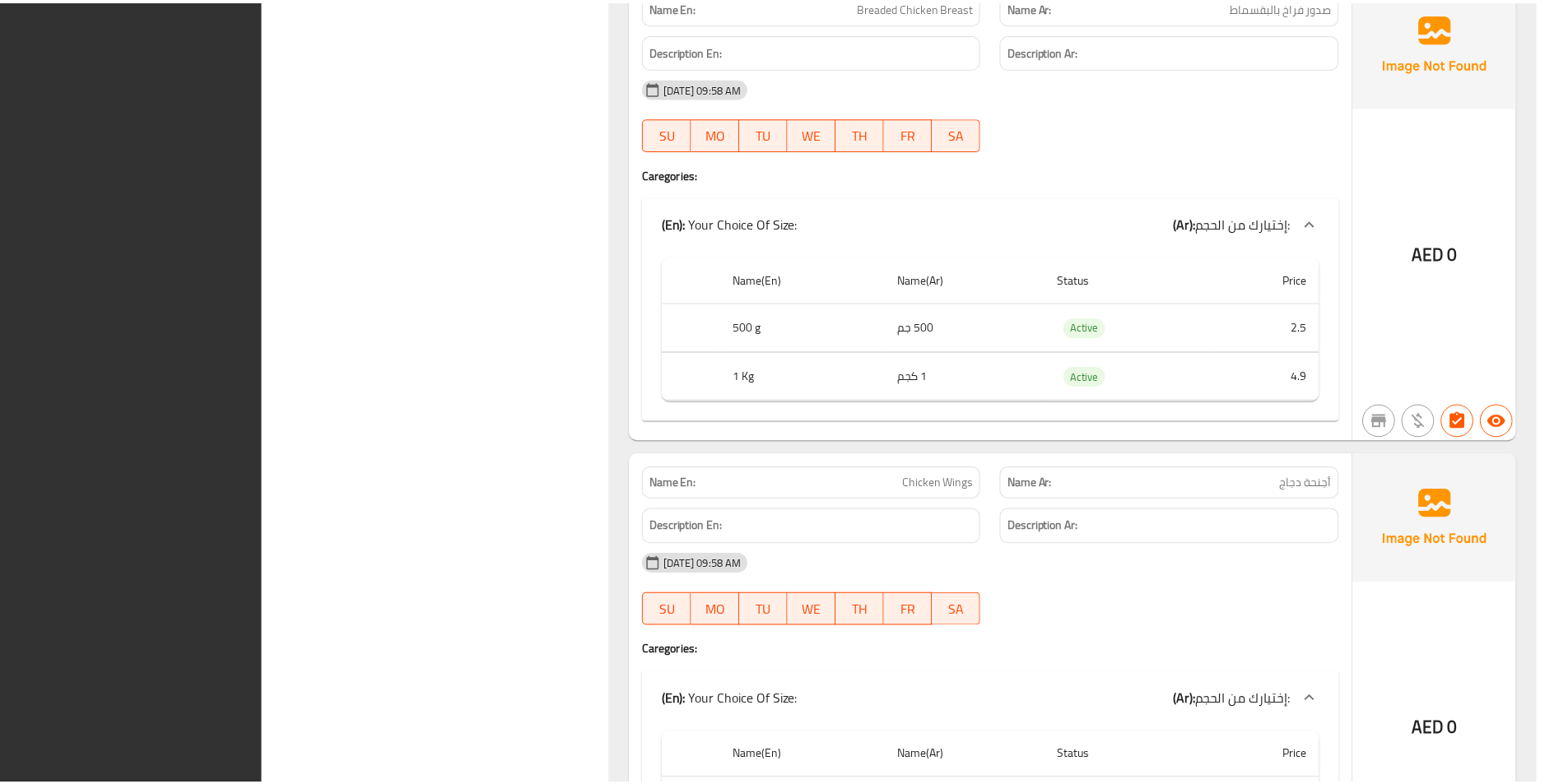
scroll to position [7005, 0]
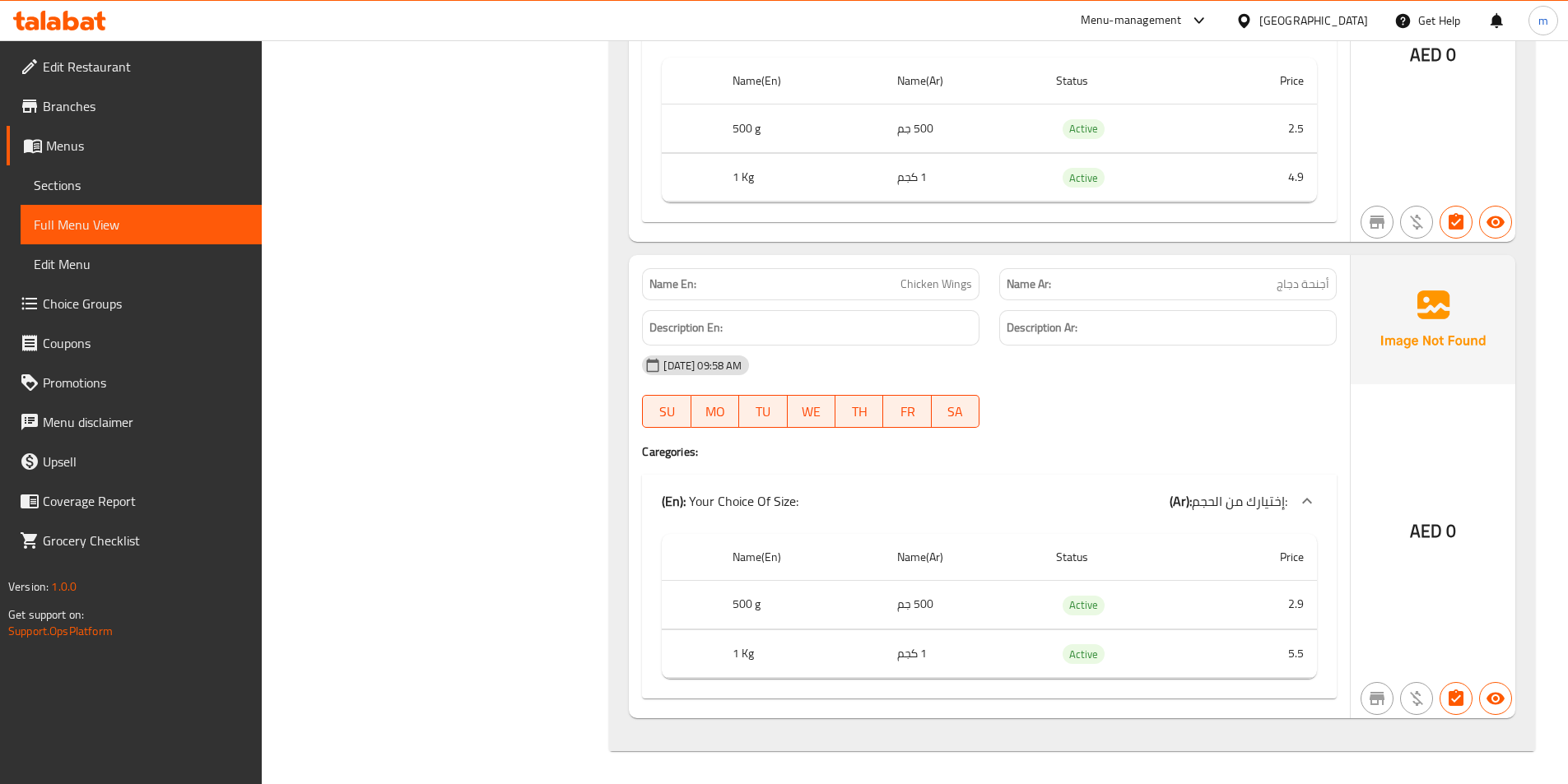
click at [1192, 18] on icon at bounding box center [1200, 20] width 19 height 19
click at [1089, 229] on div "Product Information Management" at bounding box center [1065, 219] width 171 height 18
